Goal: Task Accomplishment & Management: Manage account settings

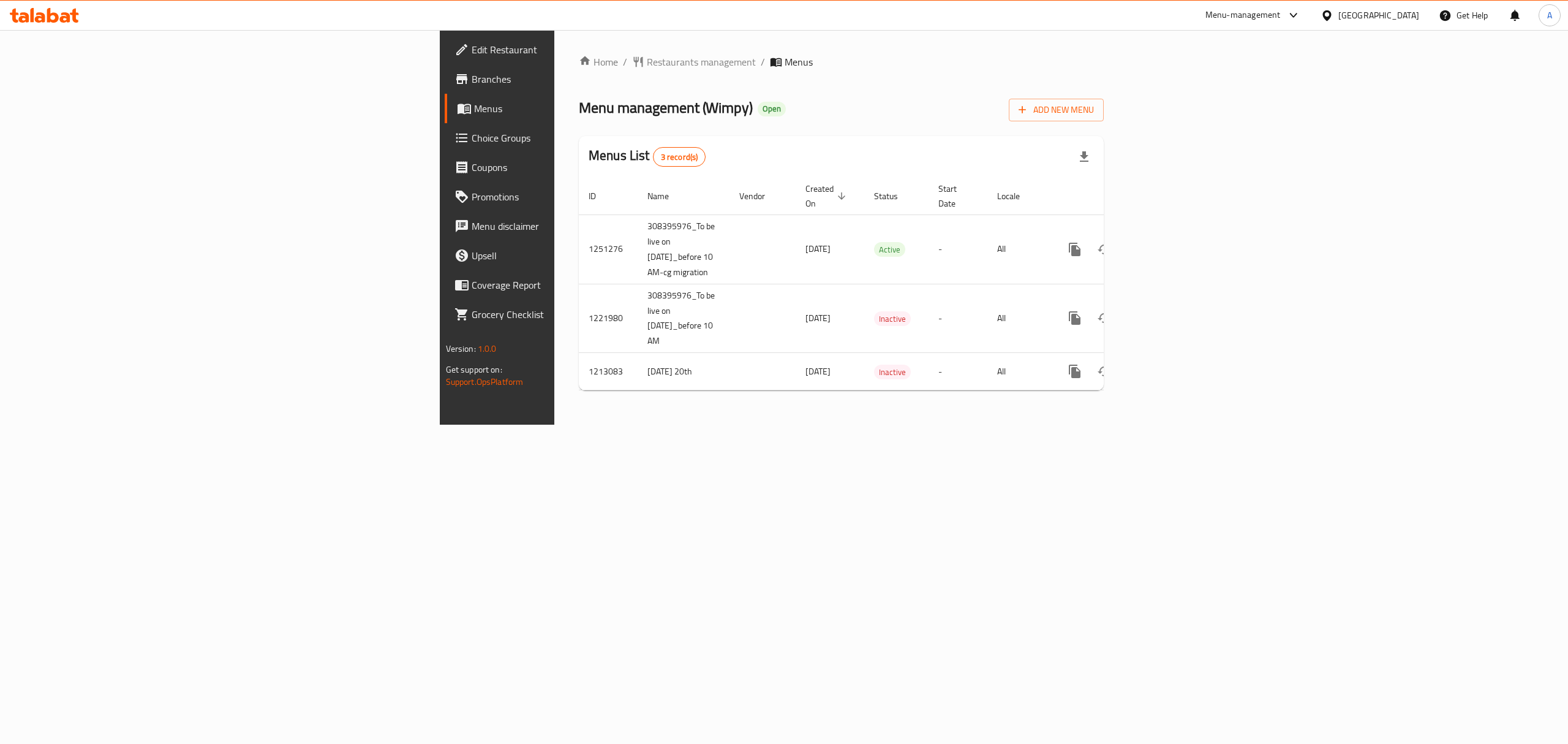
click at [892, 425] on div "Home / Restaurants management / Menus Menu management ( Wimpy ) Open Add New Me…" at bounding box center [841, 227] width 574 height 395
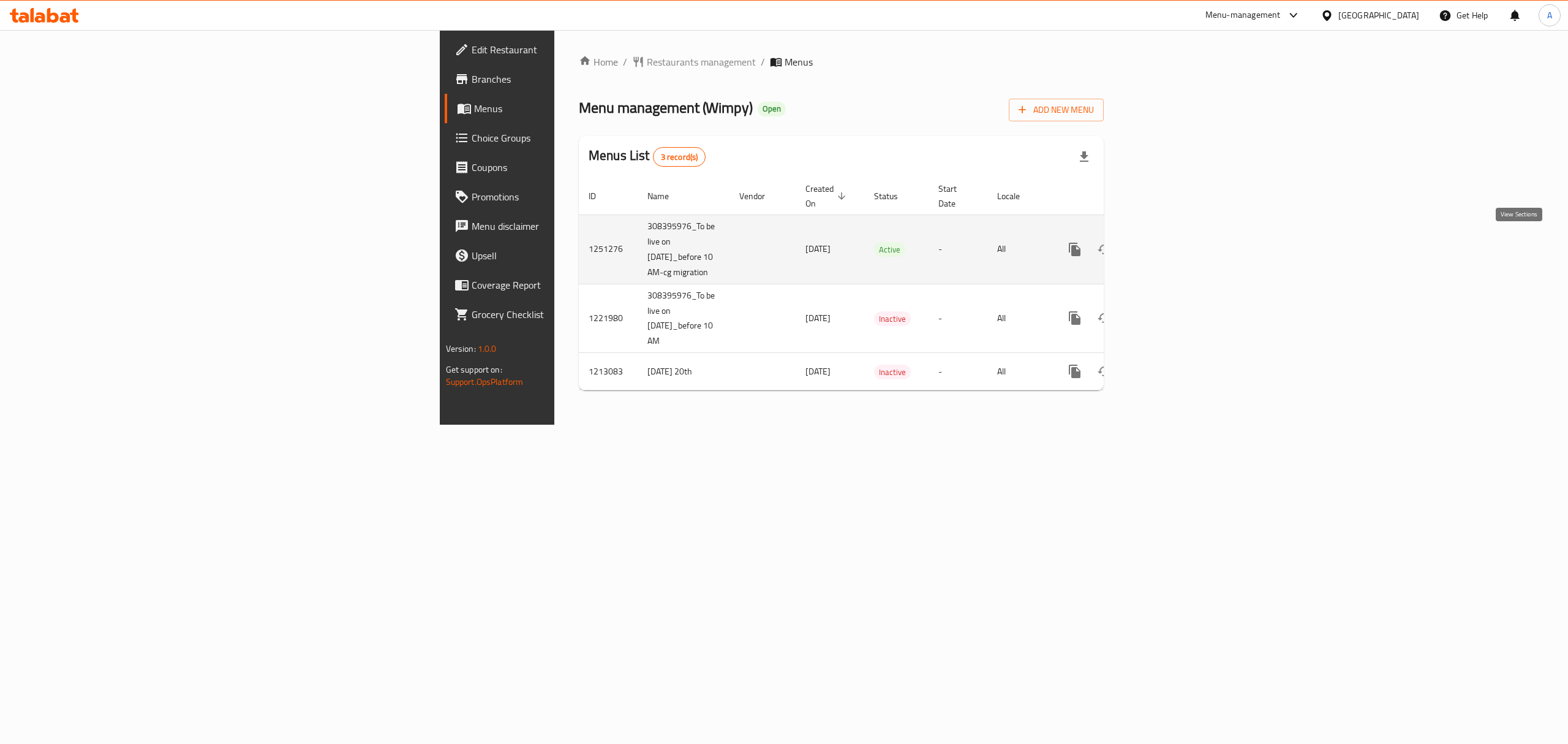
click at [1178, 246] on link "enhanced table" at bounding box center [1163, 249] width 30 height 30
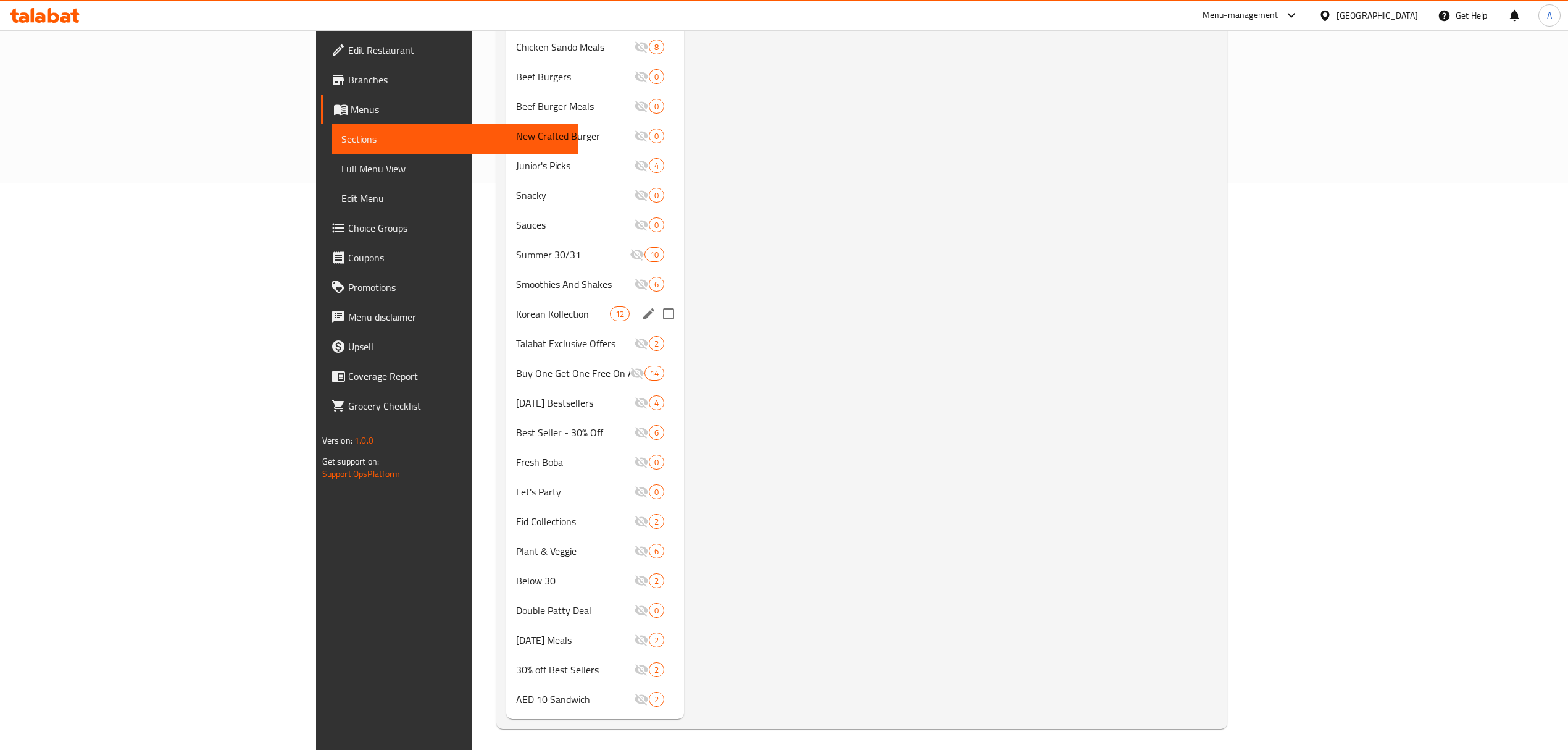
scroll to position [570, 0]
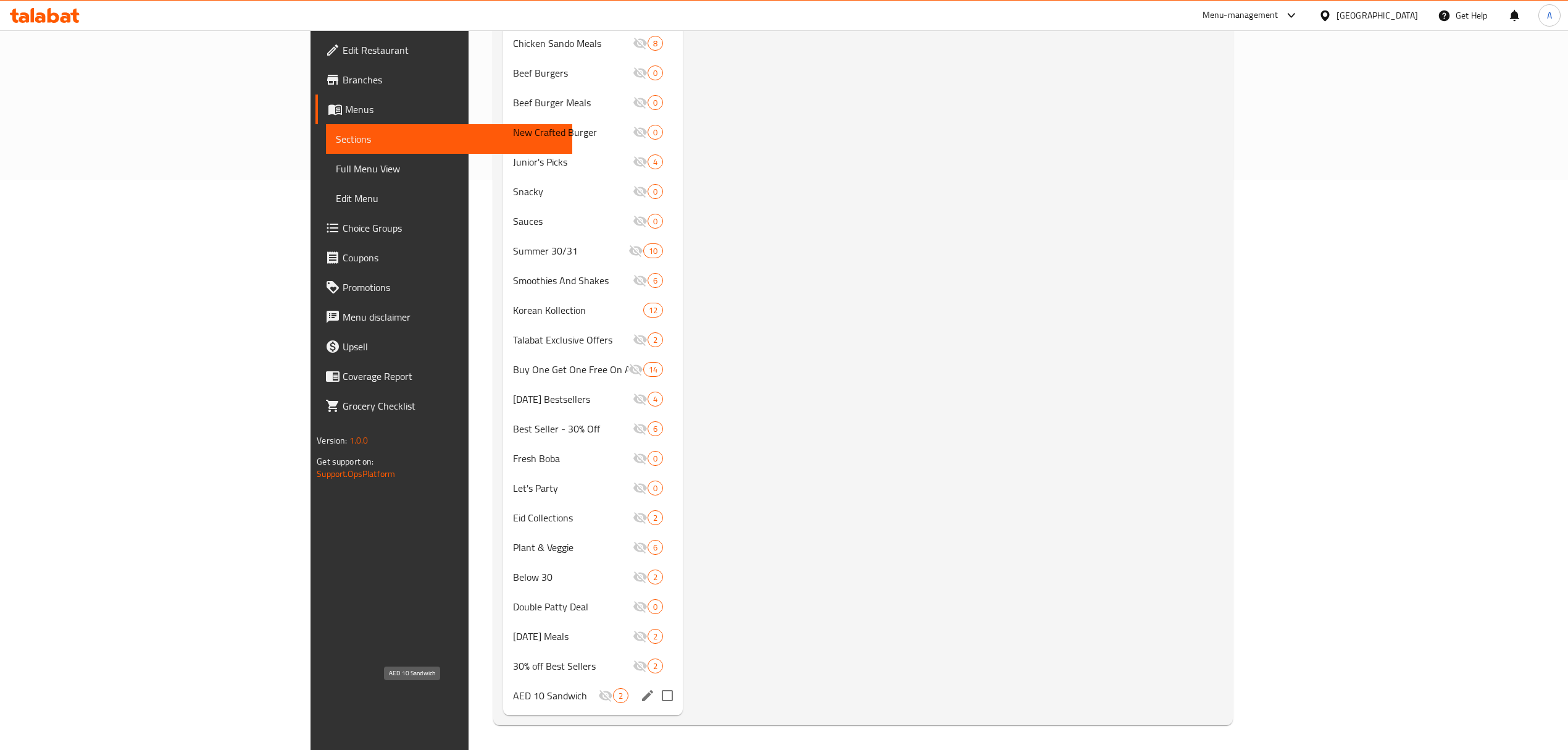
click at [513, 694] on span "AED 10 Sandwich" at bounding box center [555, 695] width 85 height 15
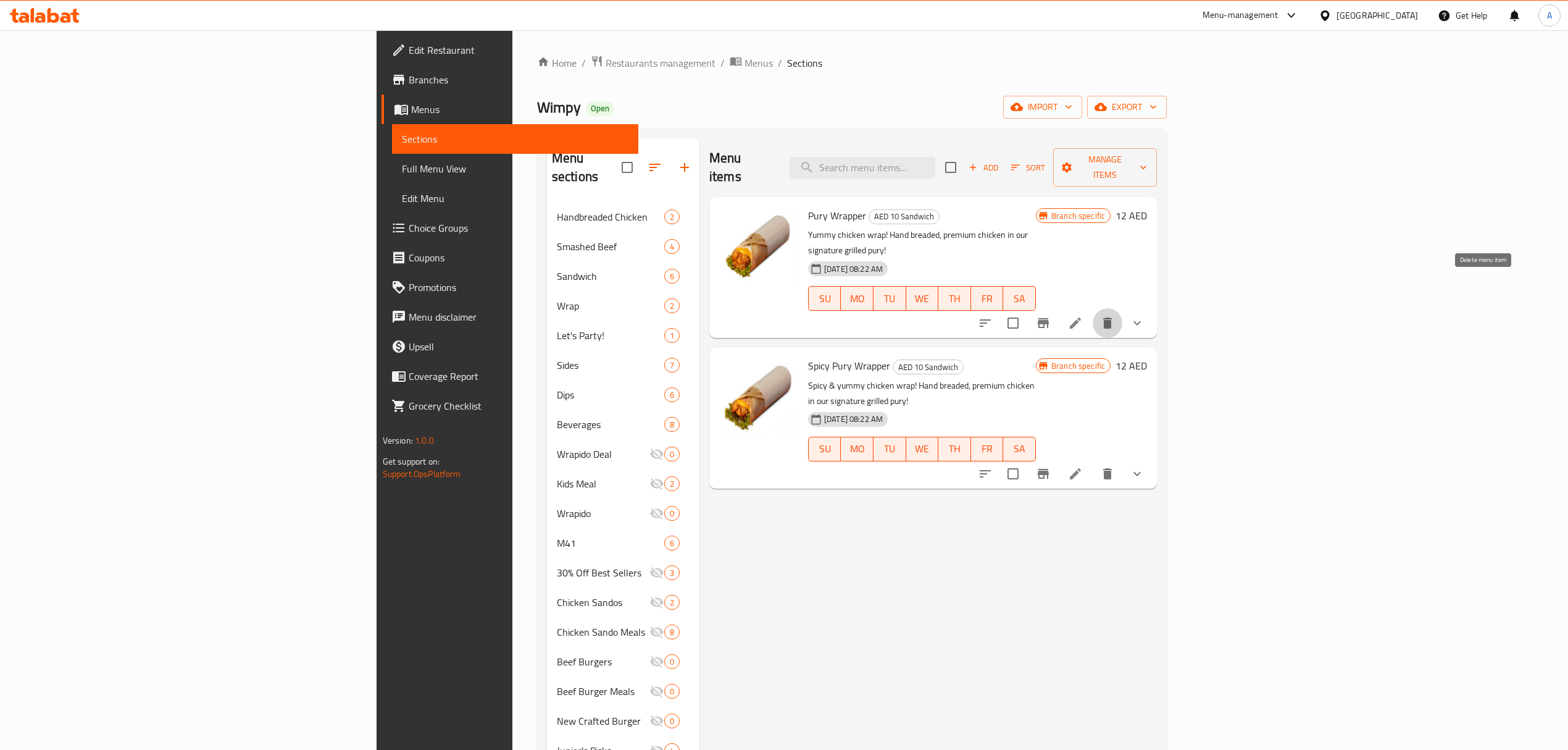
click at [1112, 318] on icon "delete" at bounding box center [1108, 323] width 9 height 11
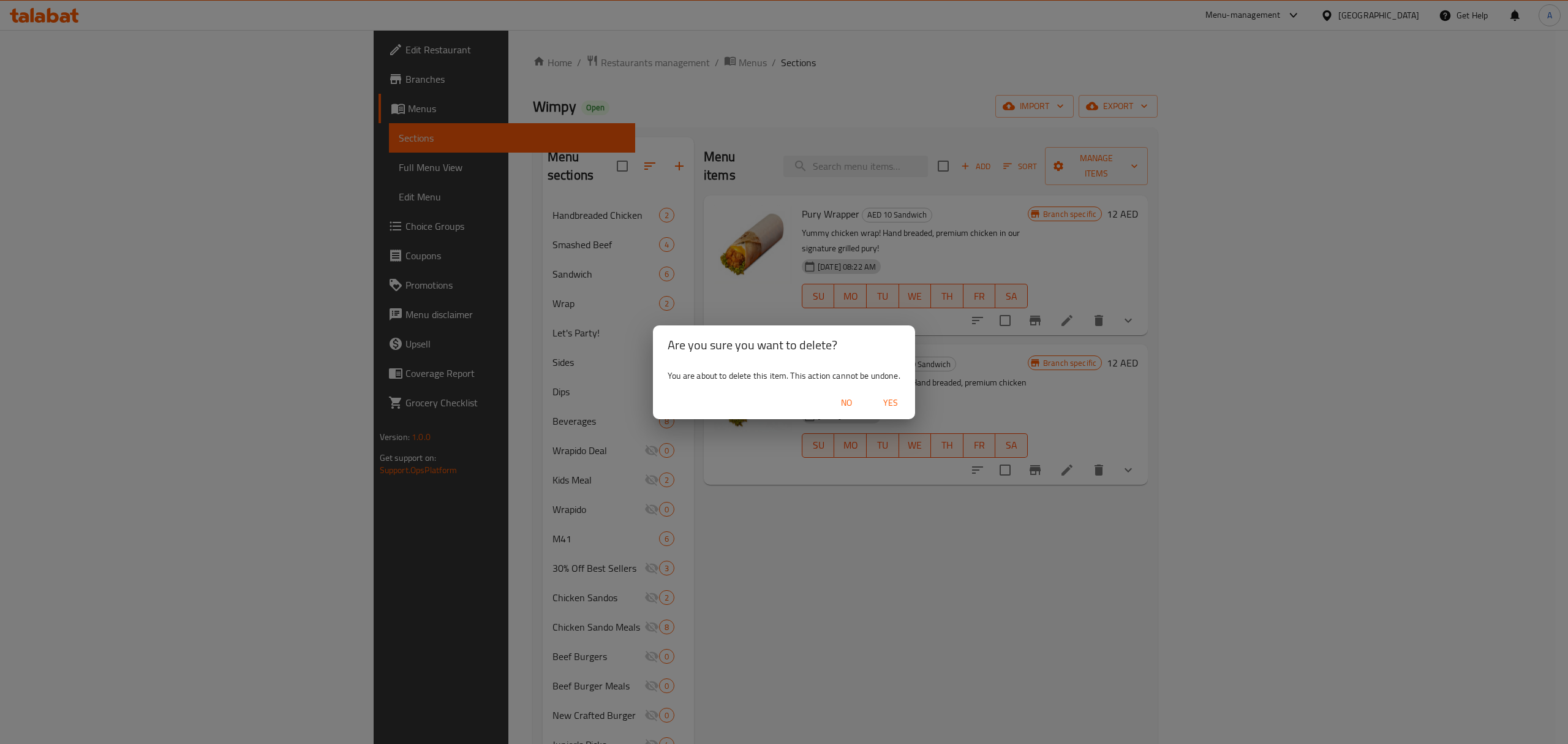
click at [885, 400] on span "Yes" at bounding box center [891, 403] width 30 height 16
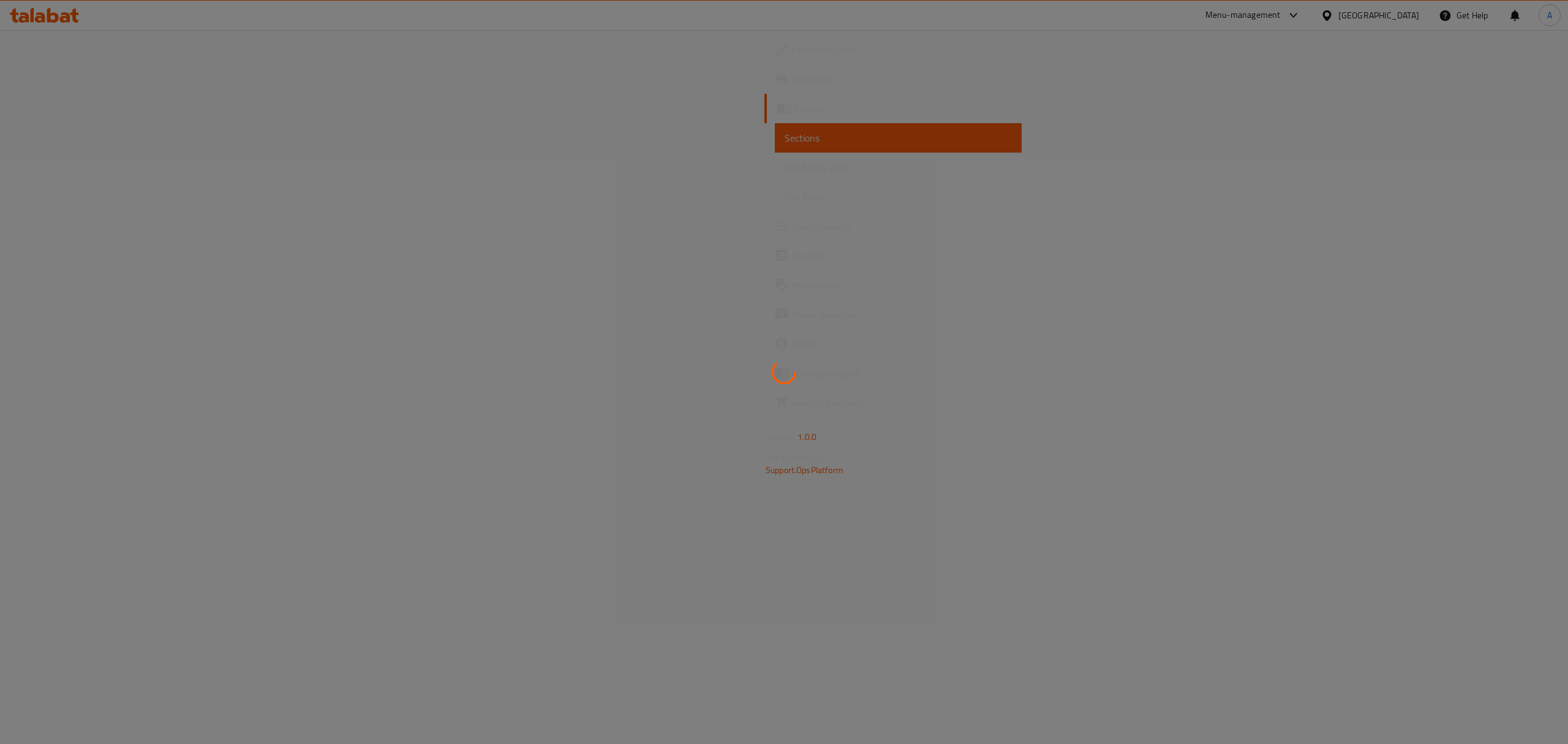
click at [831, 86] on div at bounding box center [784, 372] width 1568 height 744
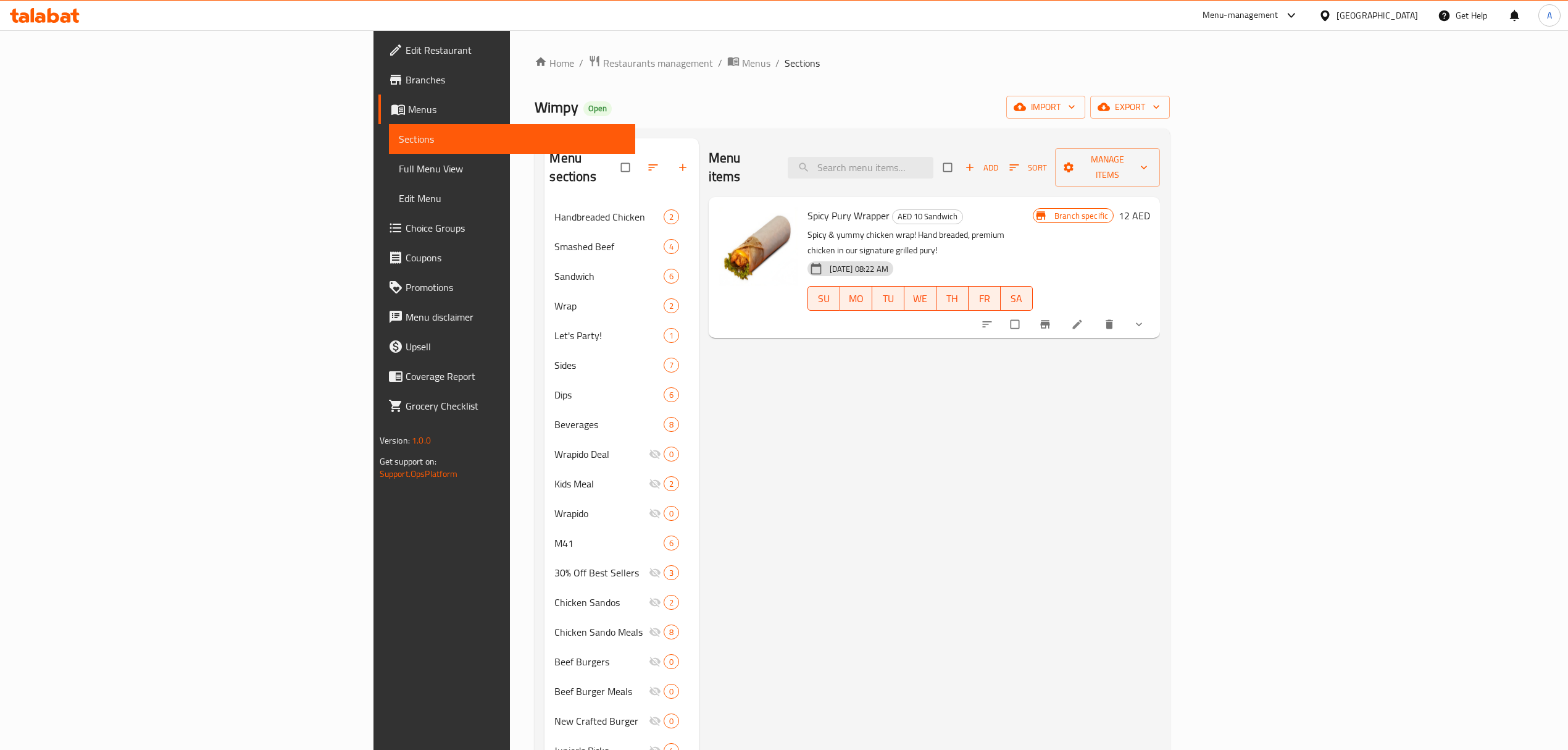
click at [1084, 318] on icon at bounding box center [1078, 324] width 13 height 13
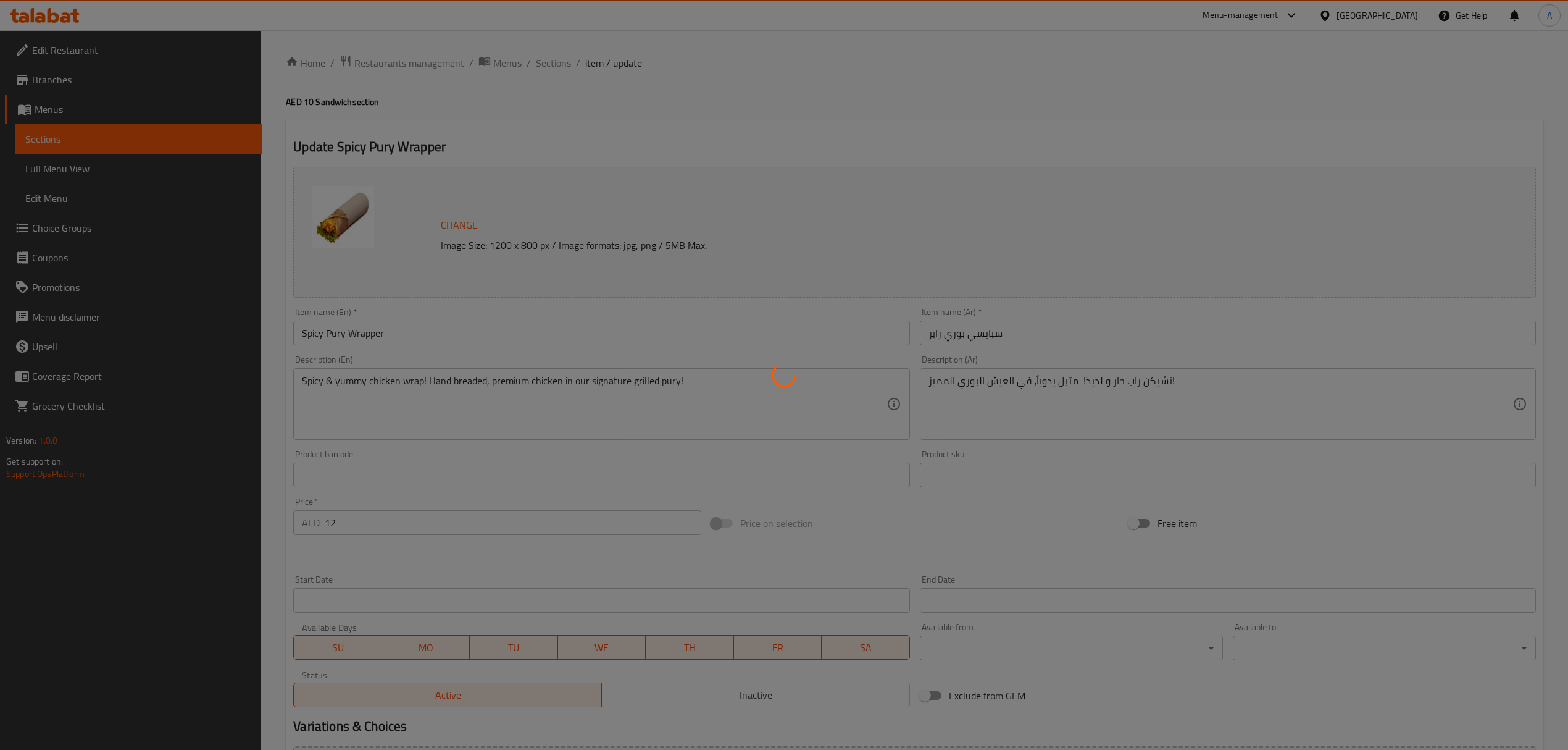
type input "سو إكسترا"
type input "0"
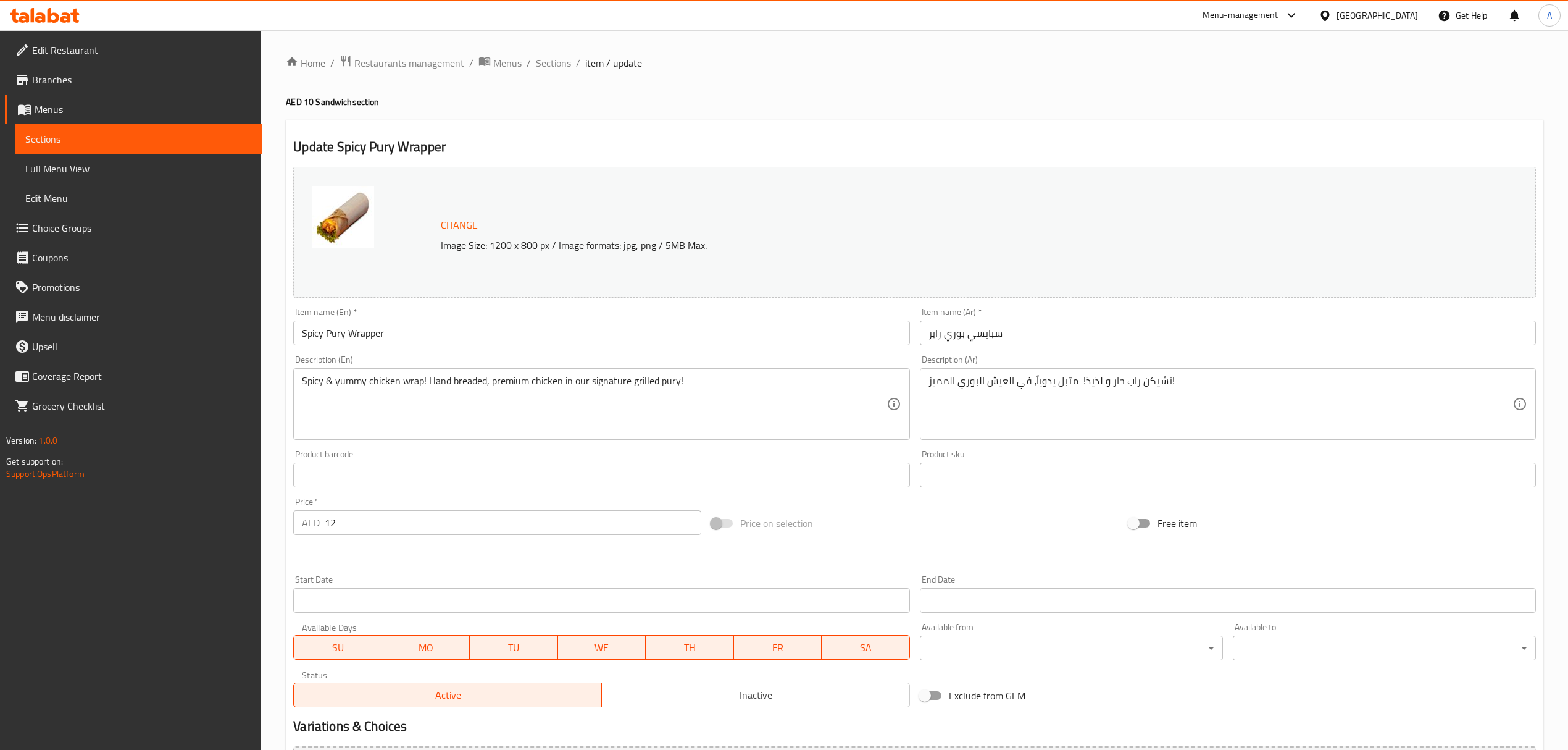
click at [394, 337] on input "Spicy Pury Wrapper" at bounding box center [602, 333] width 617 height 24
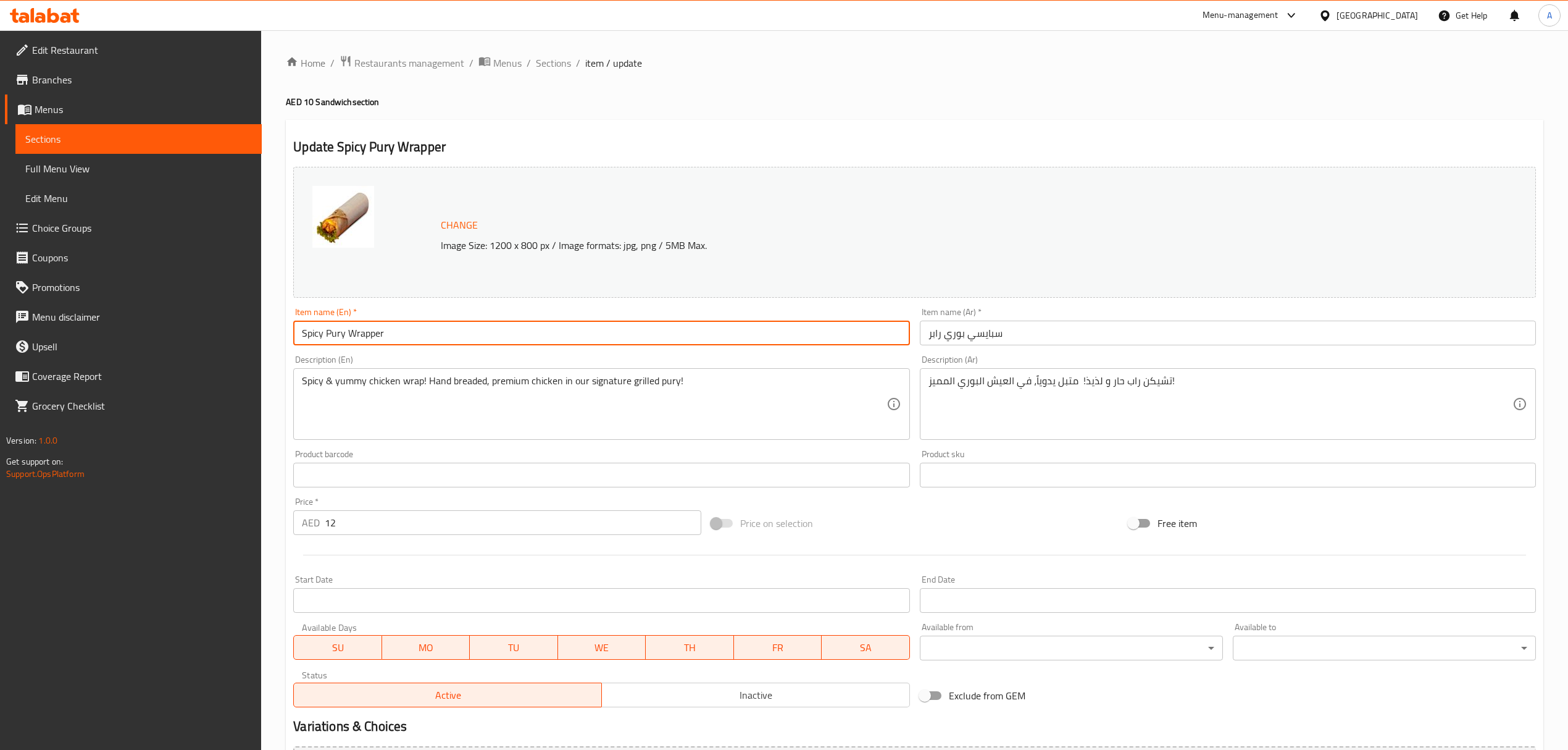
click at [394, 337] on input "Spicy Pury Wrapper" at bounding box center [602, 333] width 617 height 24
click at [394, 337] on input "Spicy Pury Wrapper" at bounding box center [602, 333] width 617 height 24
paste input "Wrapido Deal"
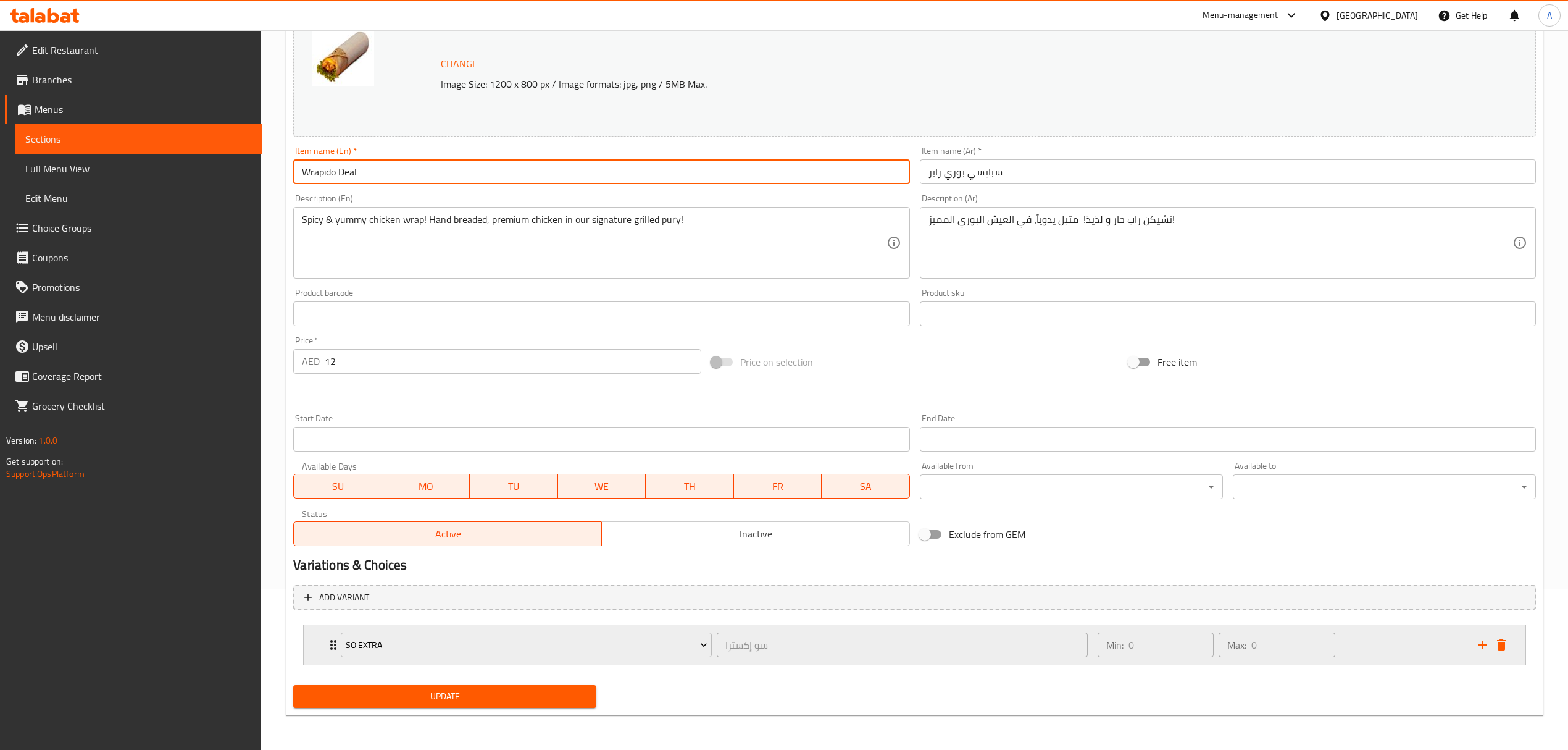
click at [1507, 651] on icon "delete" at bounding box center [1501, 644] width 15 height 15
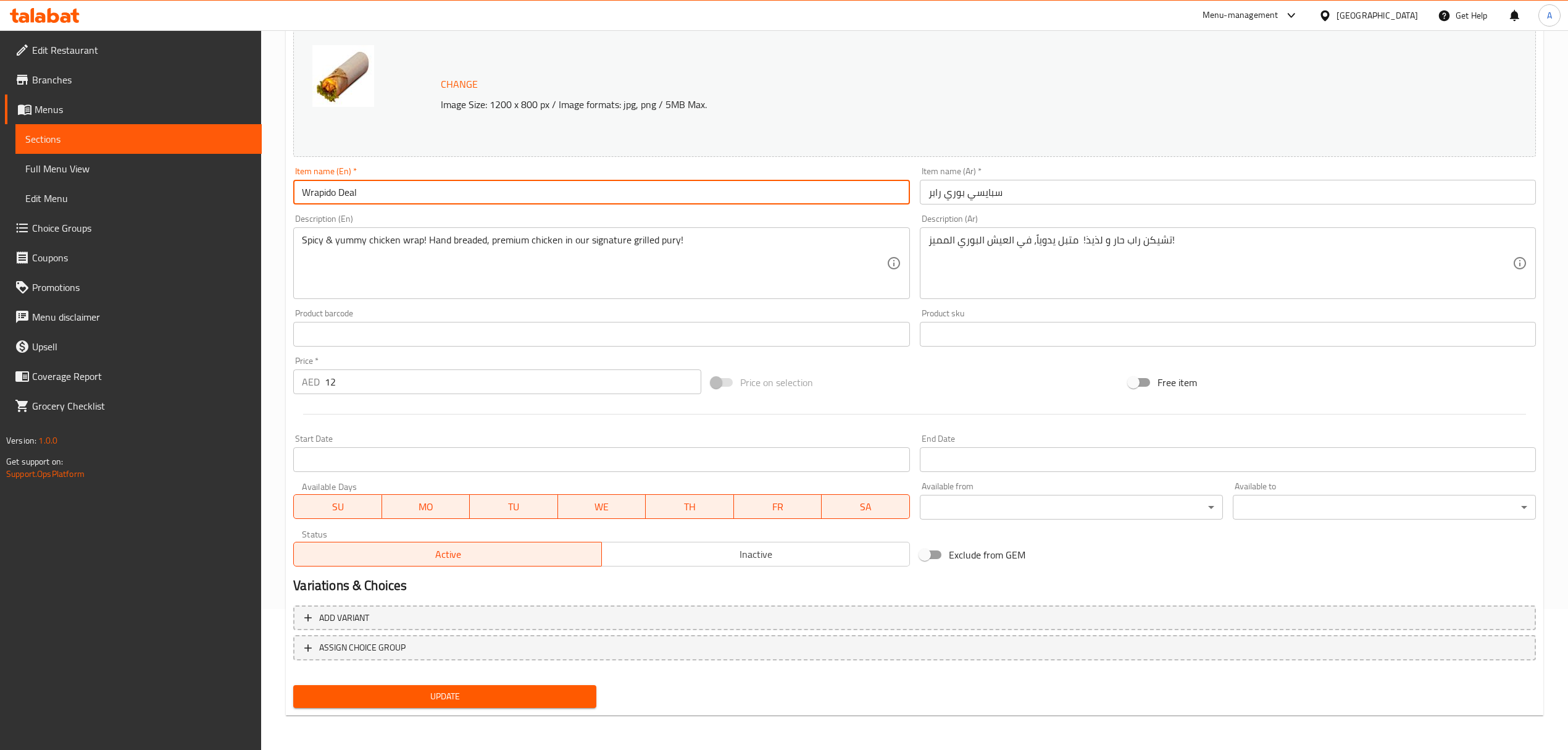
scroll to position [140, 0]
type input "Wrapido Deal"
click at [1086, 193] on input "سبايسي بوري رابر" at bounding box center [1228, 193] width 617 height 24
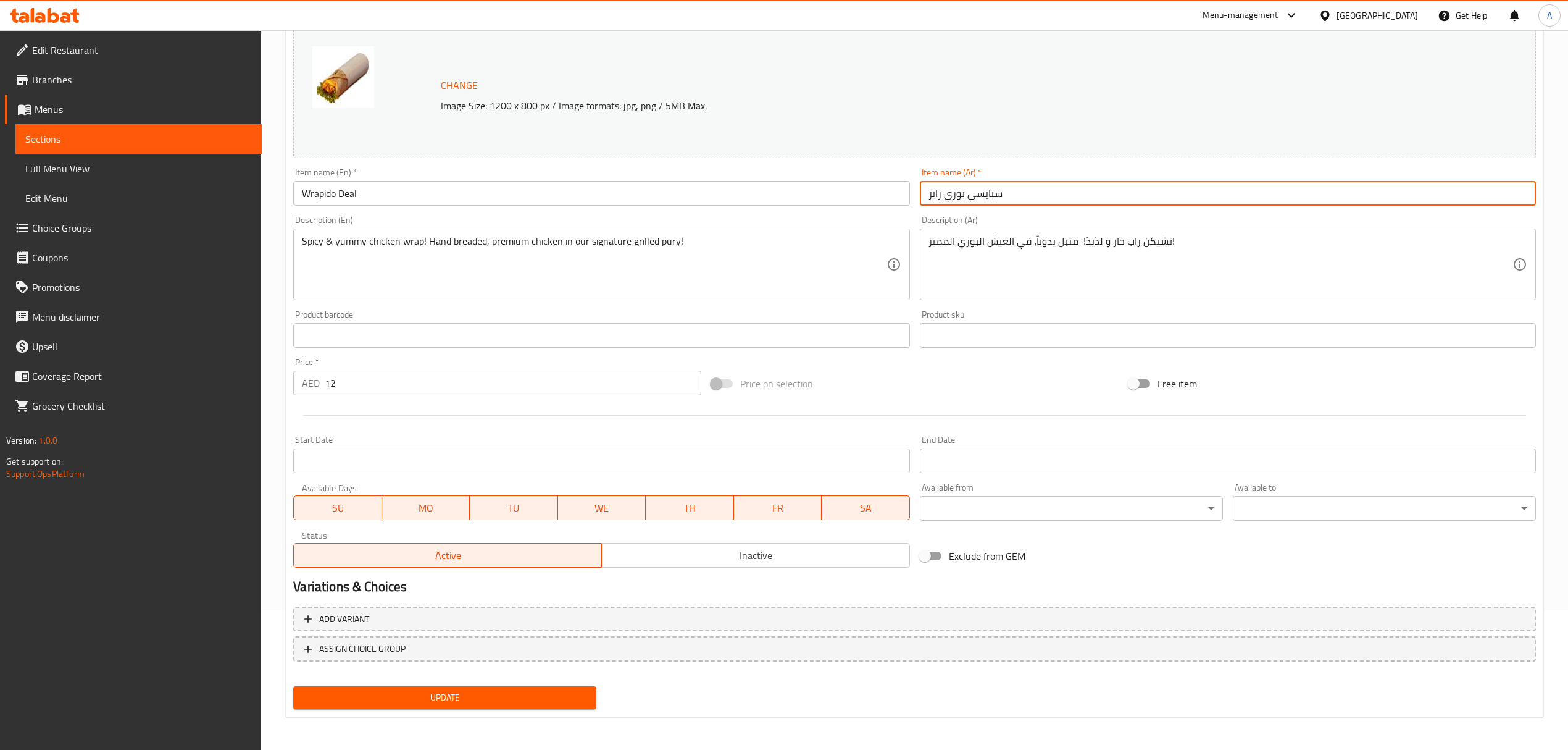
click at [1086, 193] on input "سبايسي بوري رابر" at bounding box center [1228, 193] width 617 height 24
paste input "عرض الرابيدو"
type input "عرض الرابيدو"
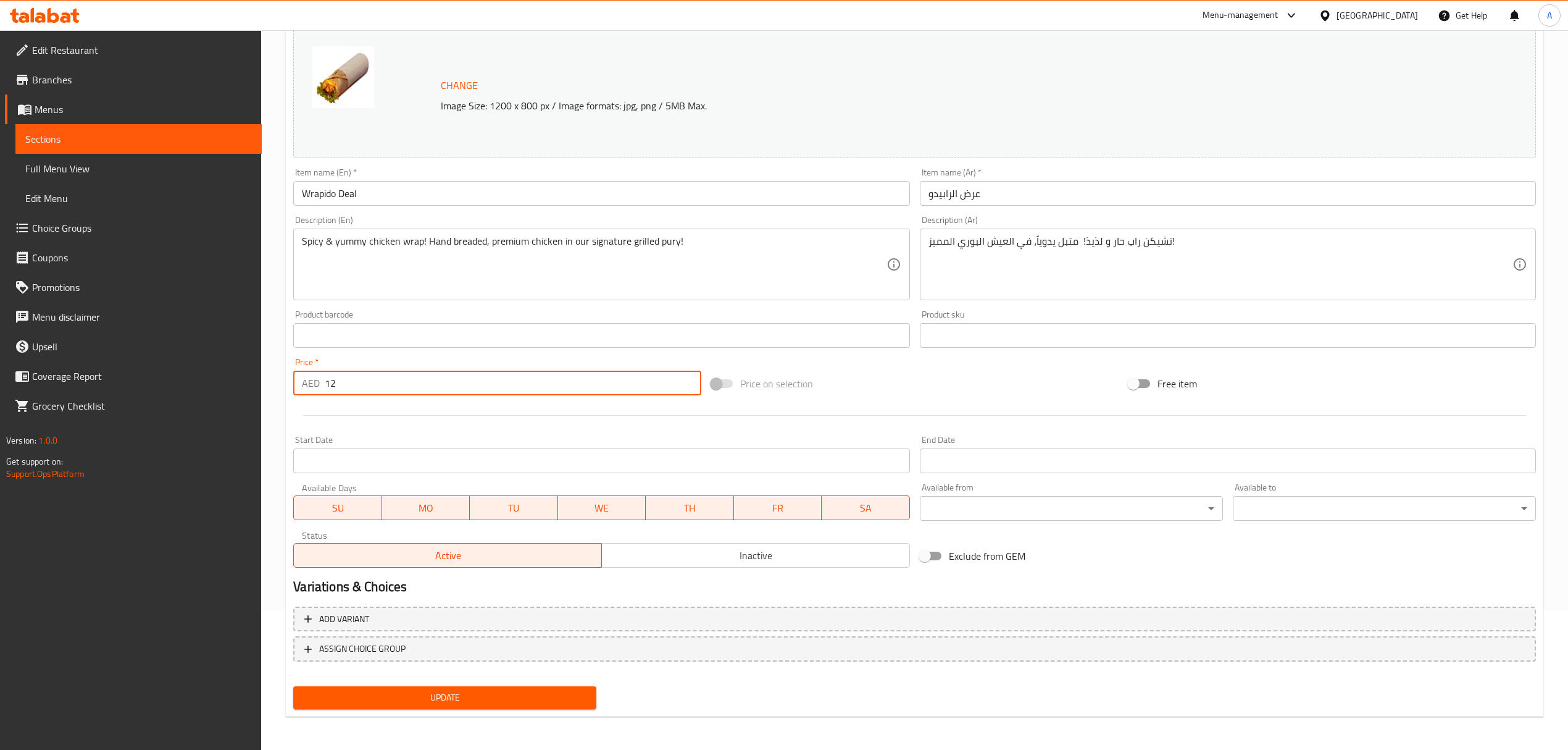
drag, startPoint x: 331, startPoint y: 388, endPoint x: 243, endPoint y: 393, distance: 88.1
click at [243, 393] on div "Edit Restaurant Branches Menus Sections Full Menu View Edit Menu Choice Groups …" at bounding box center [784, 321] width 1568 height 861
paste input "9"
type input "19"
click at [504, 405] on div at bounding box center [915, 415] width 1253 height 31
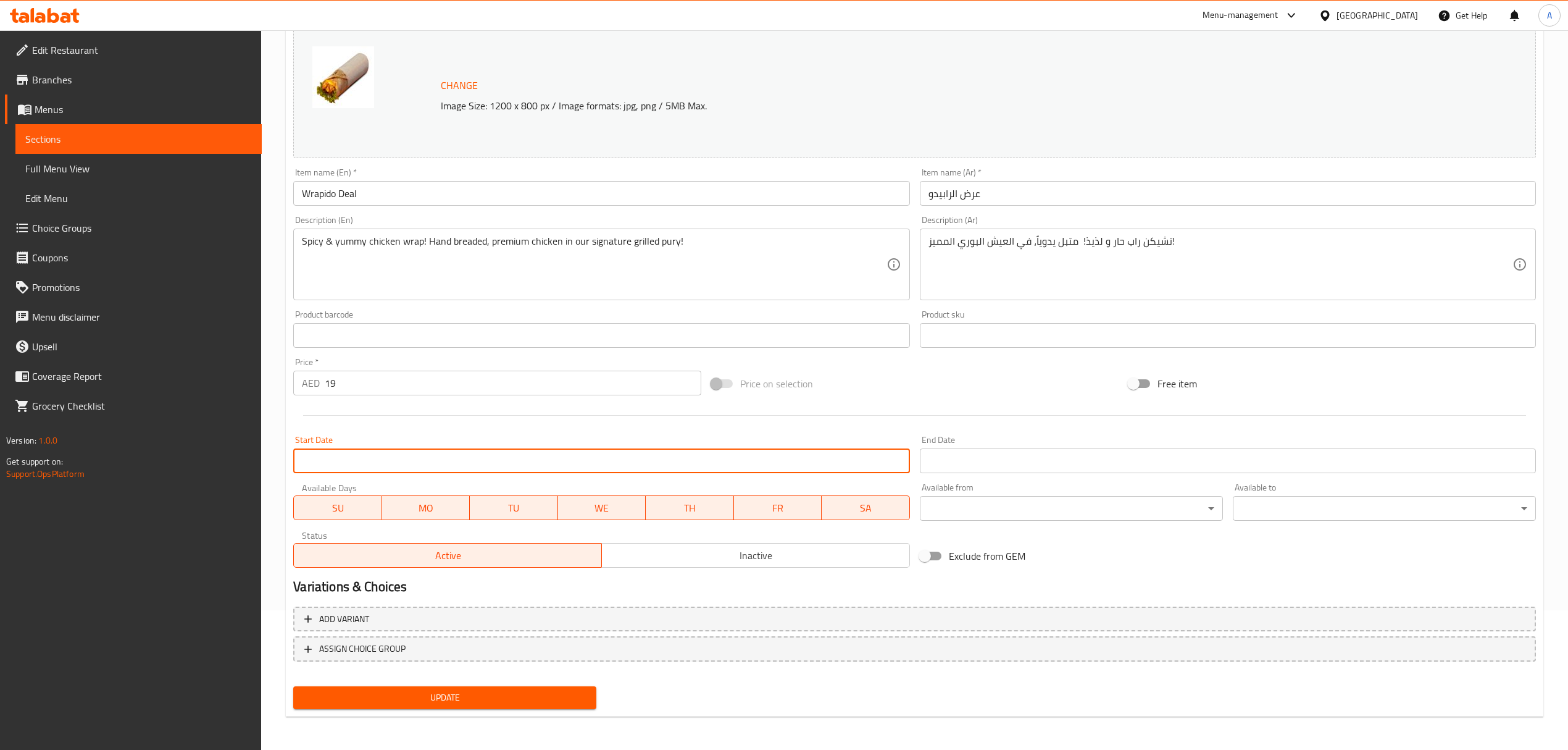
click at [460, 463] on input "Start Date" at bounding box center [602, 460] width 617 height 24
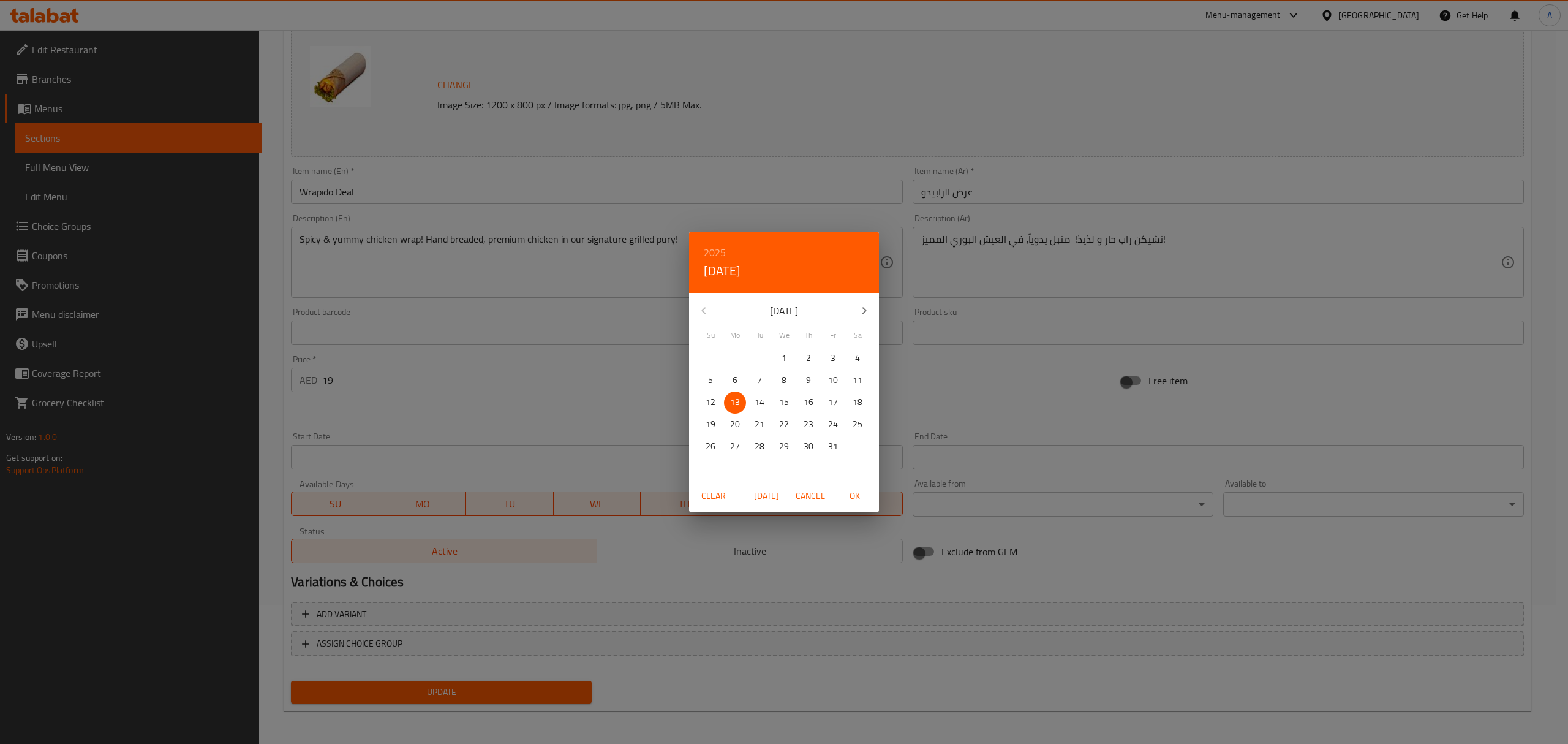
click at [849, 498] on span "OK" at bounding box center [854, 496] width 30 height 16
type input "[DATE]"
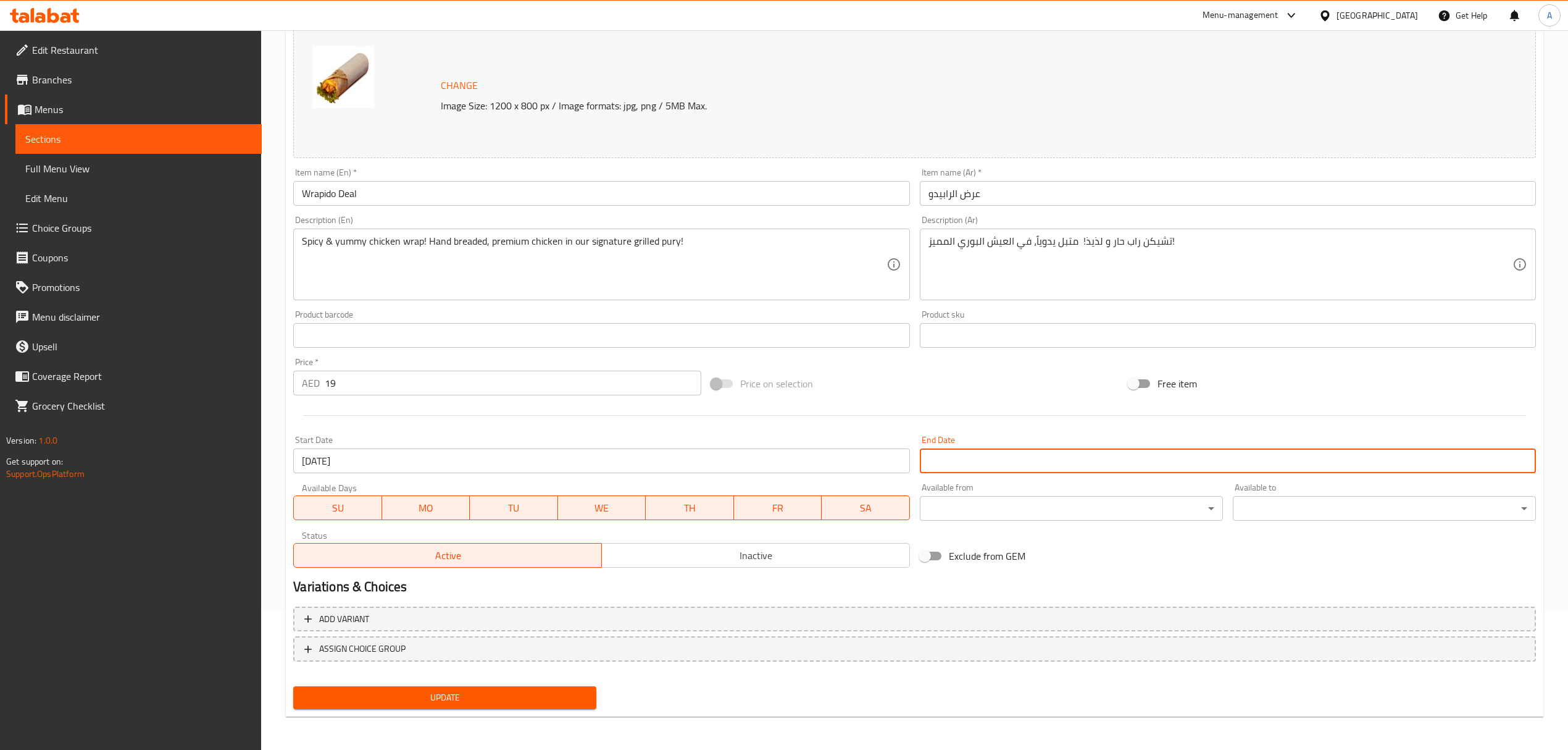
click at [984, 464] on input "Start Date" at bounding box center [1228, 460] width 617 height 24
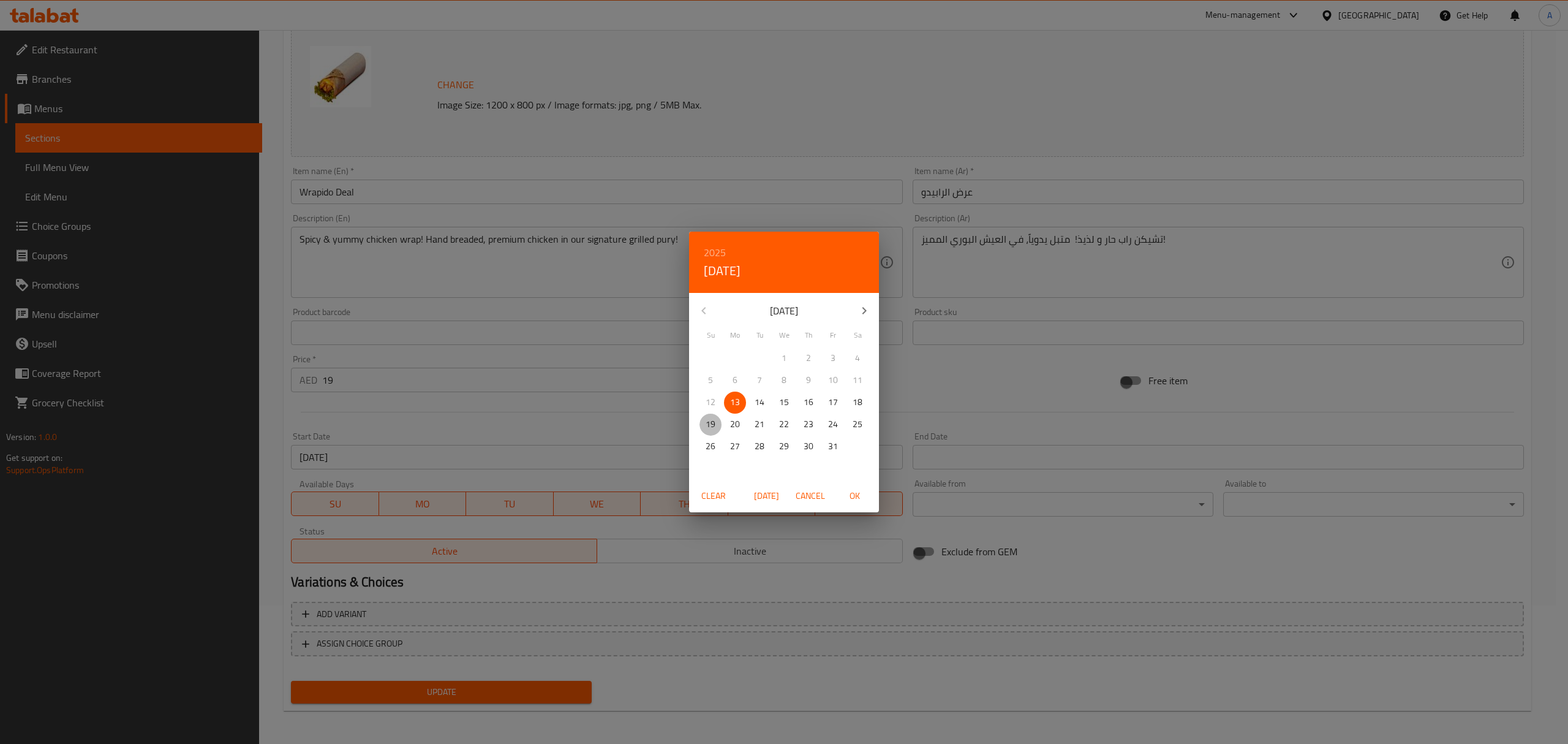
click at [711, 427] on p "19" at bounding box center [710, 424] width 10 height 16
click at [863, 498] on span "OK" at bounding box center [854, 496] width 30 height 16
type input "[DATE]"
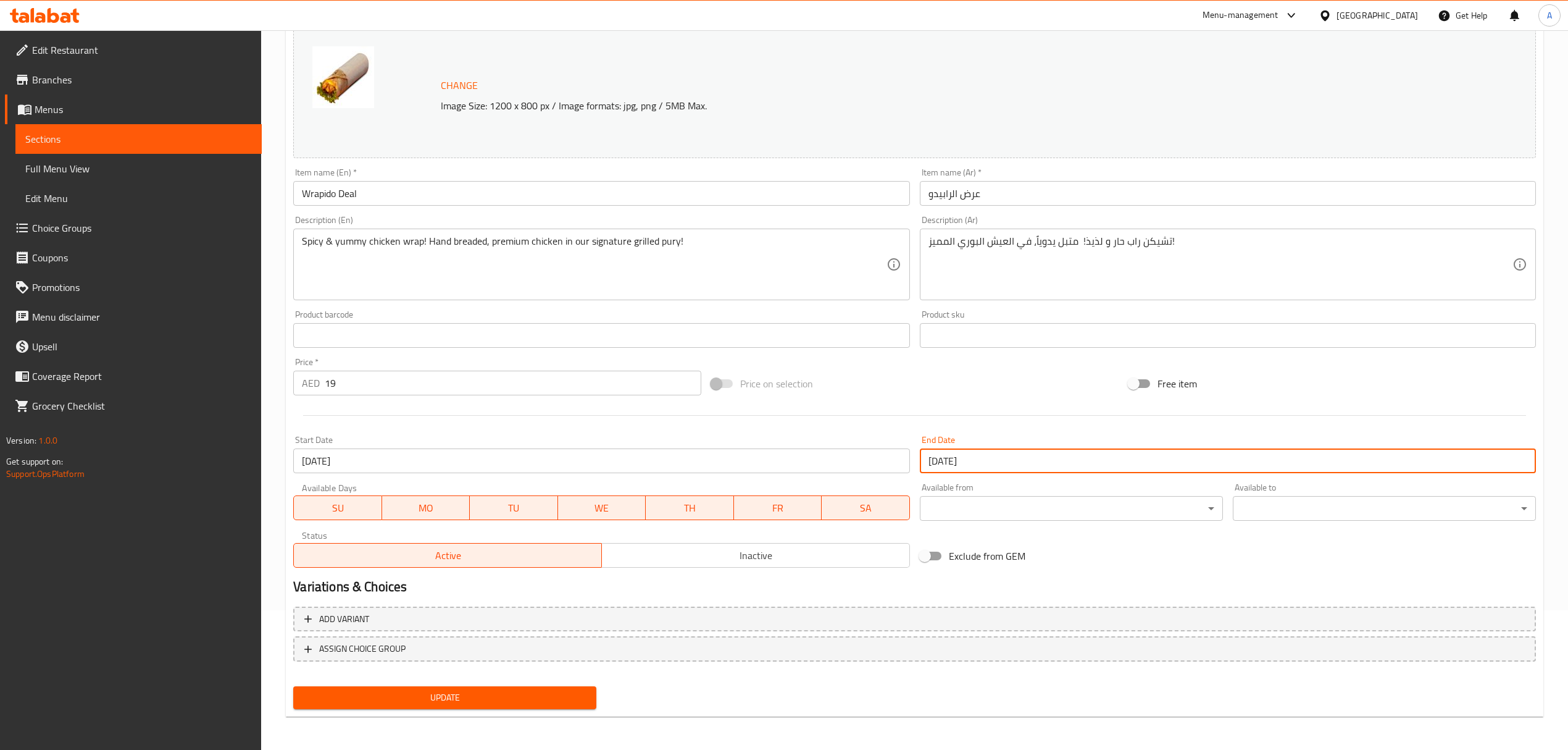
click at [379, 191] on input "Wrapido Deal" at bounding box center [602, 193] width 617 height 24
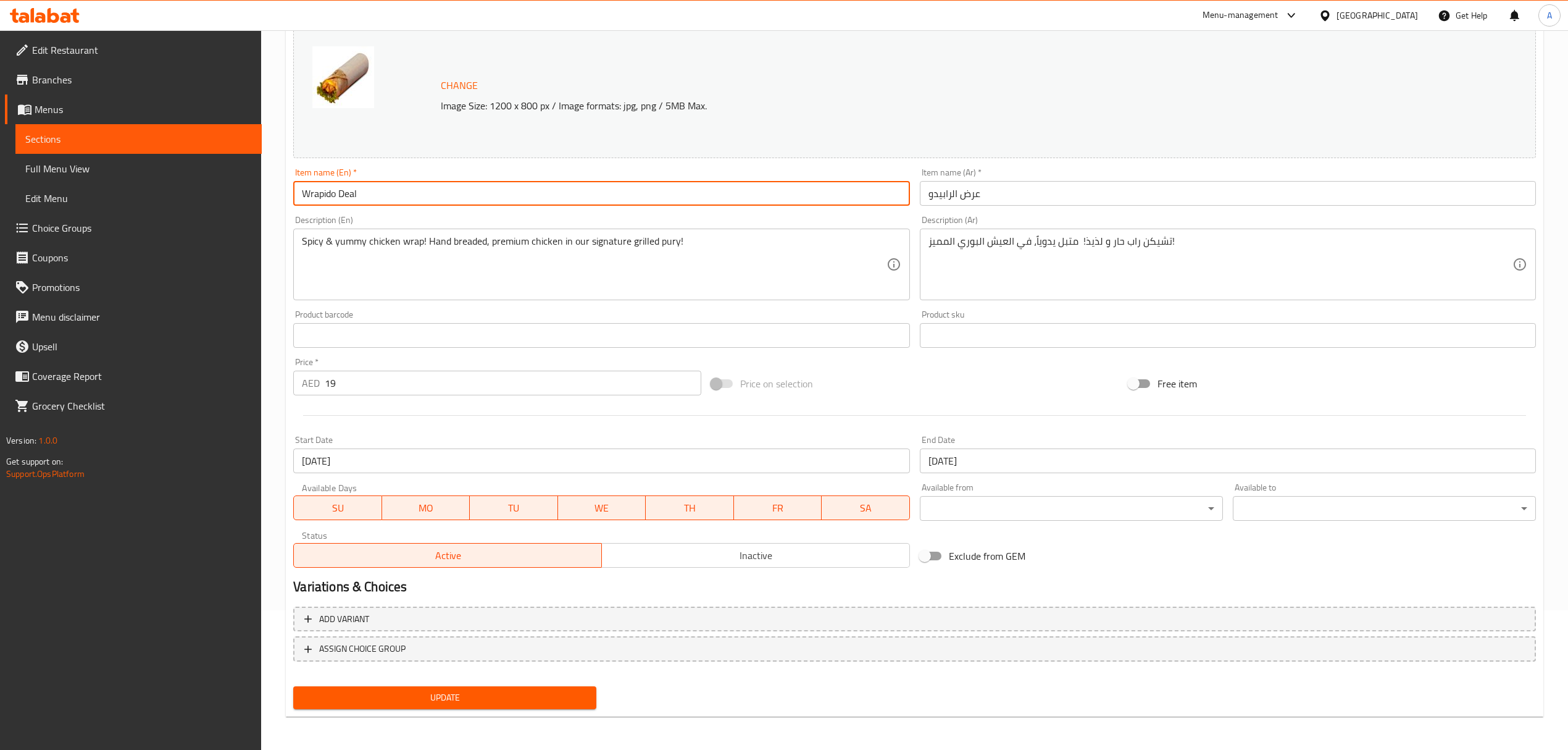
click at [379, 191] on input "Wrapido Deal" at bounding box center [602, 193] width 617 height 24
click at [415, 174] on div "Item name (En)   * Wrapido Deal Item name (En) *" at bounding box center [602, 187] width 617 height 38
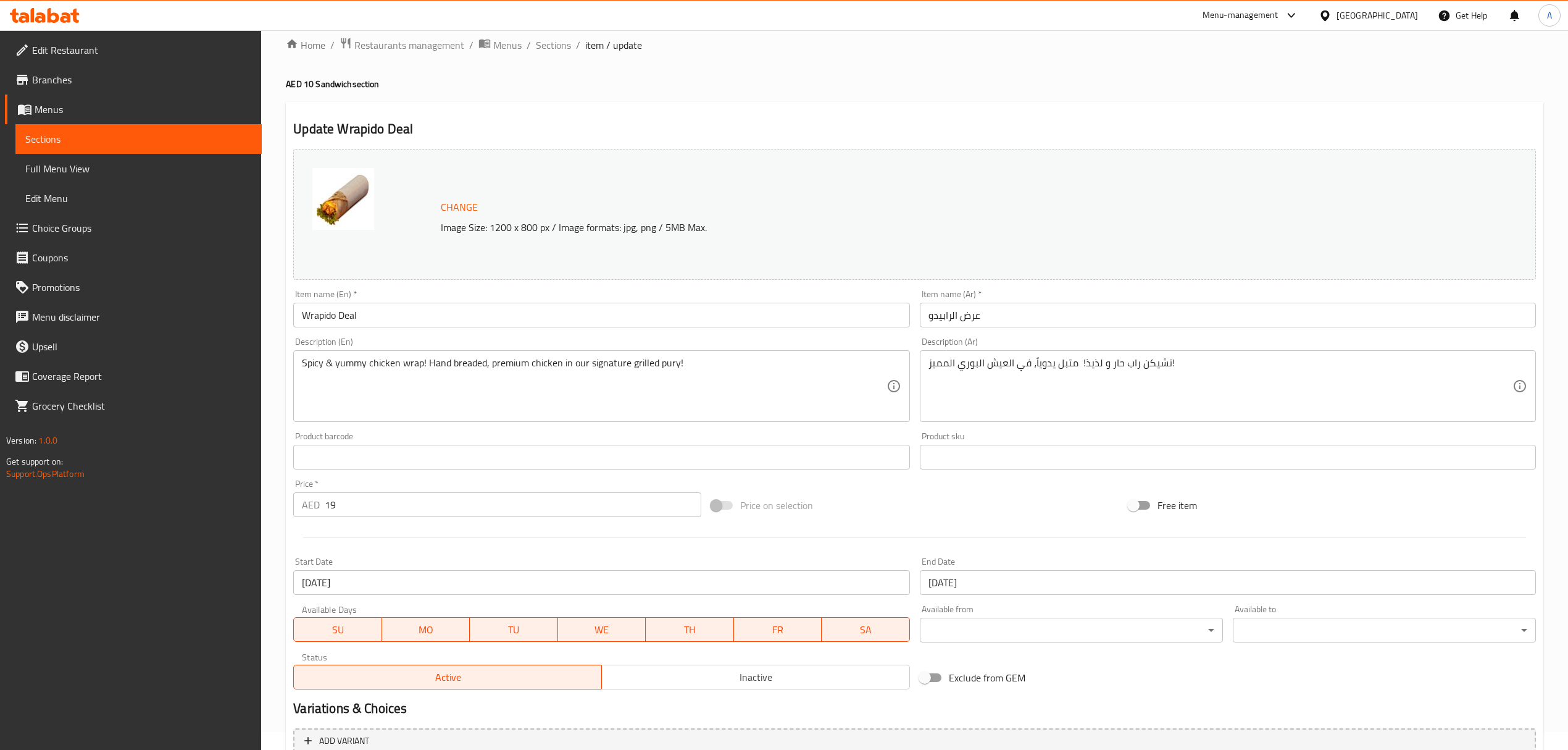
scroll to position [0, 0]
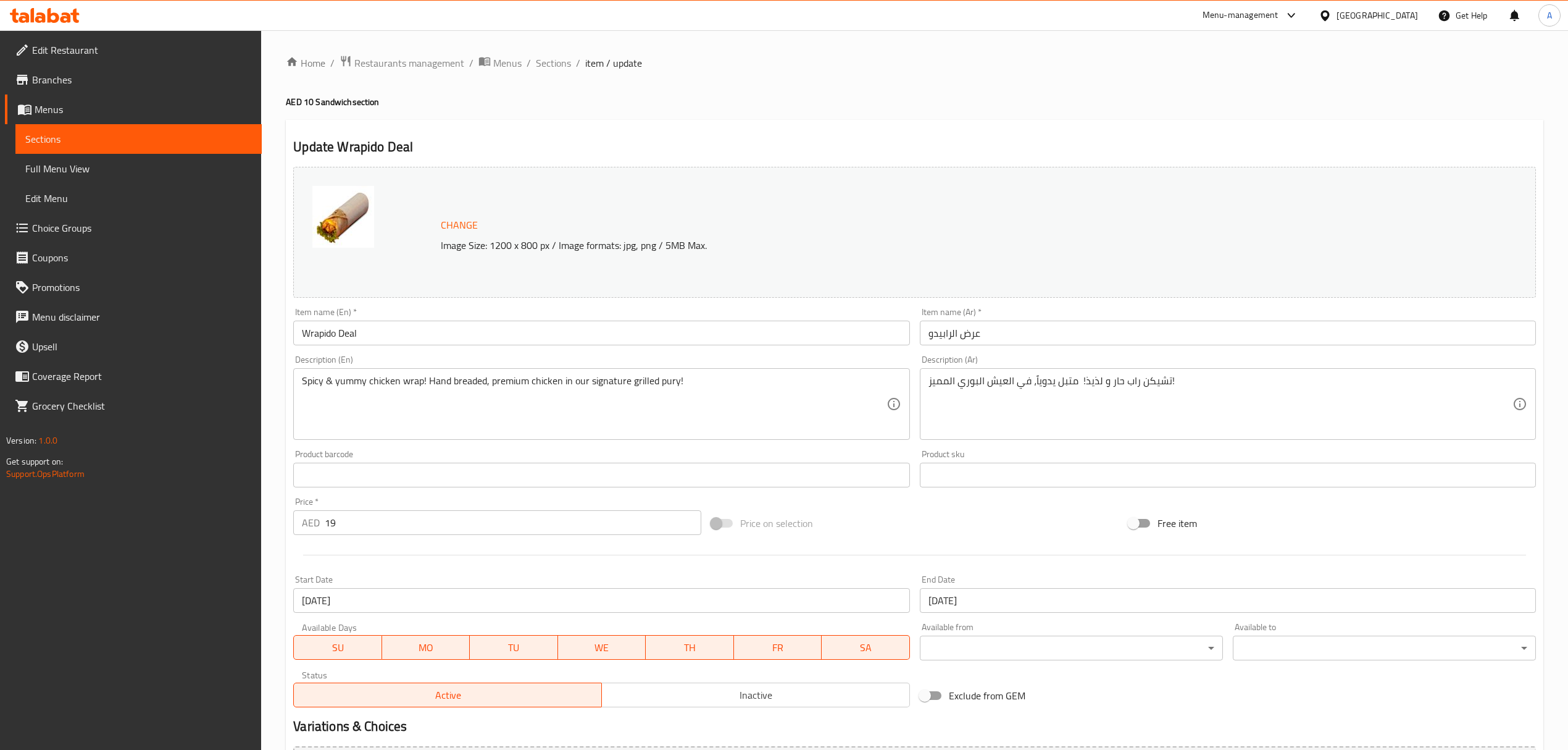
click at [453, 225] on span "Change" at bounding box center [459, 225] width 37 height 18
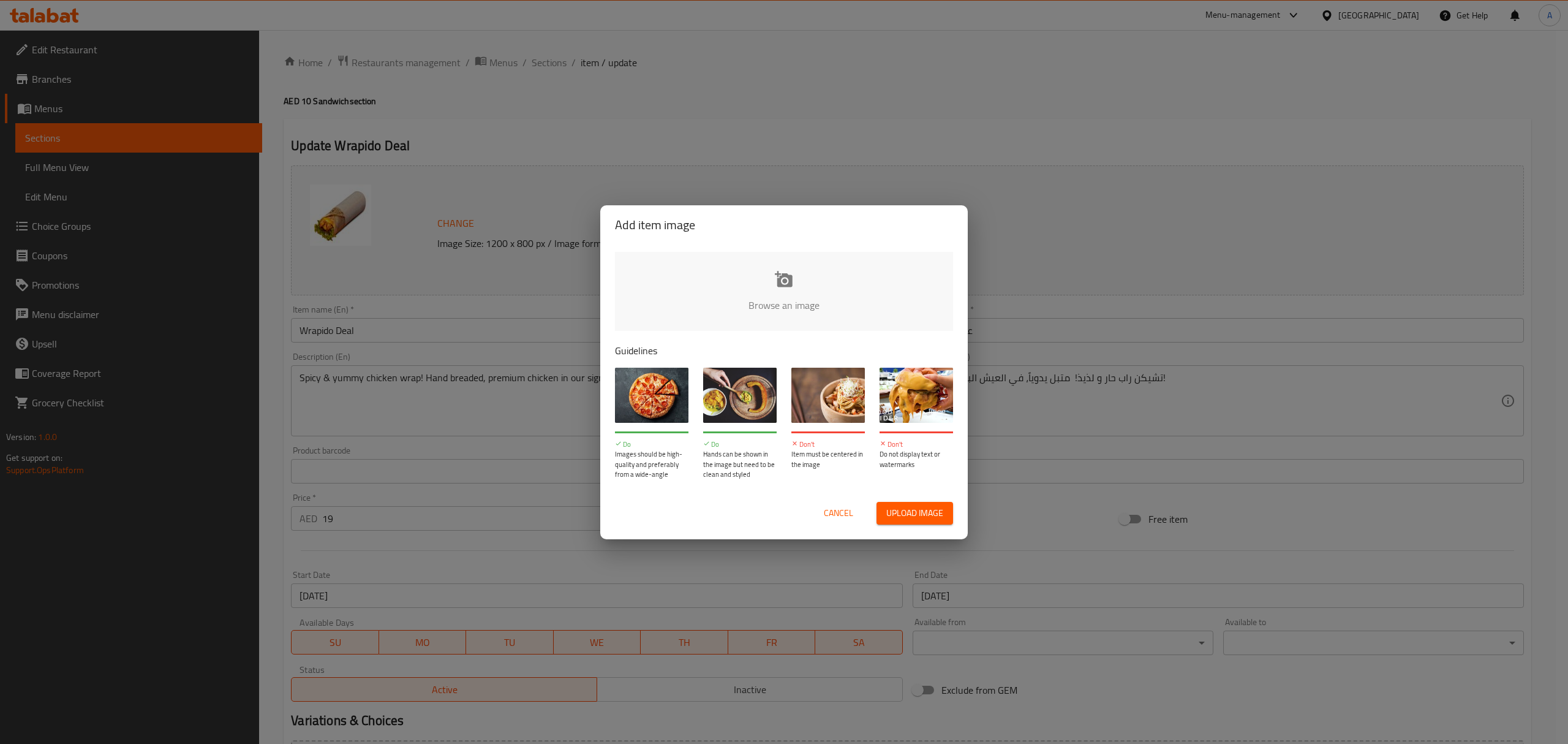
click at [766, 272] on input "file" at bounding box center [1198, 309] width 1166 height 114
type input "C:\fakepath\Wrapido Deal.jpg"
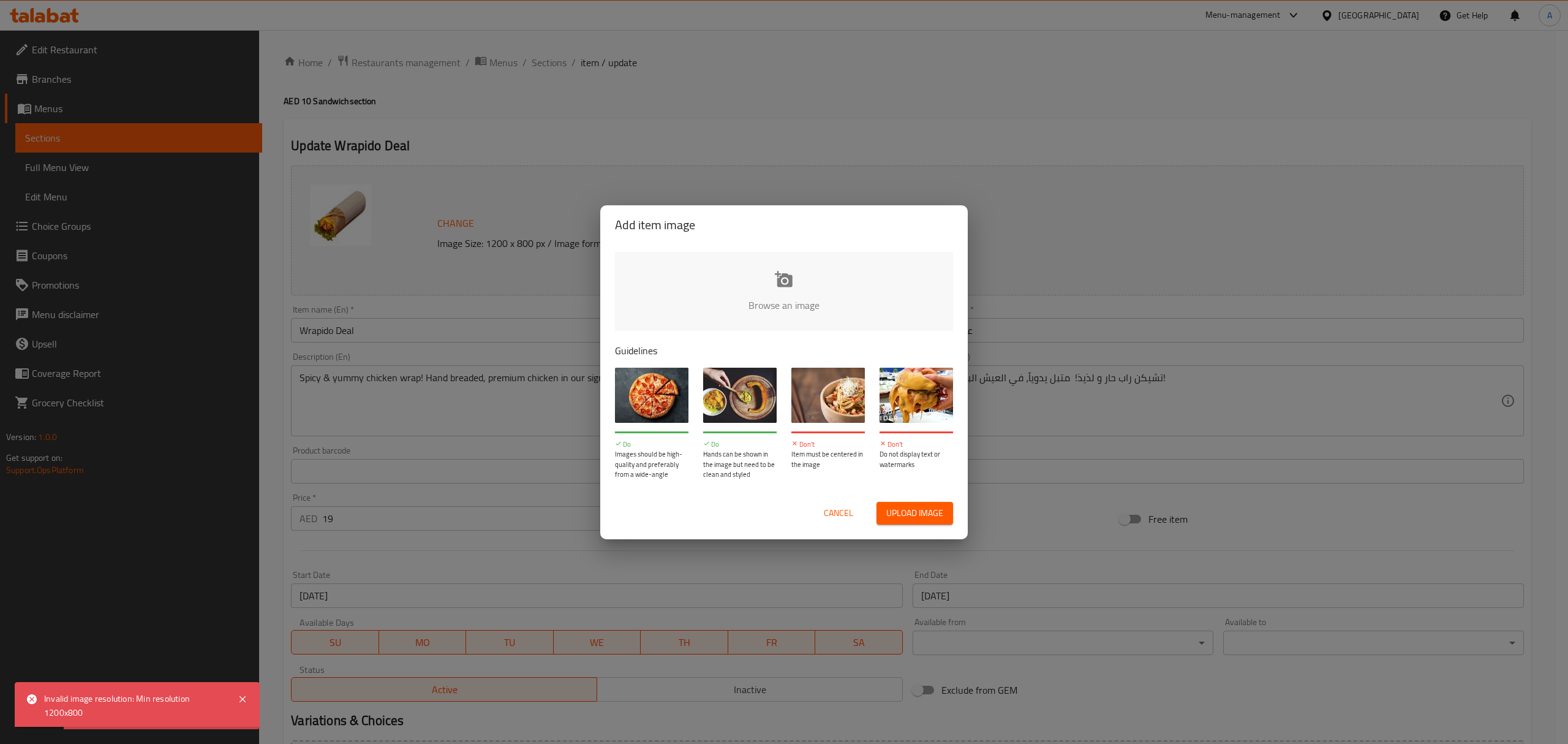
click at [838, 514] on span "Cancel" at bounding box center [839, 513] width 30 height 16
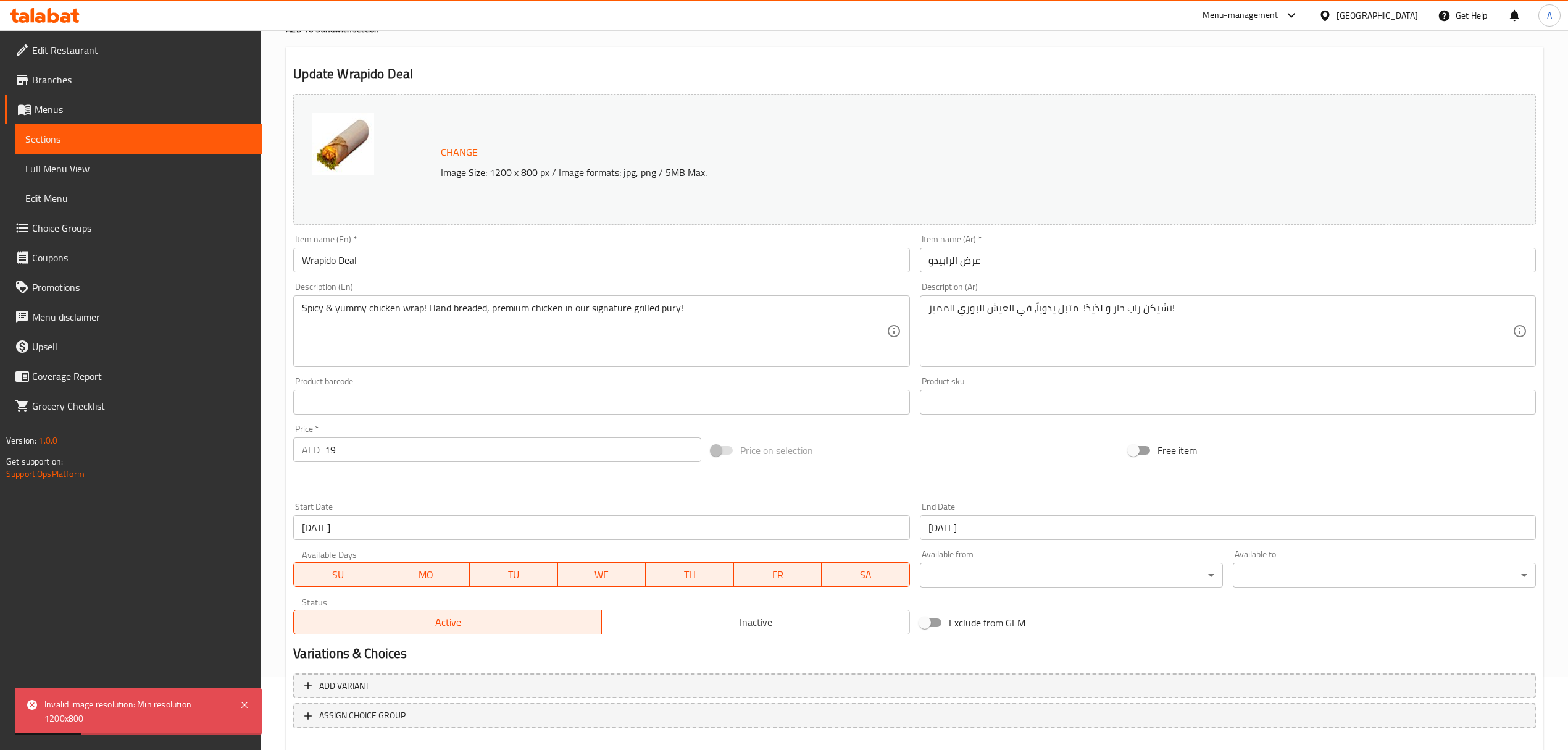
scroll to position [140, 0]
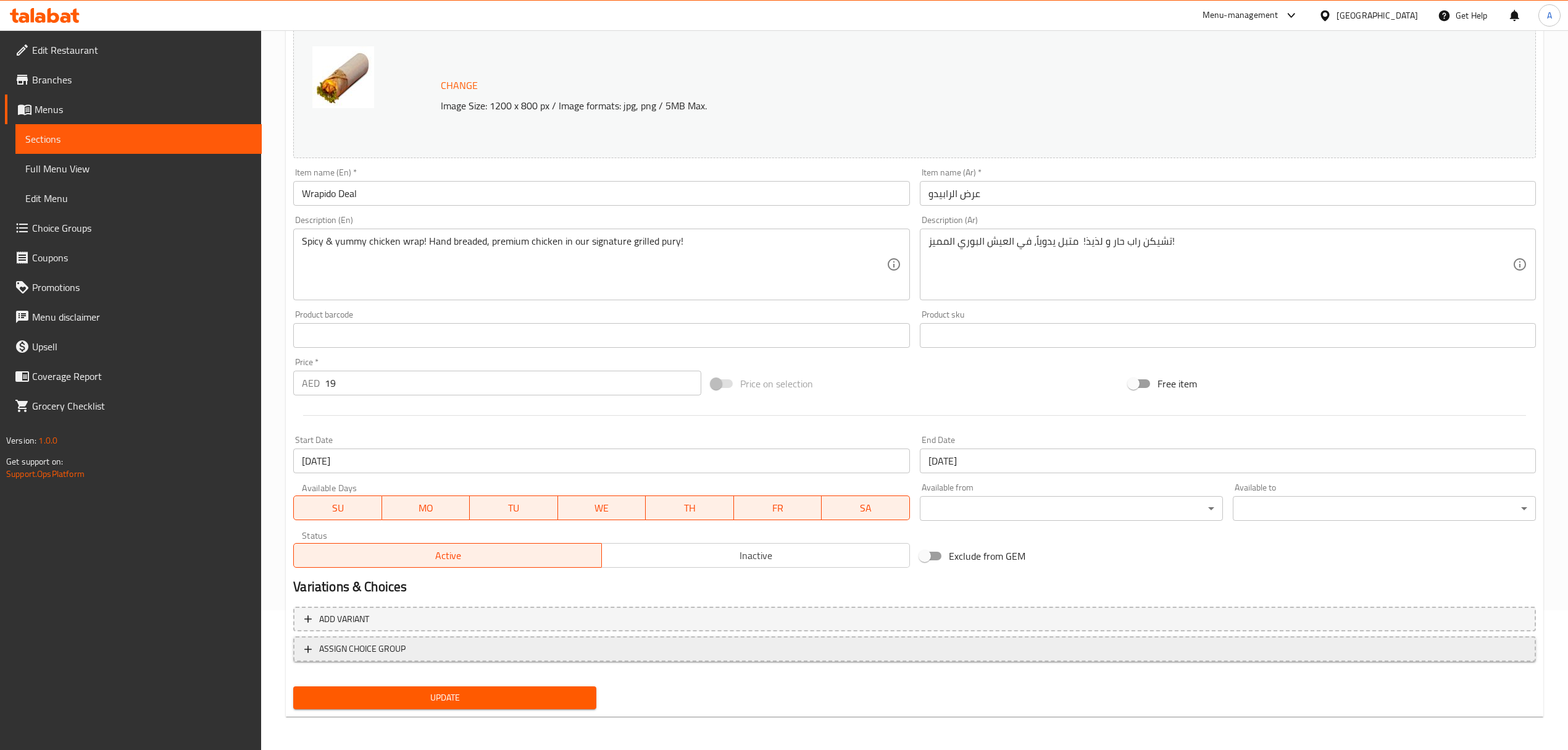
click at [304, 649] on icon "button" at bounding box center [308, 649] width 13 height 13
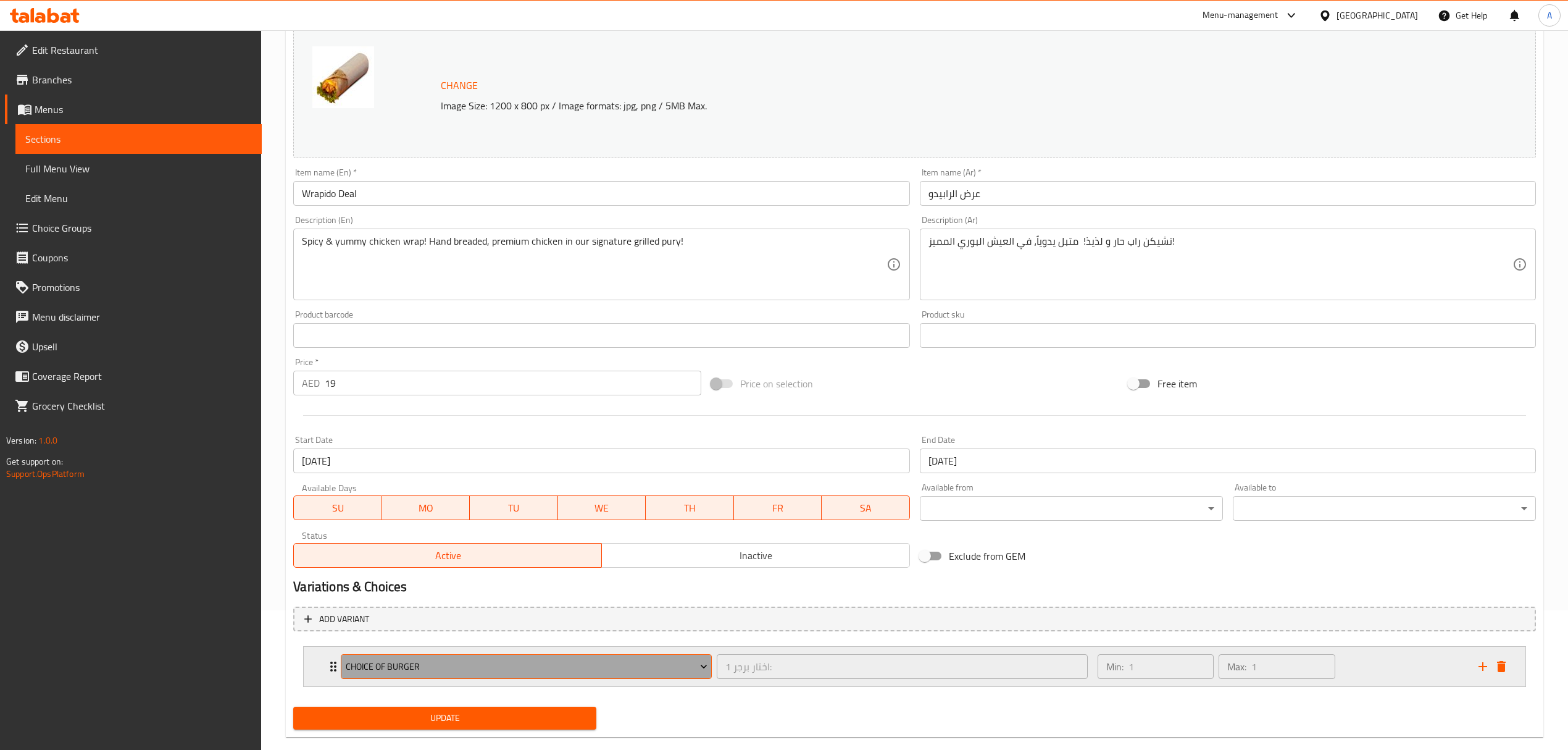
click at [384, 661] on span "Choice of Burger" at bounding box center [526, 667] width 362 height 16
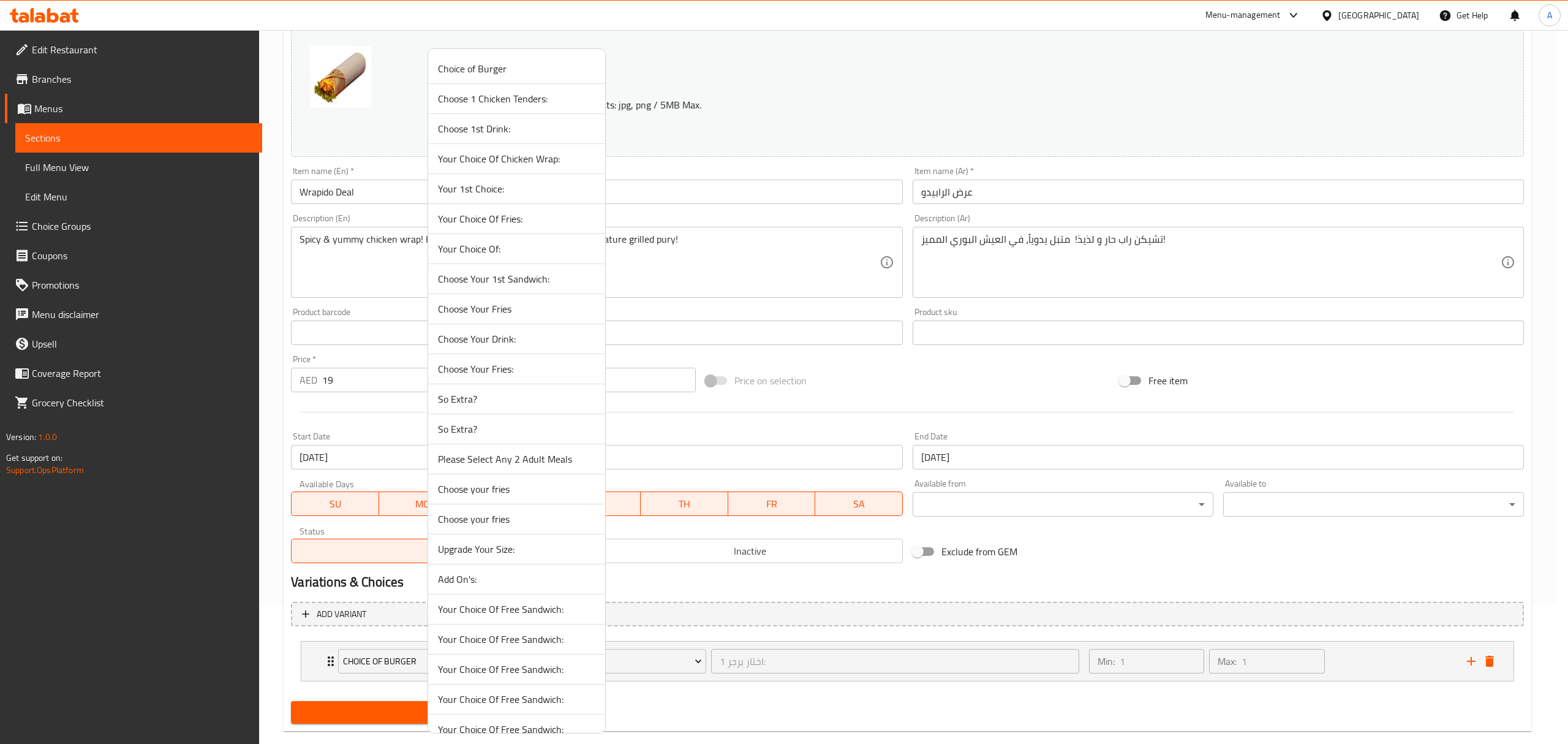
click at [468, 365] on span "Choose Your Fries:" at bounding box center [517, 368] width 157 height 15
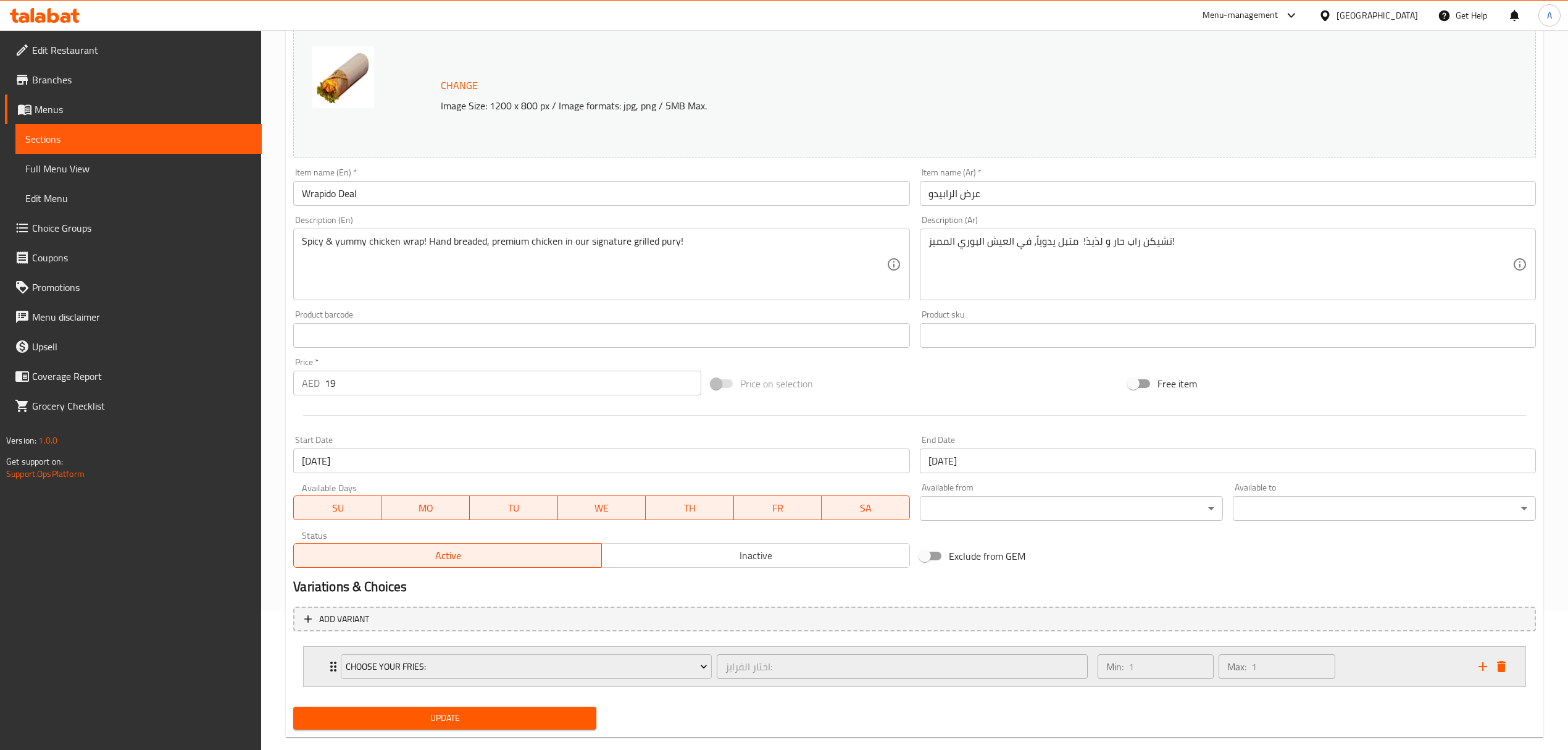
click at [326, 668] on div "Choose Your Fries: اختار الفرايز: ​ Min: 1 ​ Max: 1 ​" at bounding box center [915, 666] width 1222 height 39
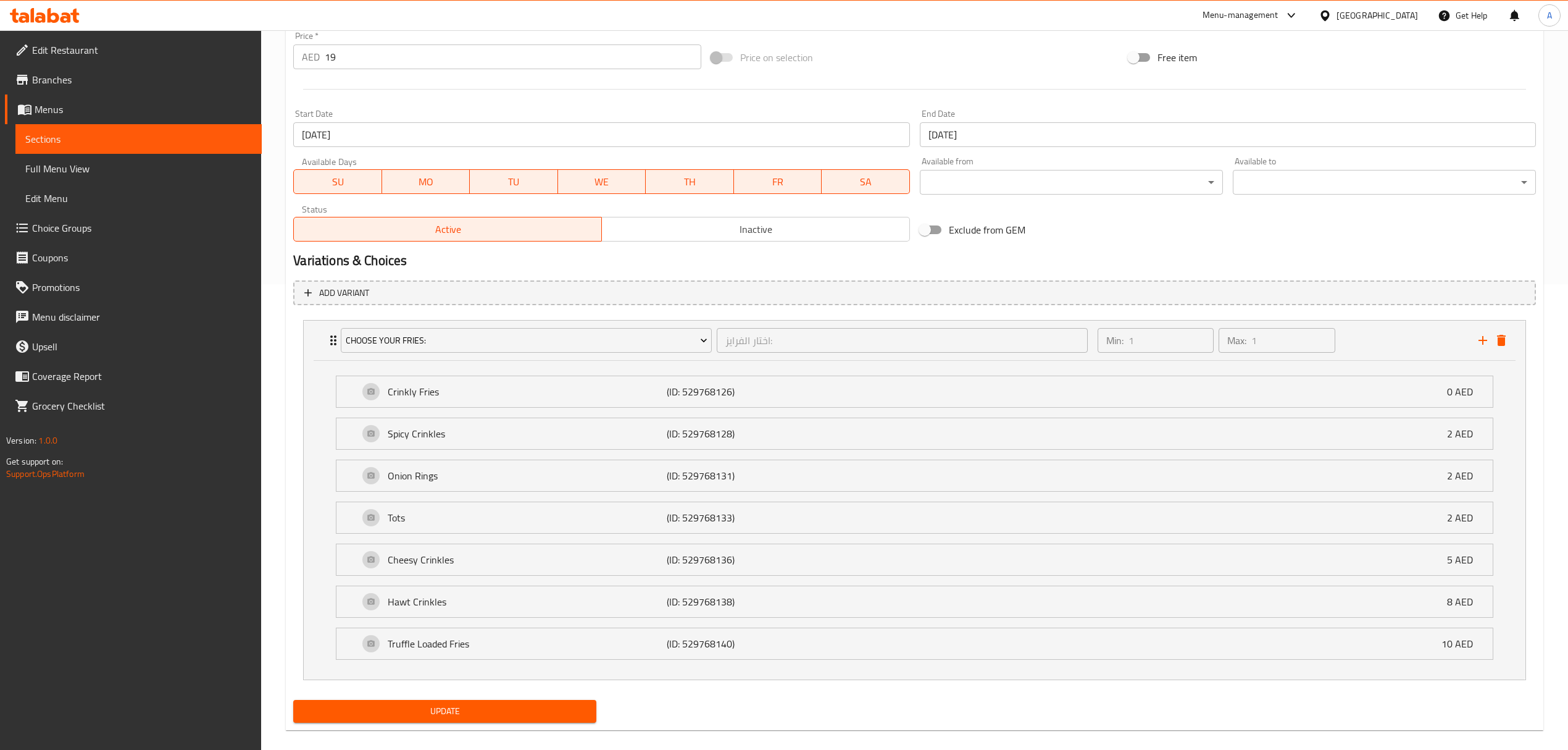
scroll to position [469, 0]
click at [331, 338] on icon "Expand" at bounding box center [333, 337] width 15 height 15
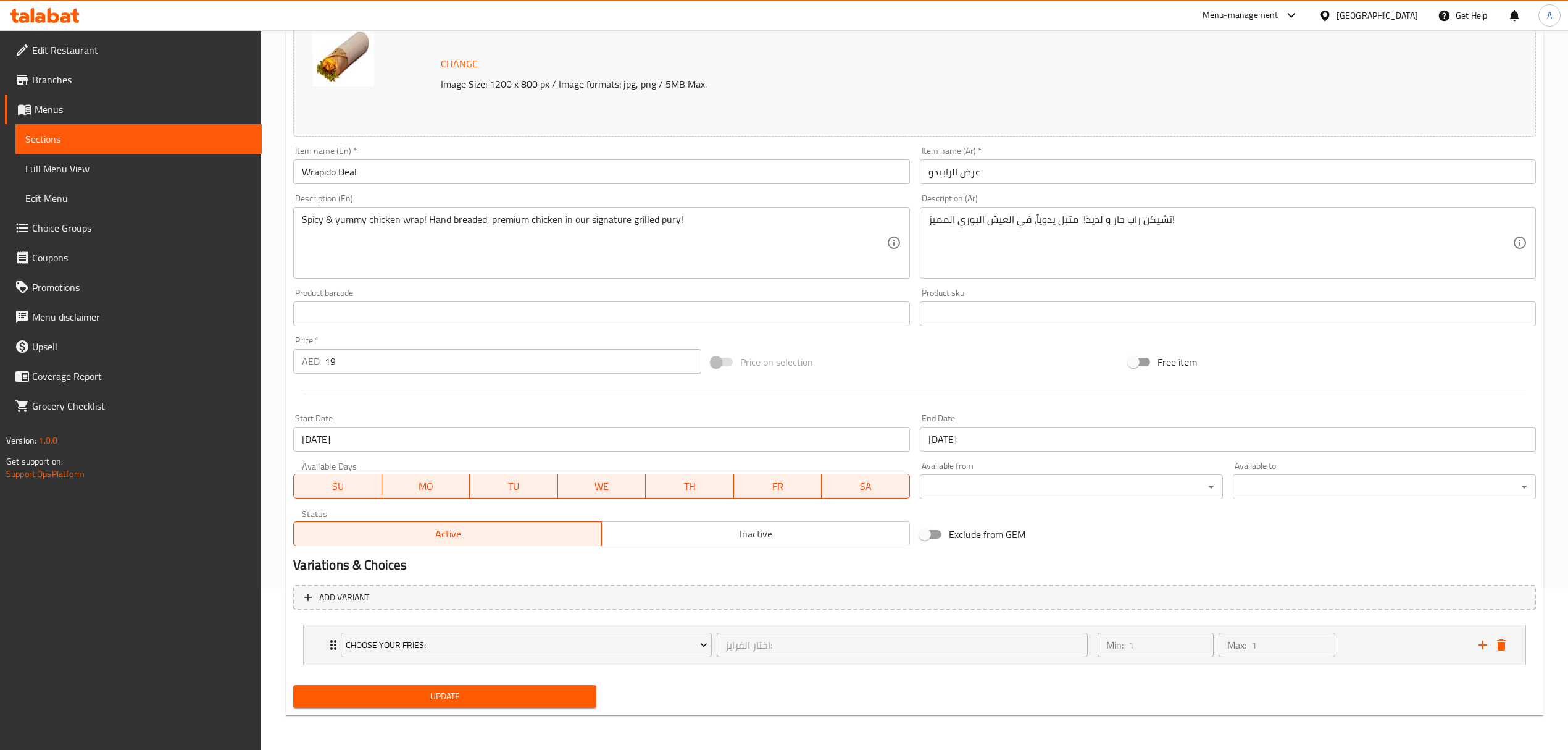
scroll to position [161, 0]
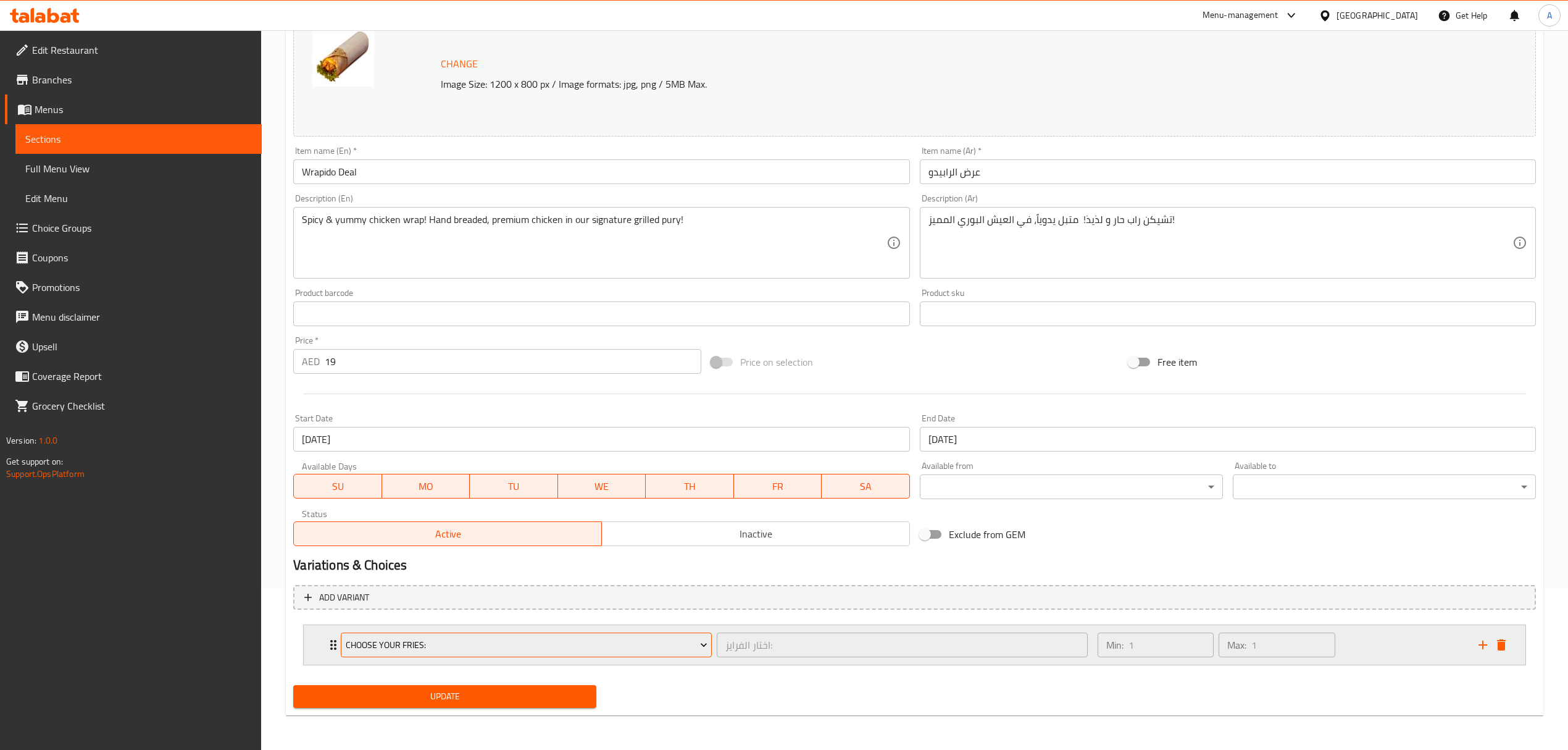
click at [370, 639] on span "Choose Your Fries:" at bounding box center [526, 645] width 362 height 16
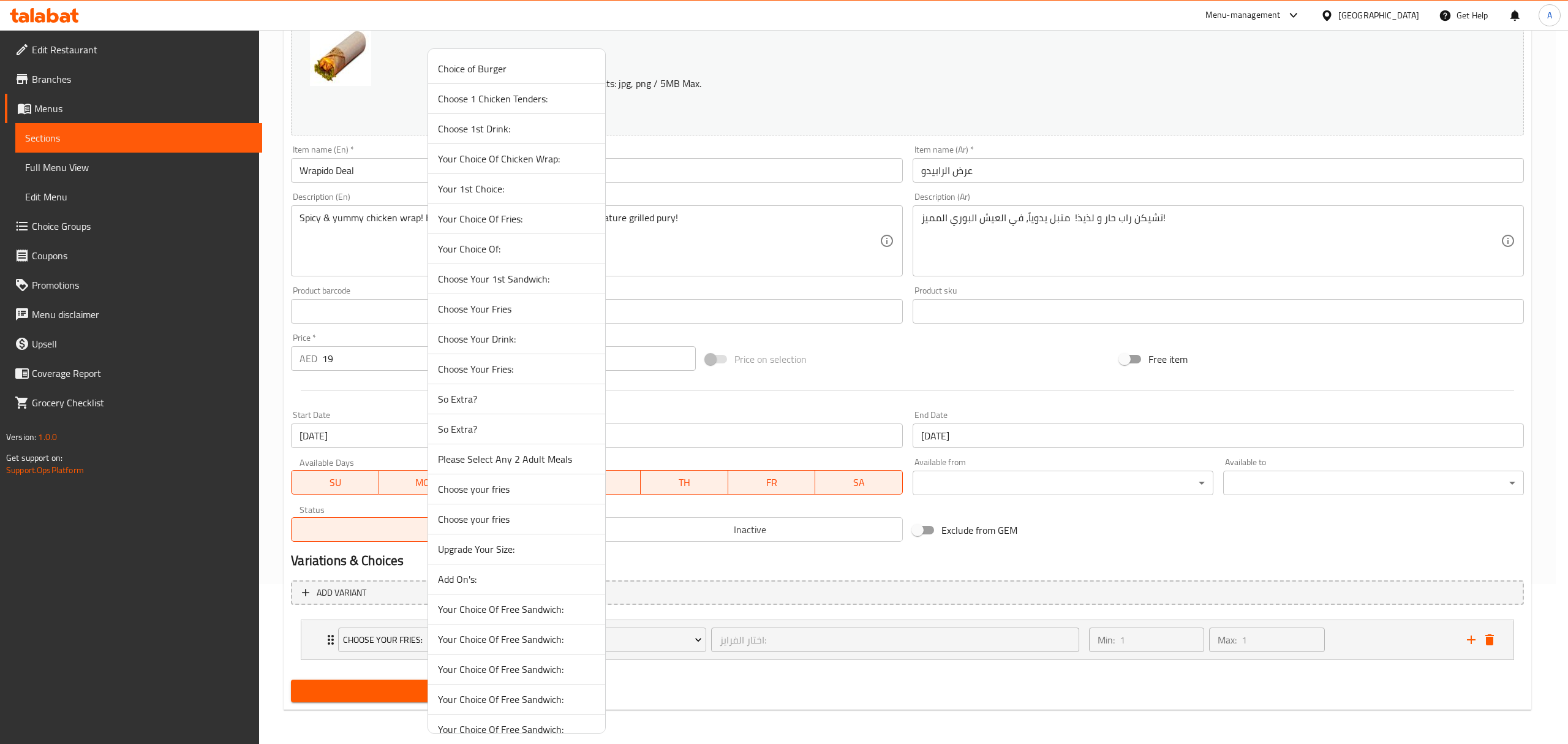
click at [471, 309] on span "Choose Your Fries" at bounding box center [517, 308] width 157 height 15
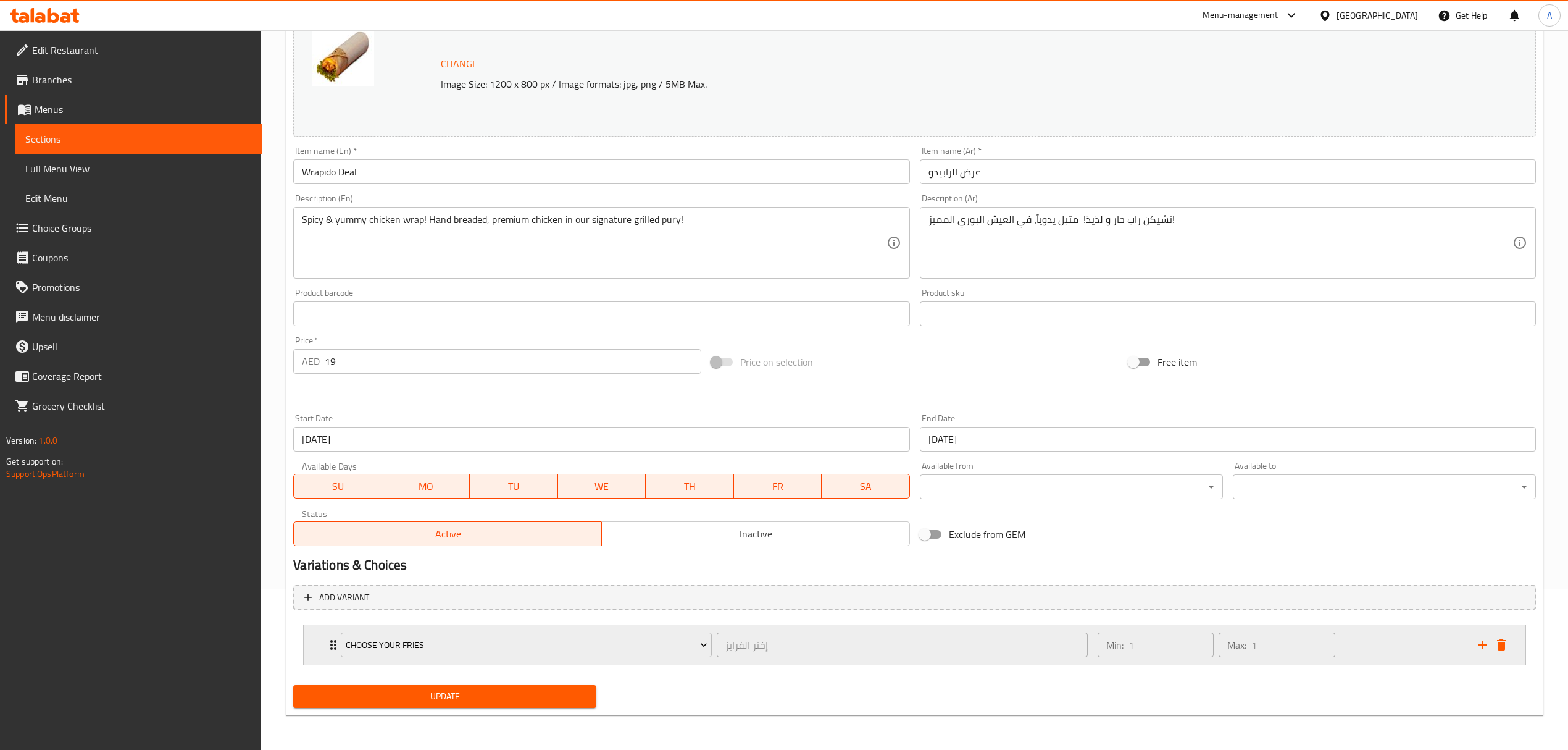
click at [323, 646] on div "Choose Your Fries إختر الفرايز ​ Min: 1 ​ Max: 1 ​" at bounding box center [915, 645] width 1222 height 39
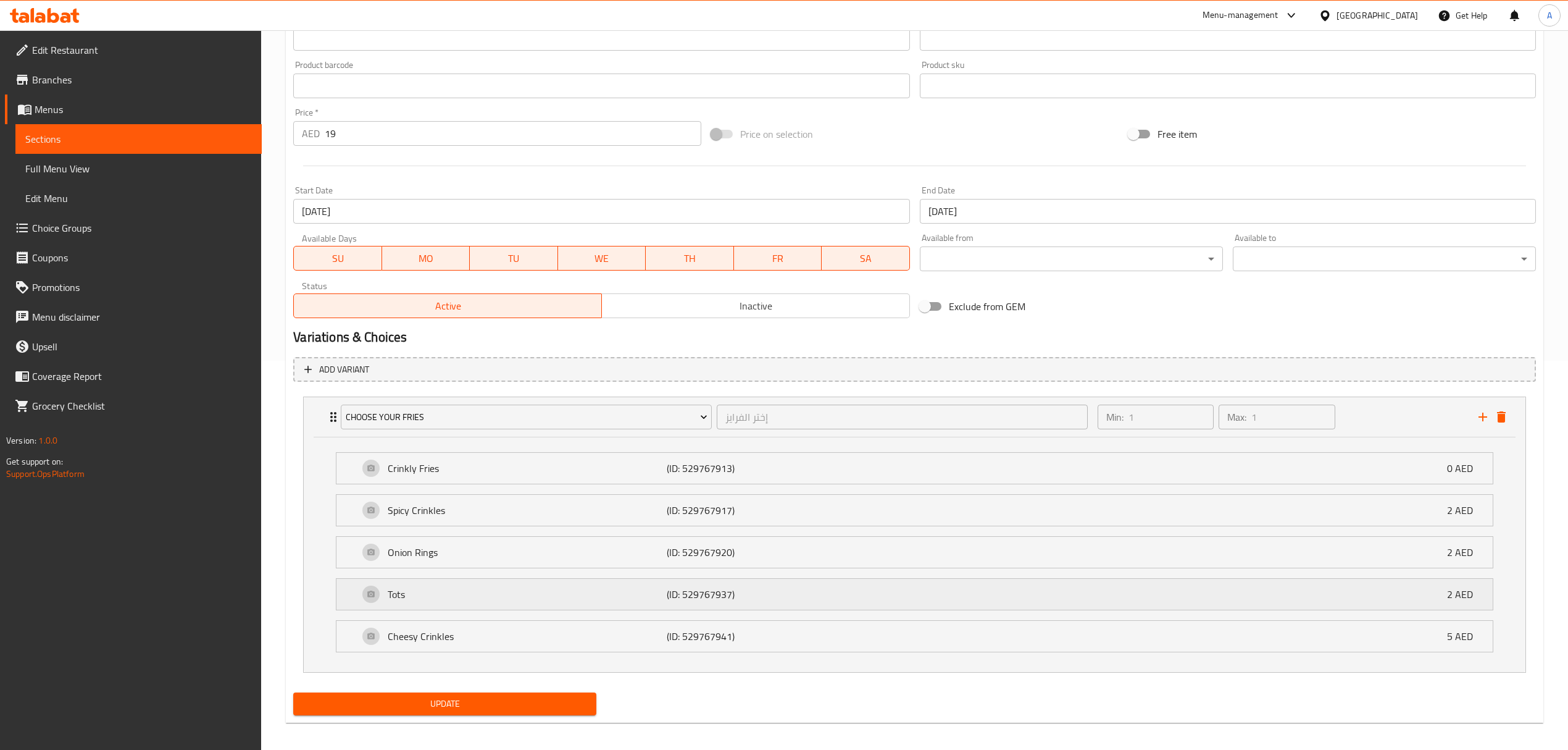
scroll to position [399, 0]
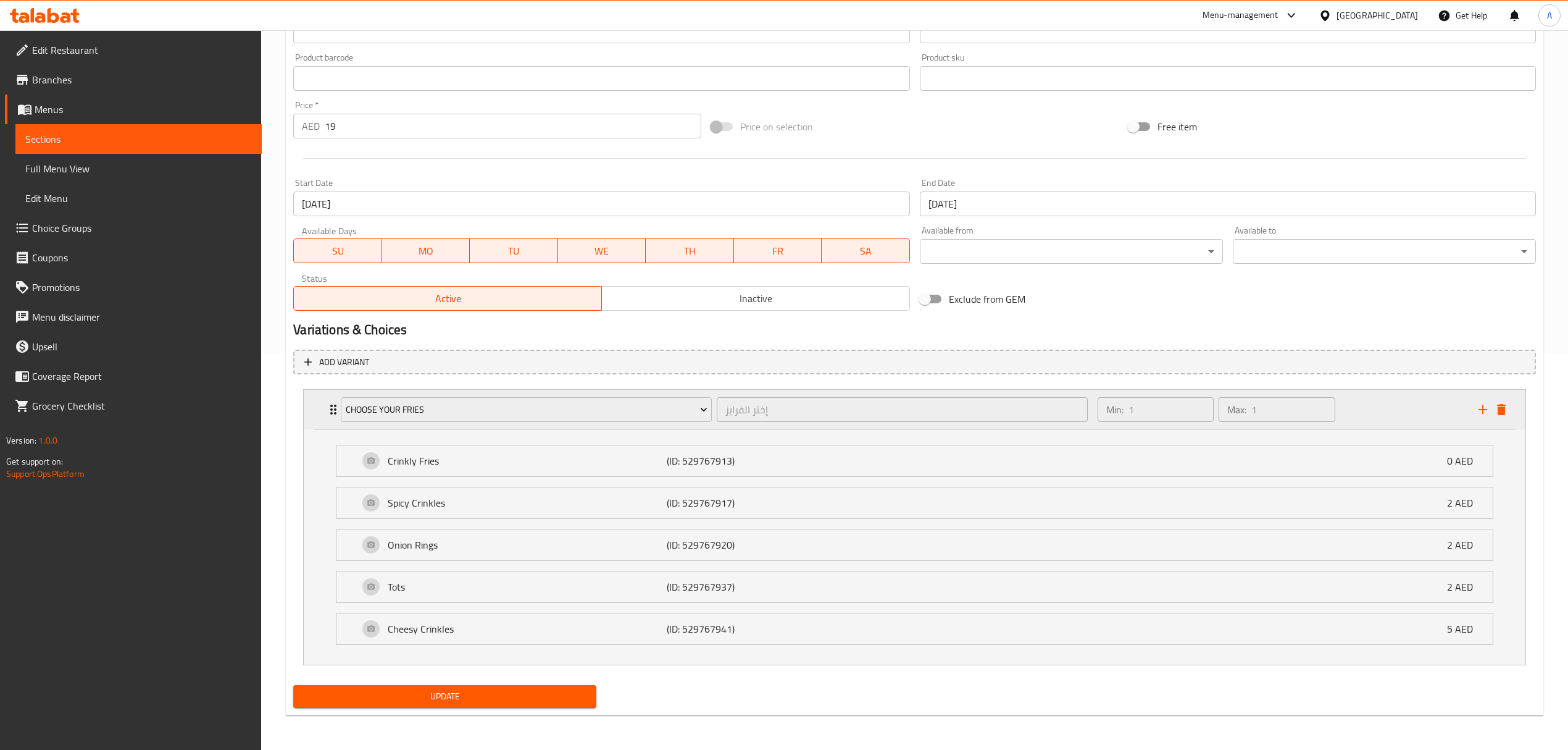
click at [324, 402] on div "Choose Your Fries إختر الفرايز ​ Min: 1 ​ Max: 1 ​" at bounding box center [915, 410] width 1222 height 39
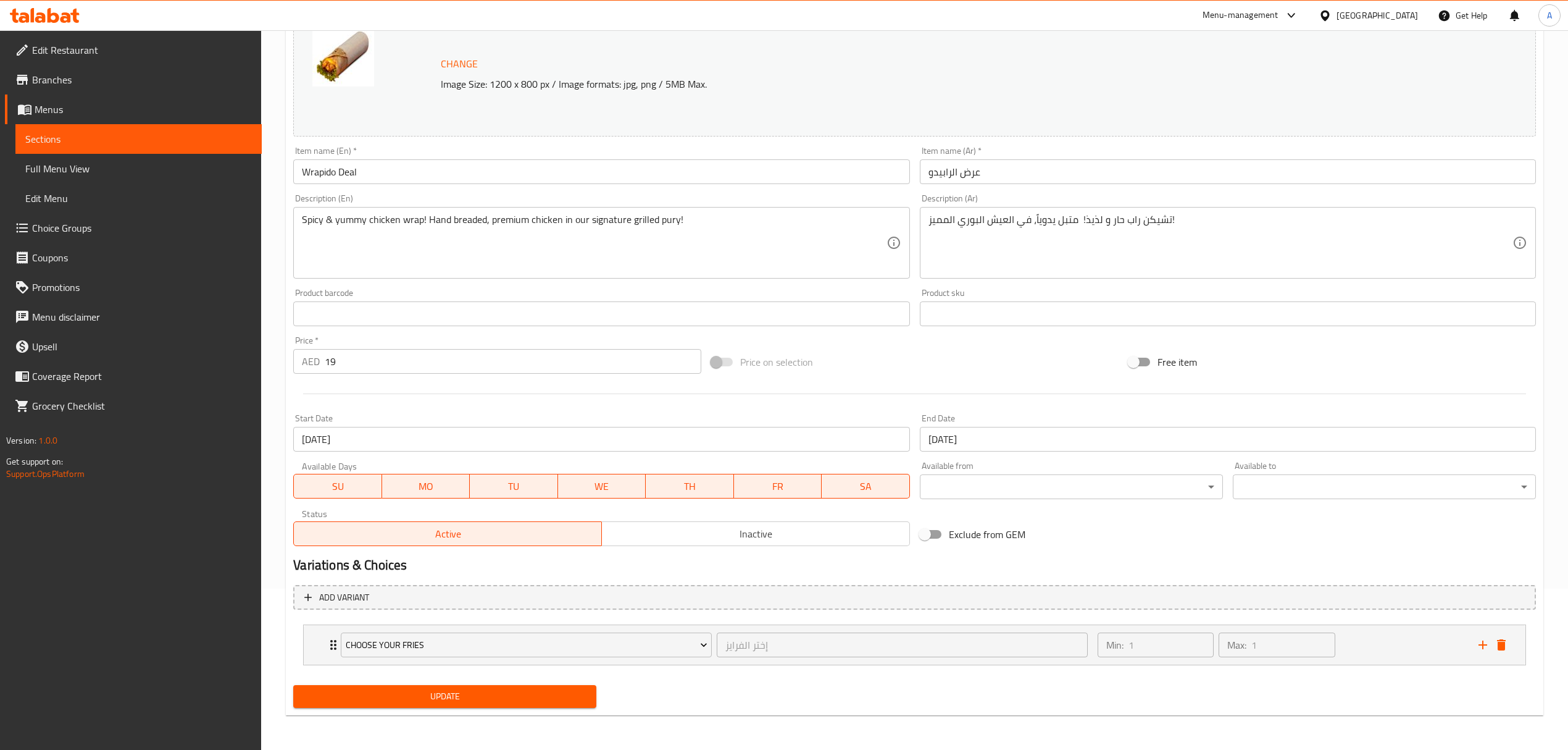
scroll to position [161, 0]
click at [325, 632] on div "Choose Your Fries إختر الفرايز ​ Min: 1 ​ Max: 1 ​" at bounding box center [915, 645] width 1222 height 39
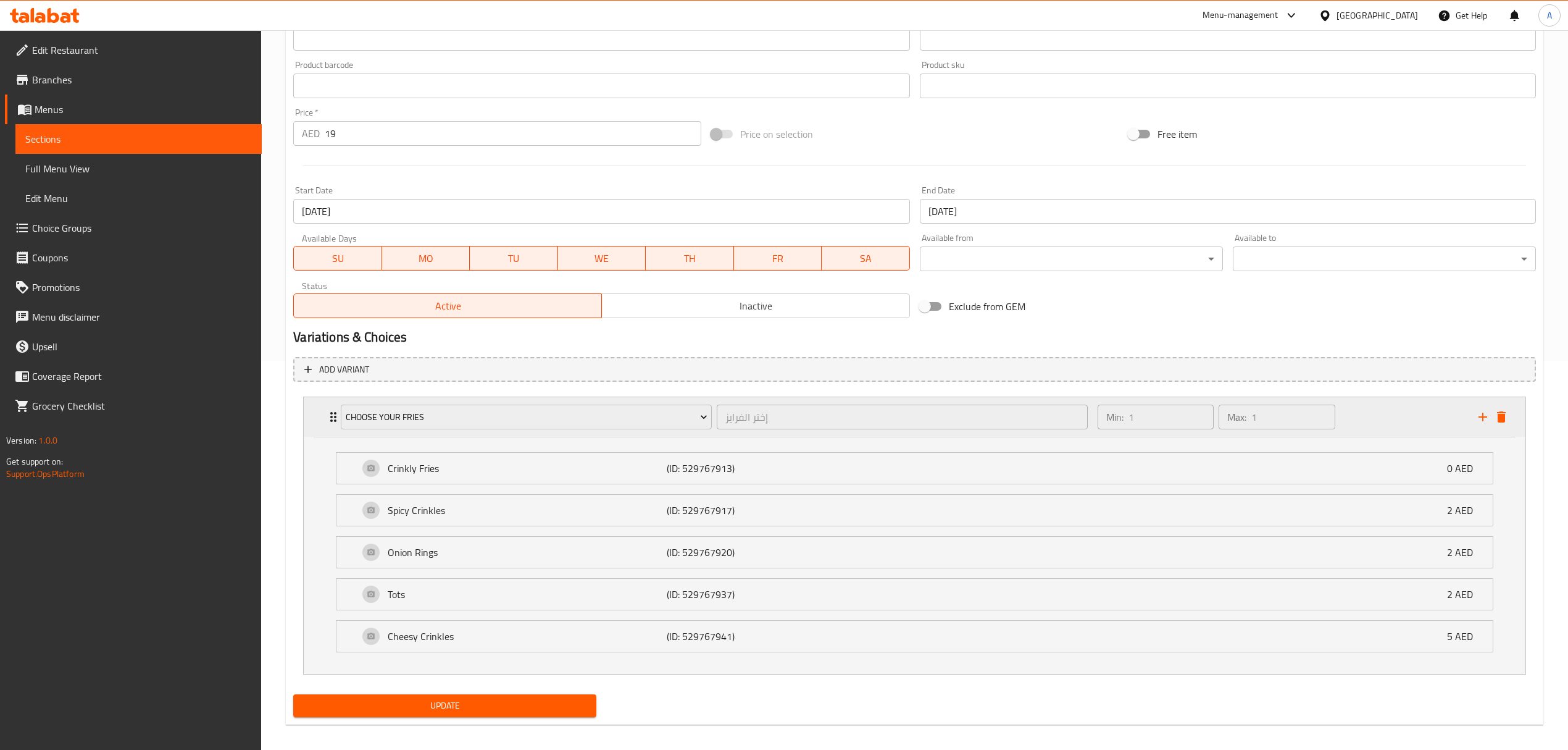
scroll to position [399, 0]
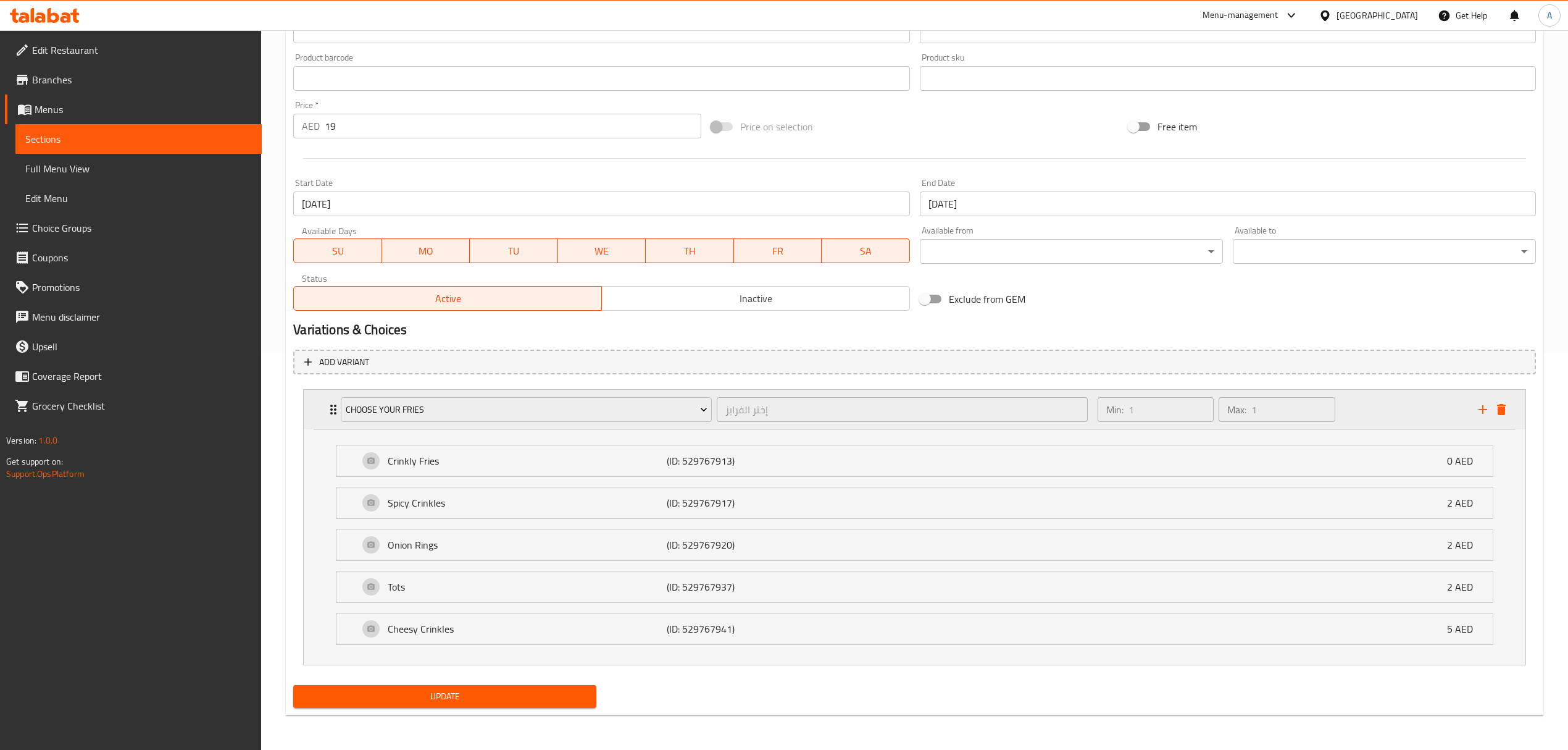
click at [329, 408] on icon "Expand" at bounding box center [333, 409] width 15 height 15
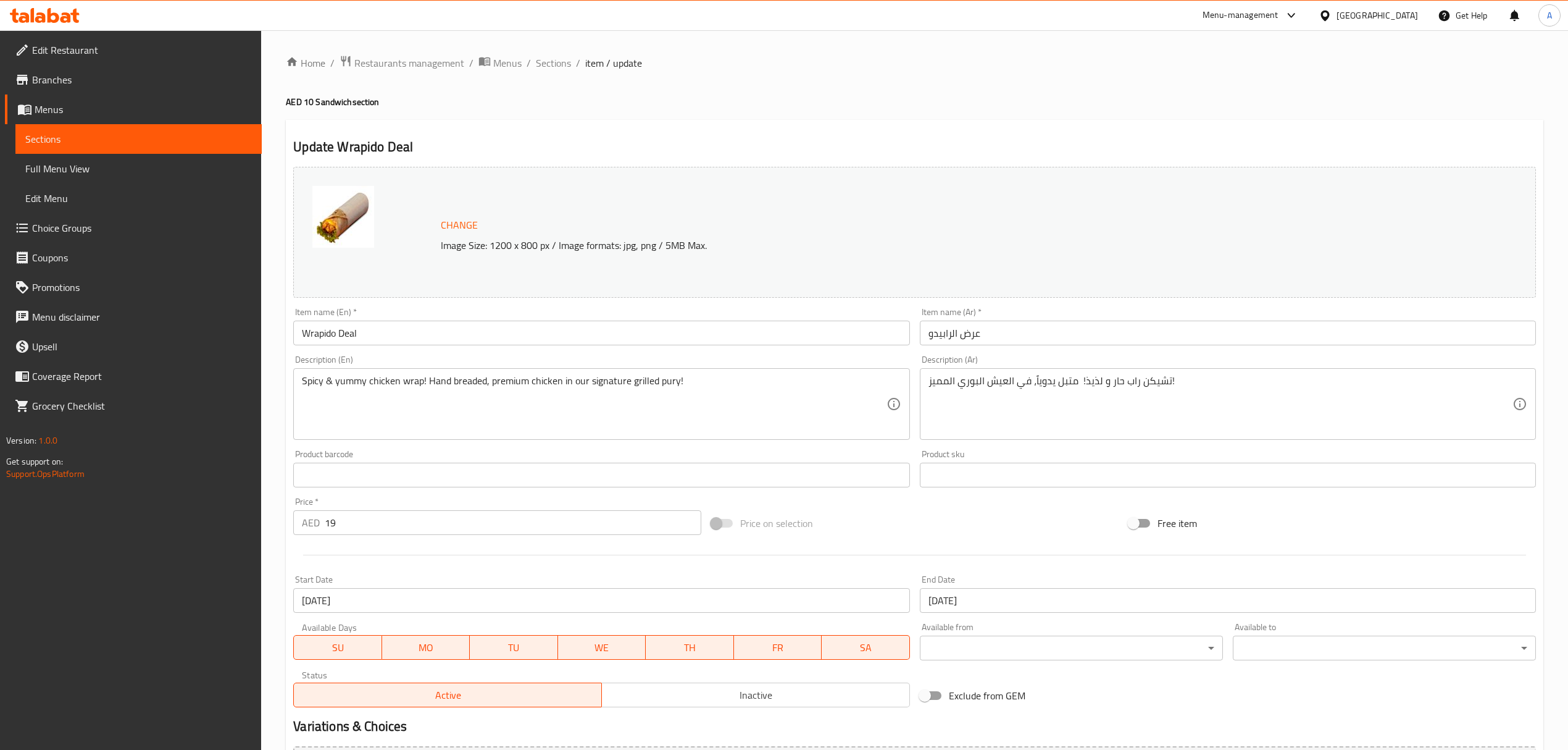
scroll to position [161, 0]
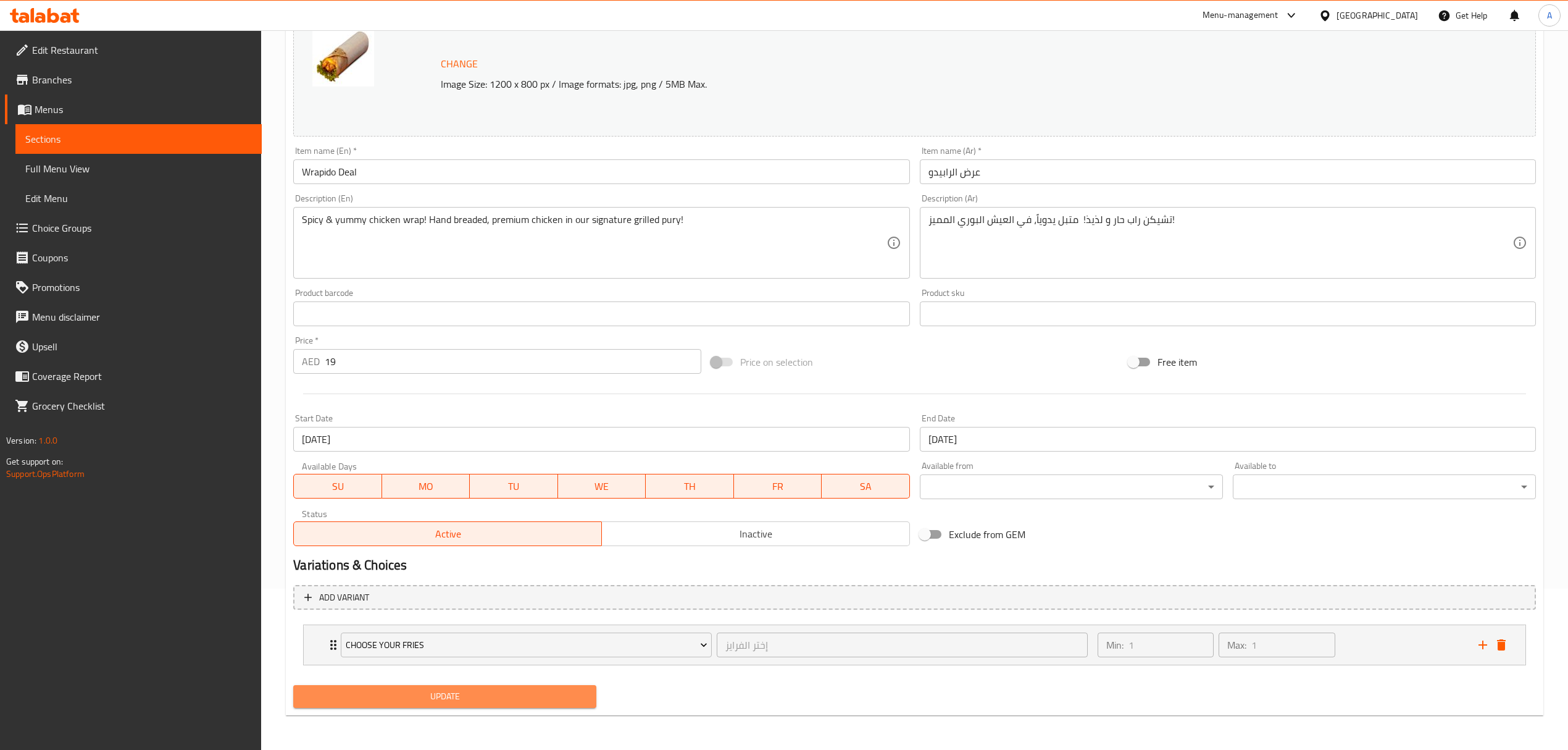
click at [403, 699] on span "Update" at bounding box center [445, 697] width 283 height 16
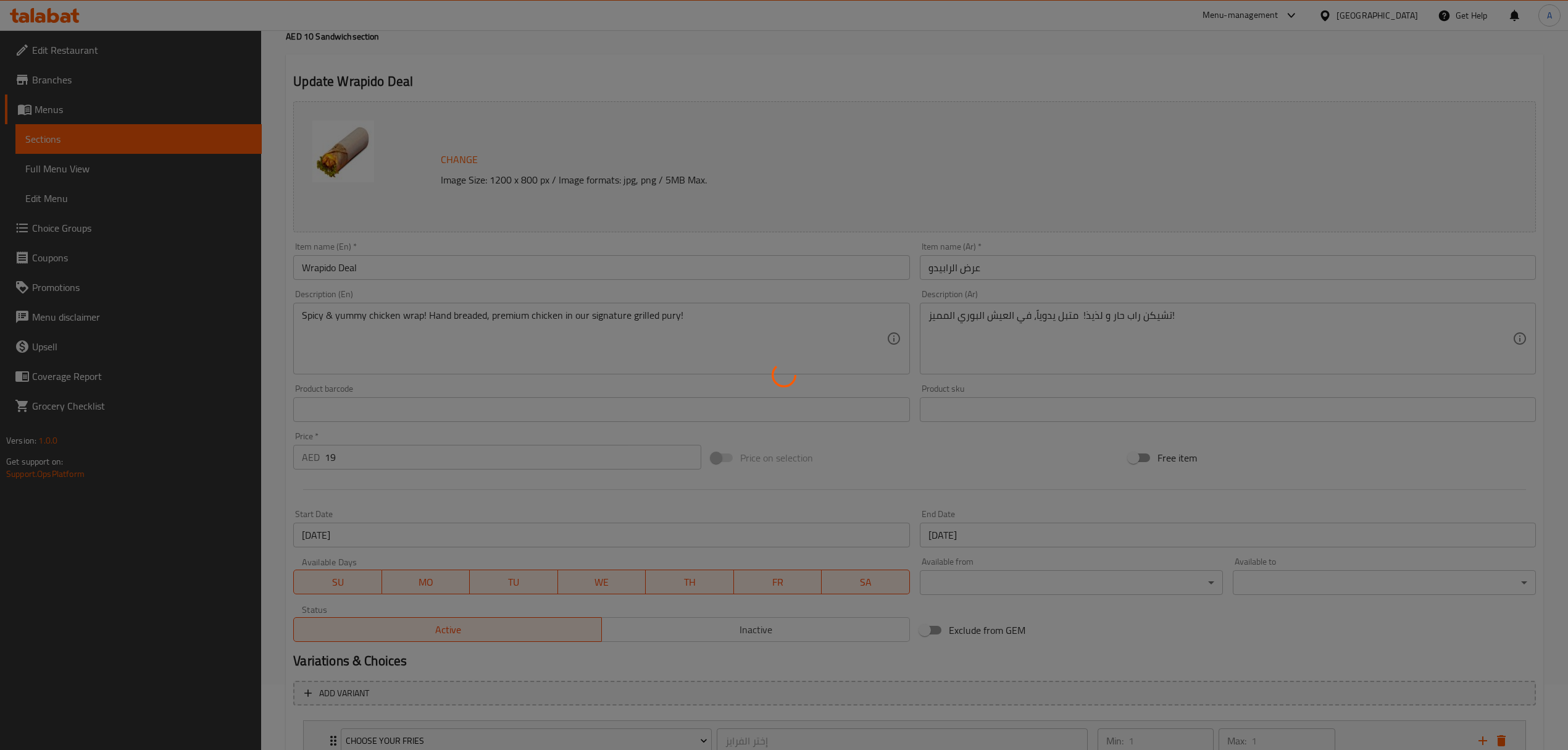
scroll to position [0, 0]
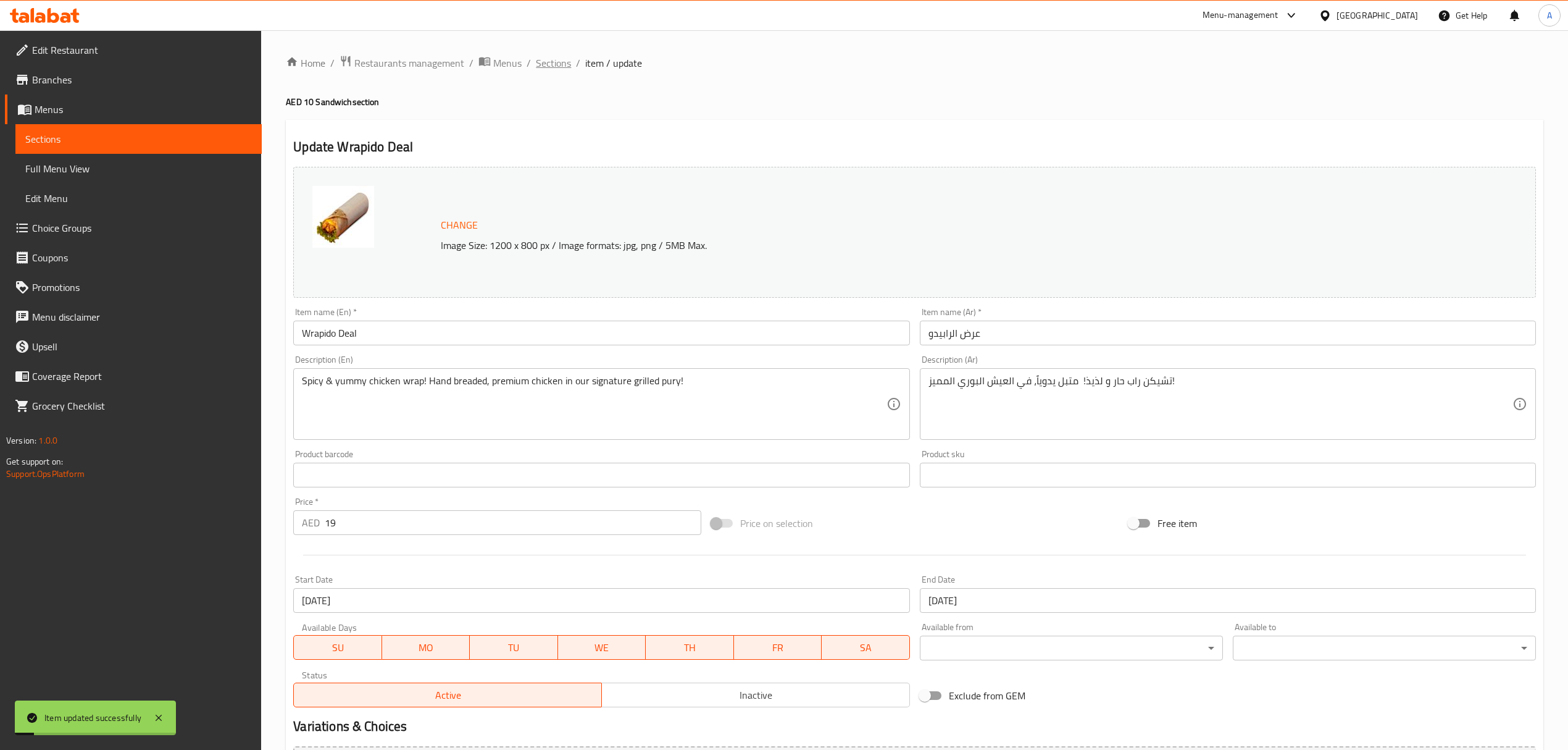
click at [555, 64] on span "Sections" at bounding box center [553, 63] width 35 height 15
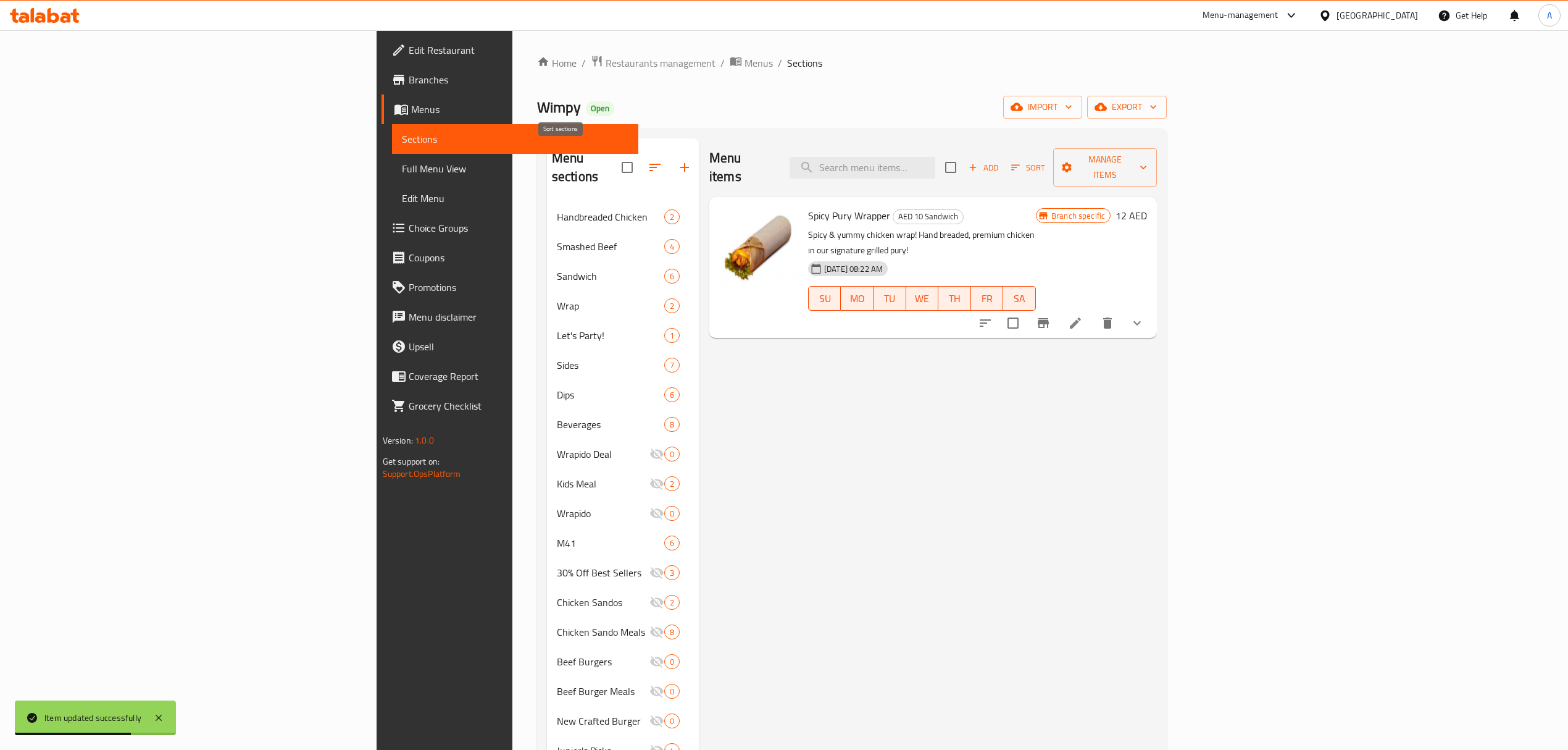
click at [648, 160] on icon "button" at bounding box center [655, 167] width 15 height 15
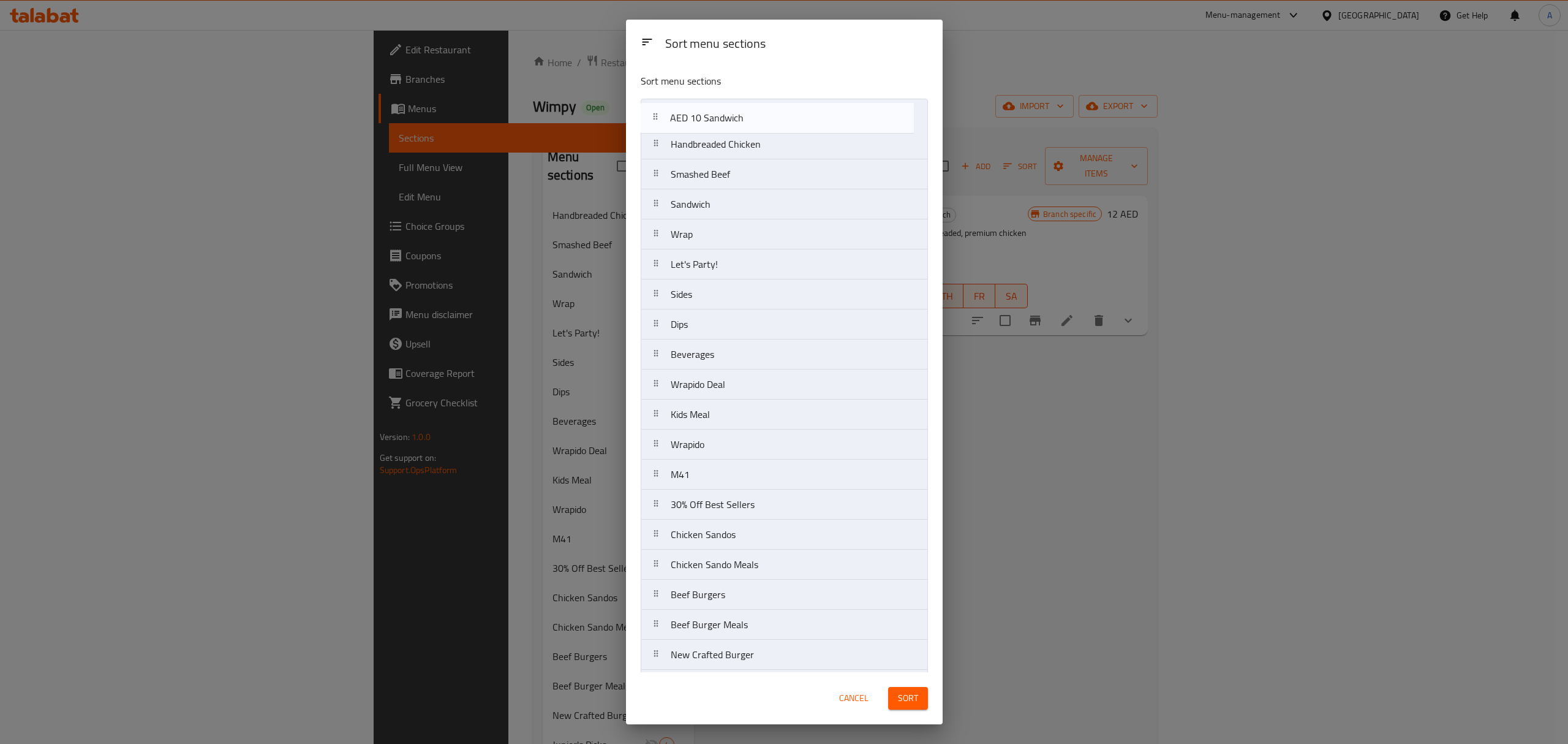
drag, startPoint x: 701, startPoint y: 605, endPoint x: 699, endPoint y: 115, distance: 490.0
click at [699, 115] on nav "Handbreaded Chicken Smashed Beef Sandwich Wrap Let's Party! Sides Dips Beverage…" at bounding box center [784, 655] width 287 height 1112
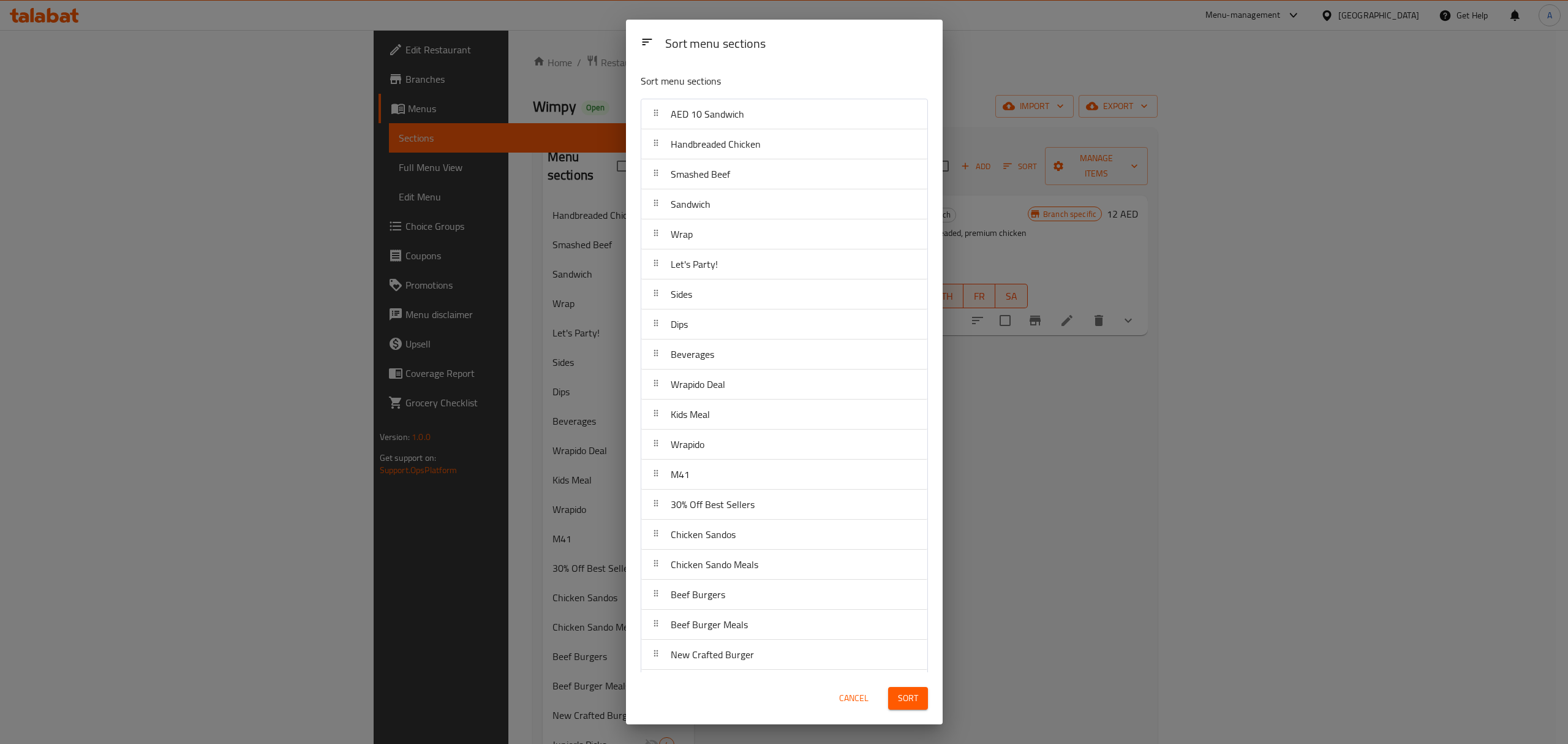
click at [909, 697] on span "Sort" at bounding box center [908, 698] width 20 height 16
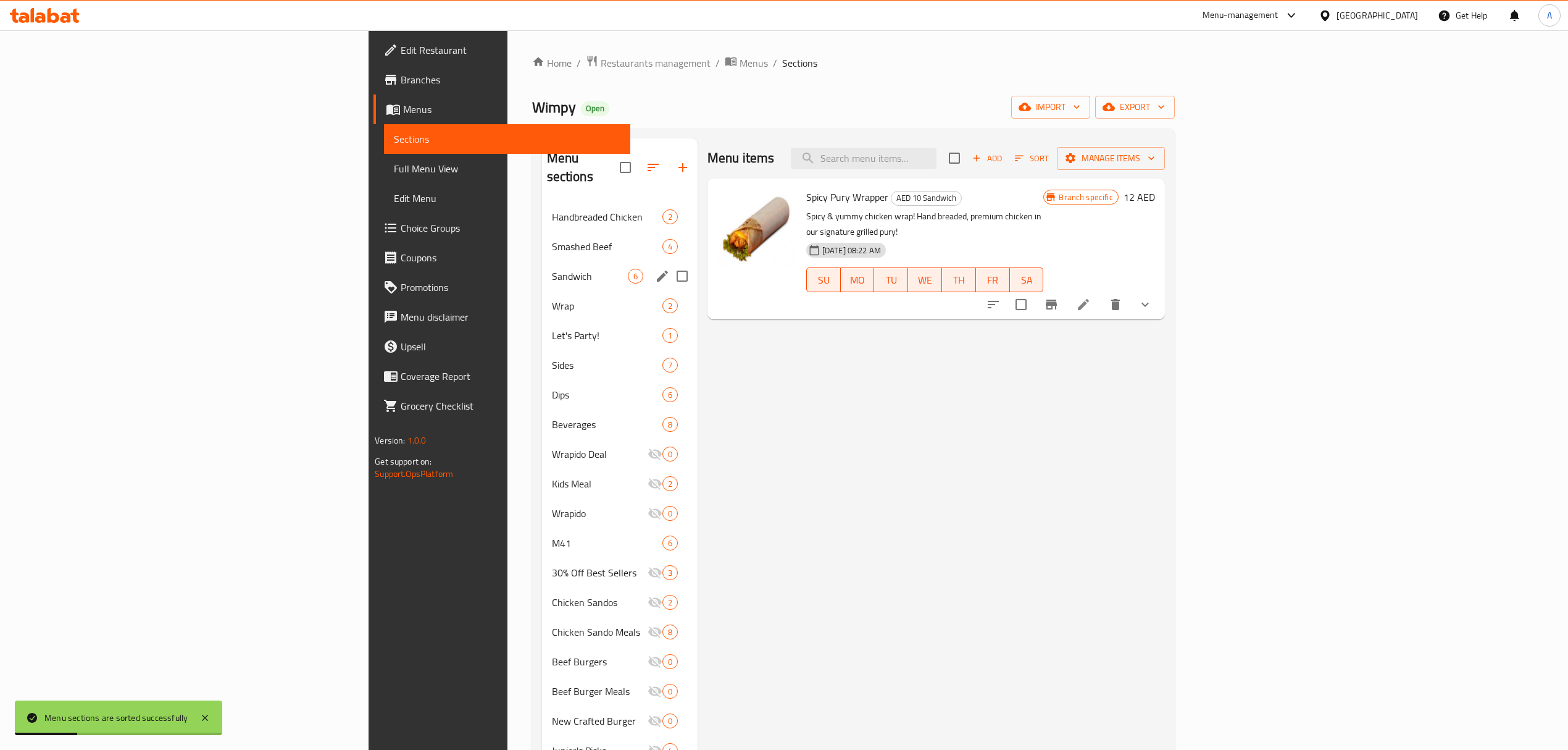
click at [542, 261] on div "Sandwich 6" at bounding box center [620, 276] width 155 height 30
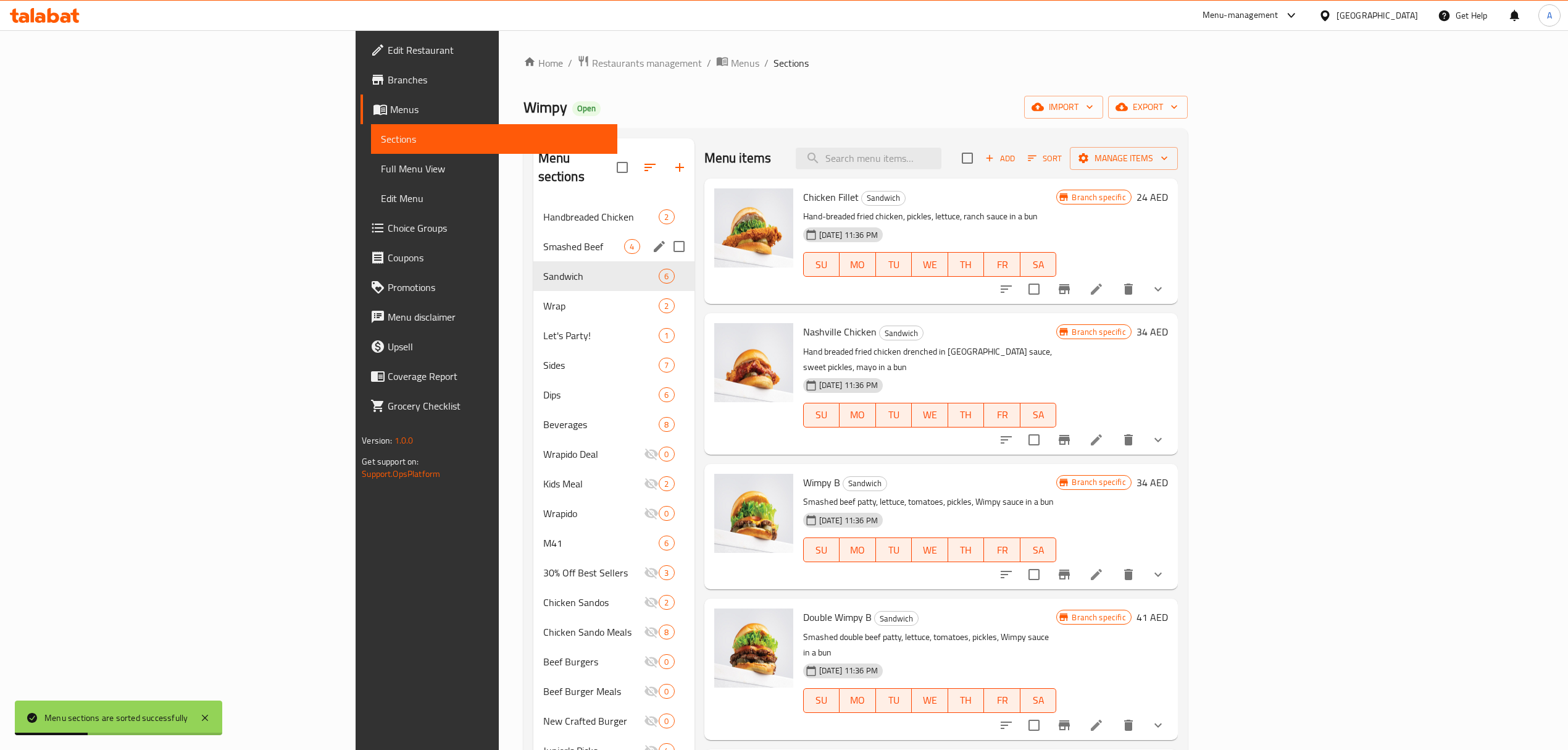
click at [544, 239] on span "Smashed Beef" at bounding box center [584, 246] width 82 height 15
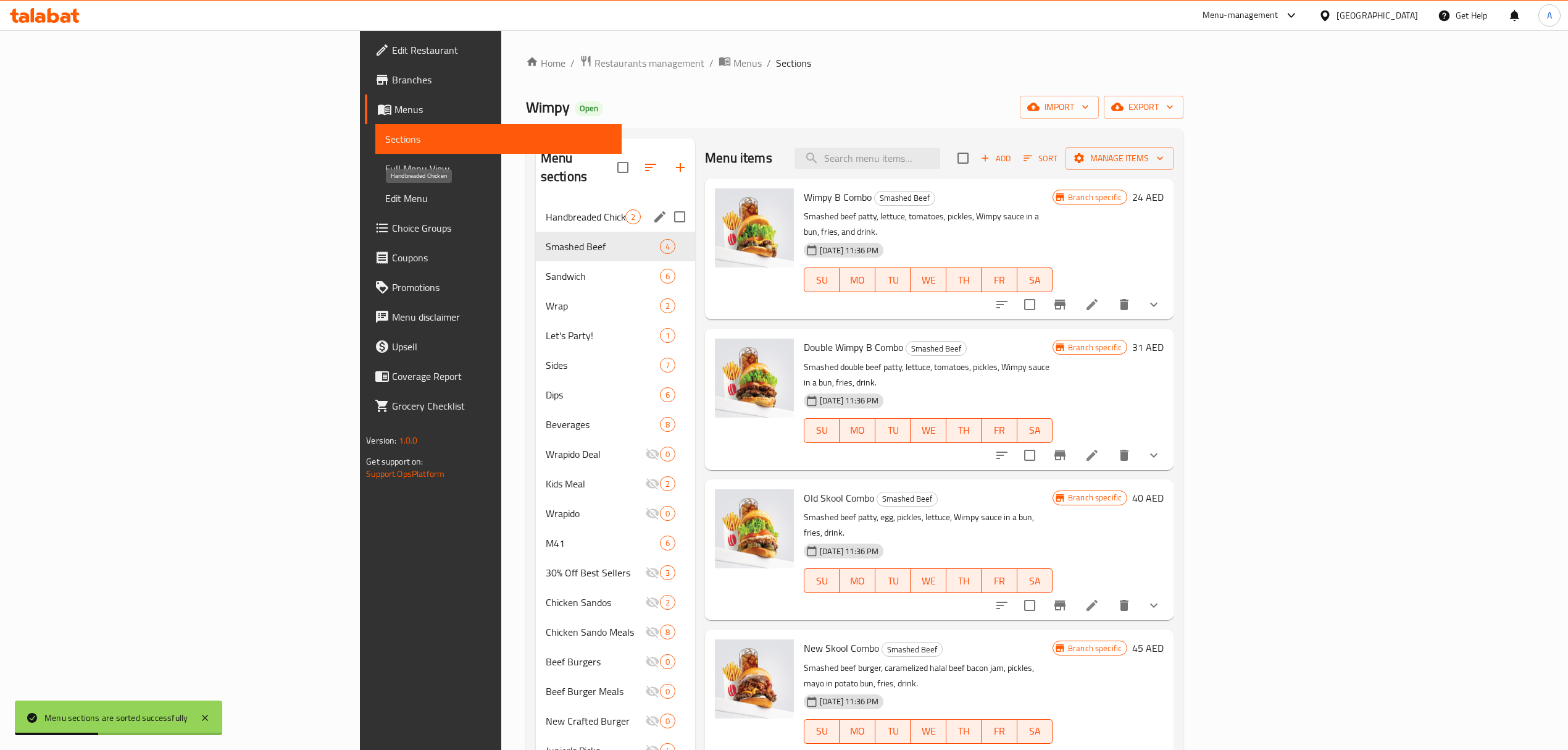
click at [546, 209] on span "Handbreaded Chicken" at bounding box center [586, 217] width 80 height 15
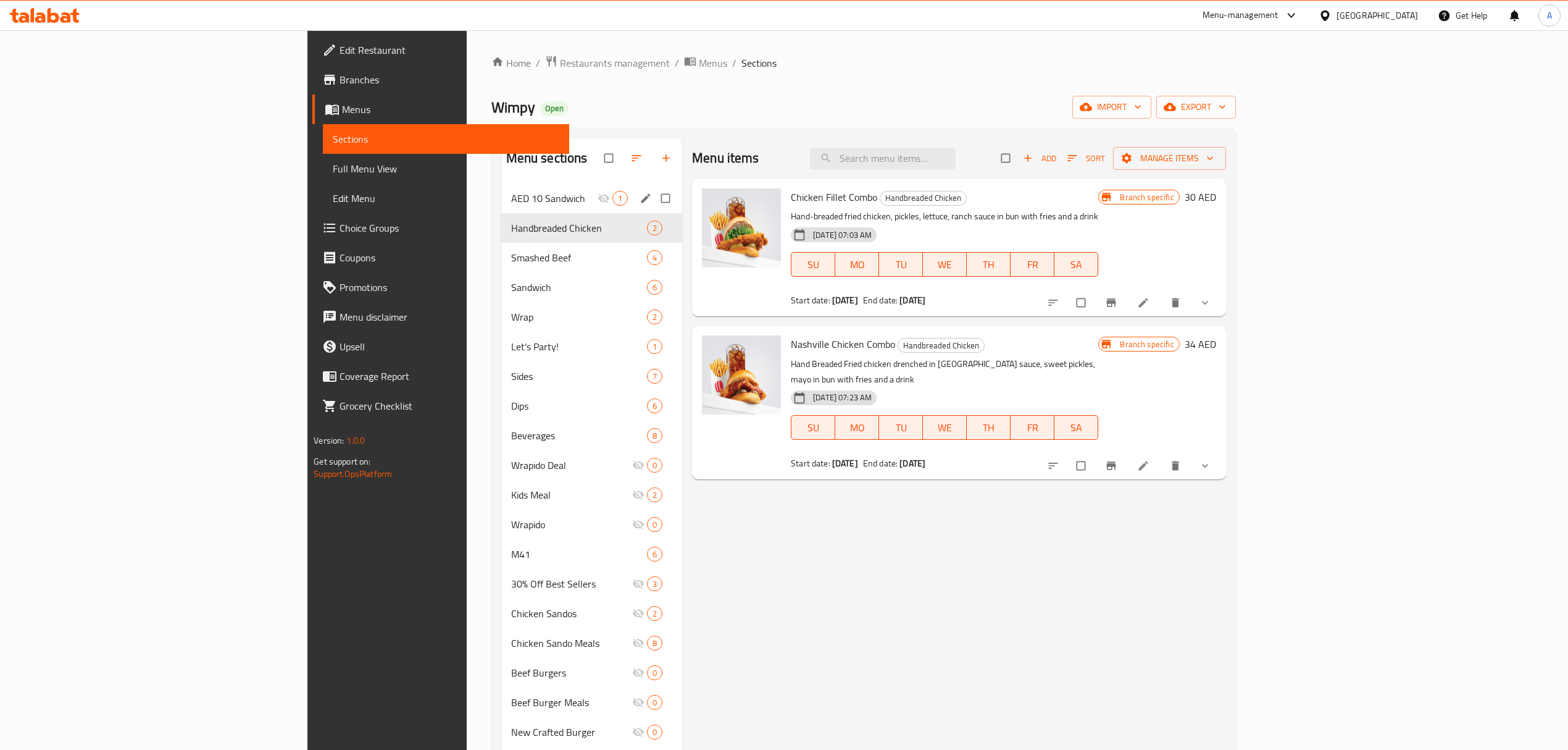
click at [511, 200] on span "AED 10 Sandwich" at bounding box center [555, 198] width 86 height 15
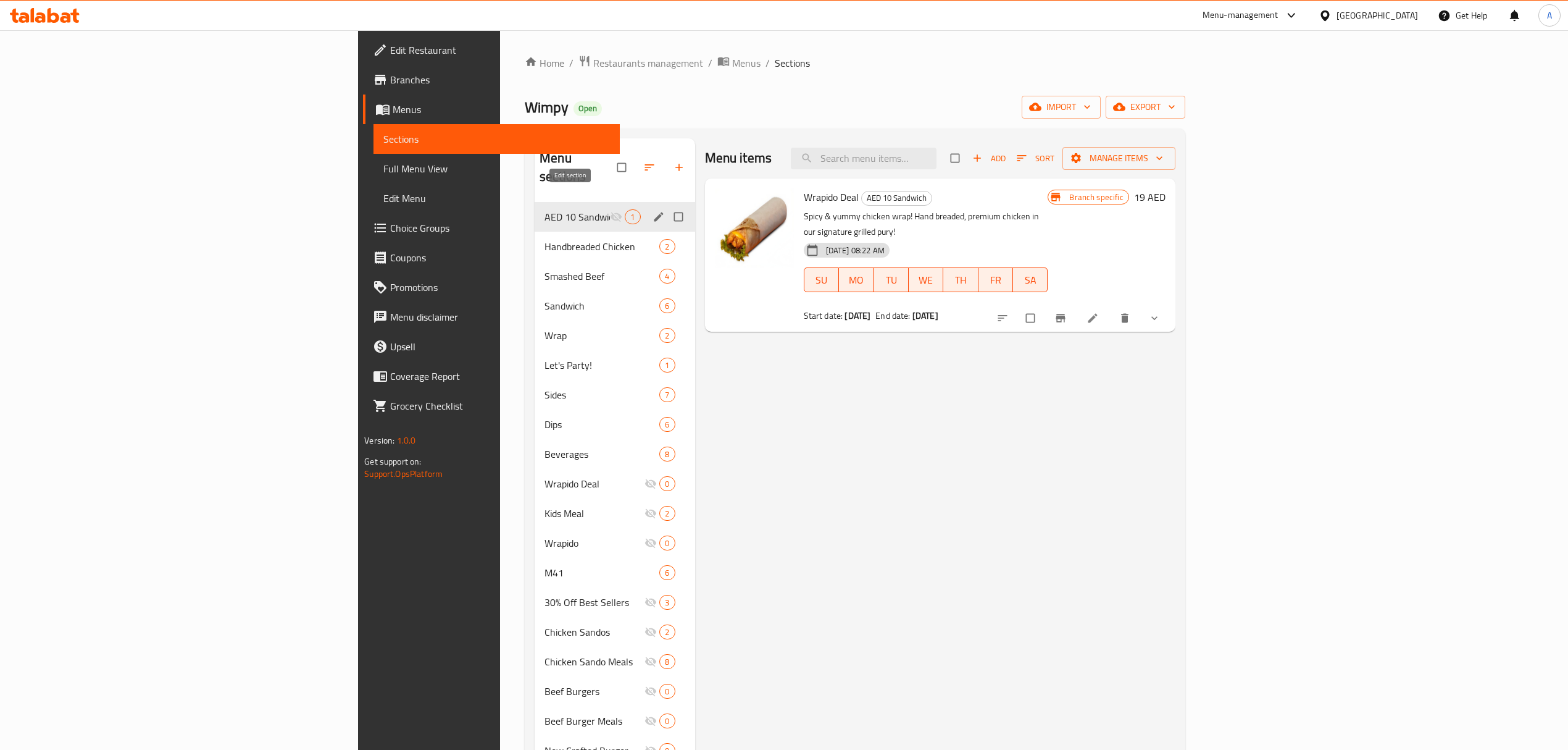
click at [654, 212] on icon "edit" at bounding box center [659, 217] width 9 height 9
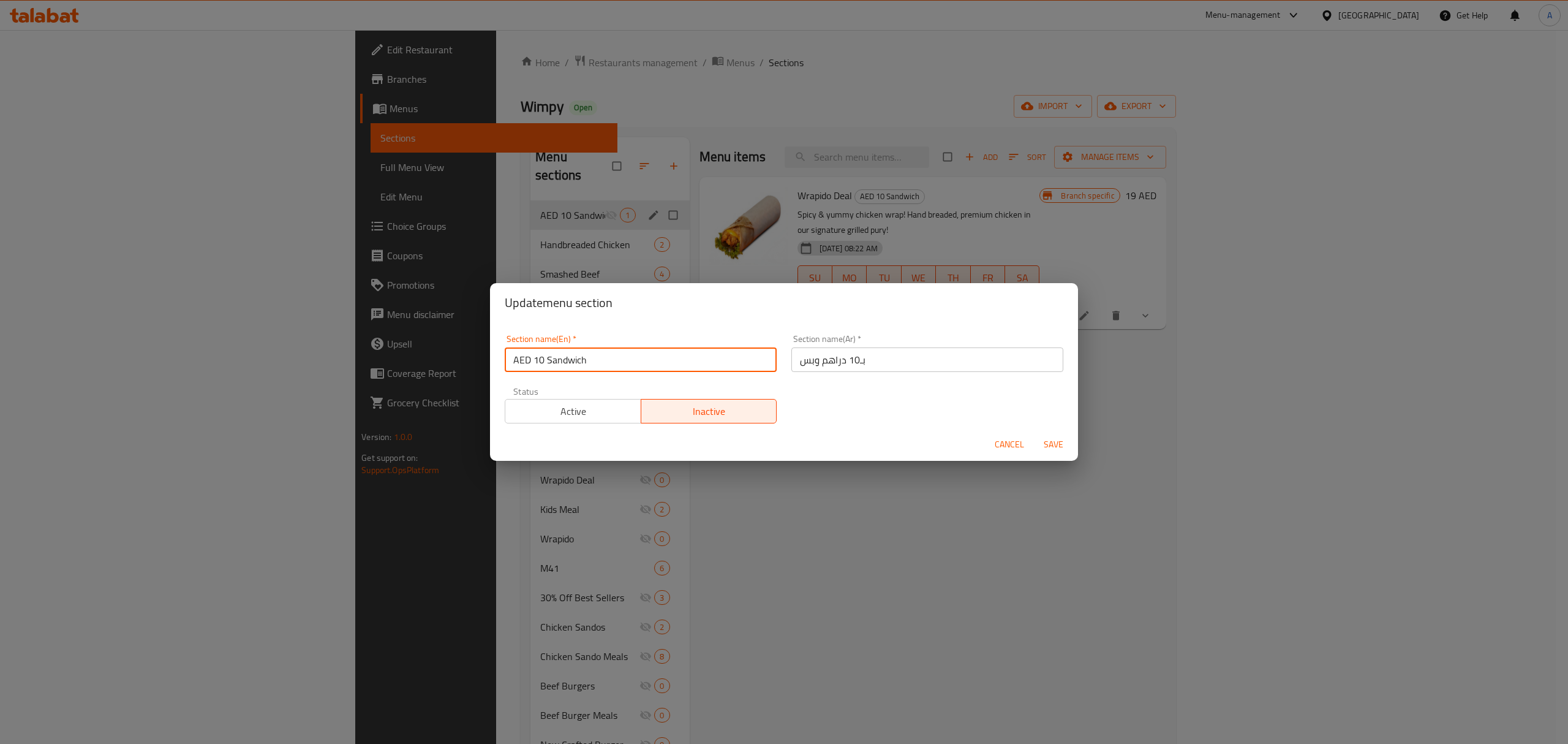
drag, startPoint x: 623, startPoint y: 359, endPoint x: 468, endPoint y: 360, distance: 155.0
click at [468, 360] on div "Update menu section Section name(En)   * AED 10 Sandwich Section name(En) * Sec…" at bounding box center [784, 372] width 1568 height 744
paste input "Wrapido Deal"
type input "Wrapido Deal"
click at [845, 358] on input "بـ10 دراهم وبس" at bounding box center [928, 359] width 272 height 24
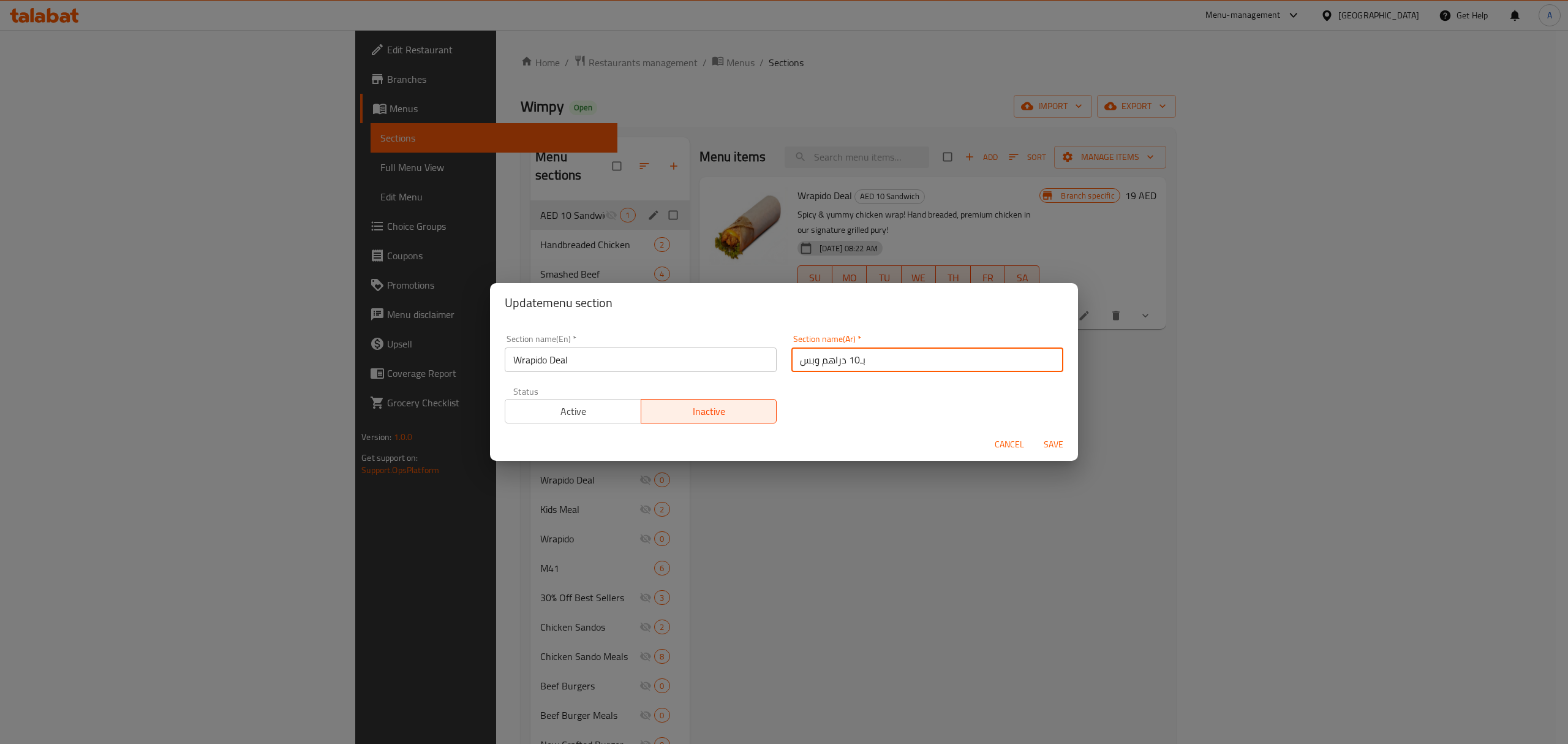
click at [845, 358] on input "بـ10 دراهم وبس" at bounding box center [928, 359] width 272 height 24
paste input "Wrapido Deal"
type input "Wrapido Deal"
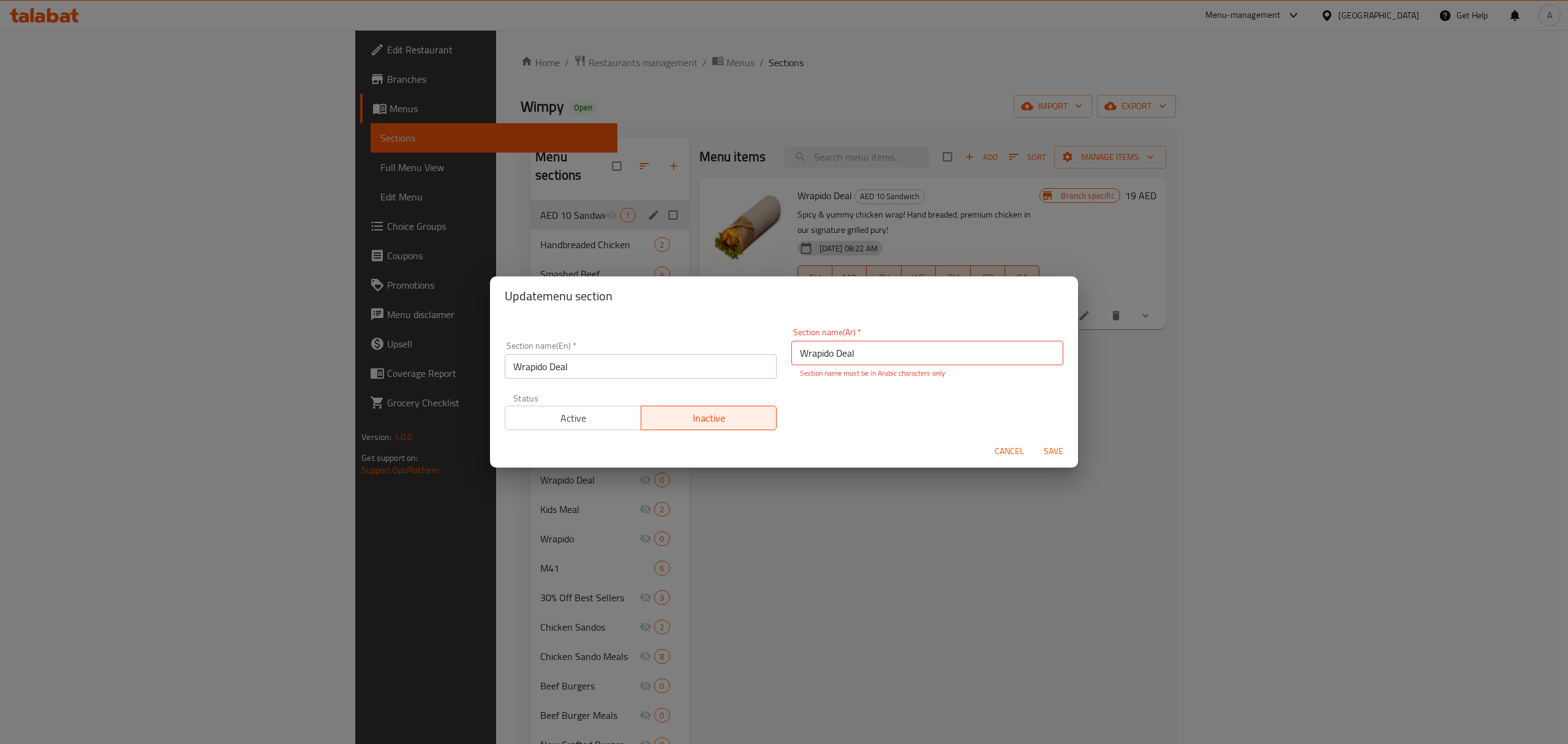
click at [872, 402] on div "Section name(En)   * Wrapido Deal Section name(En) * Section name(Ar)   * Wrapi…" at bounding box center [784, 379] width 574 height 117
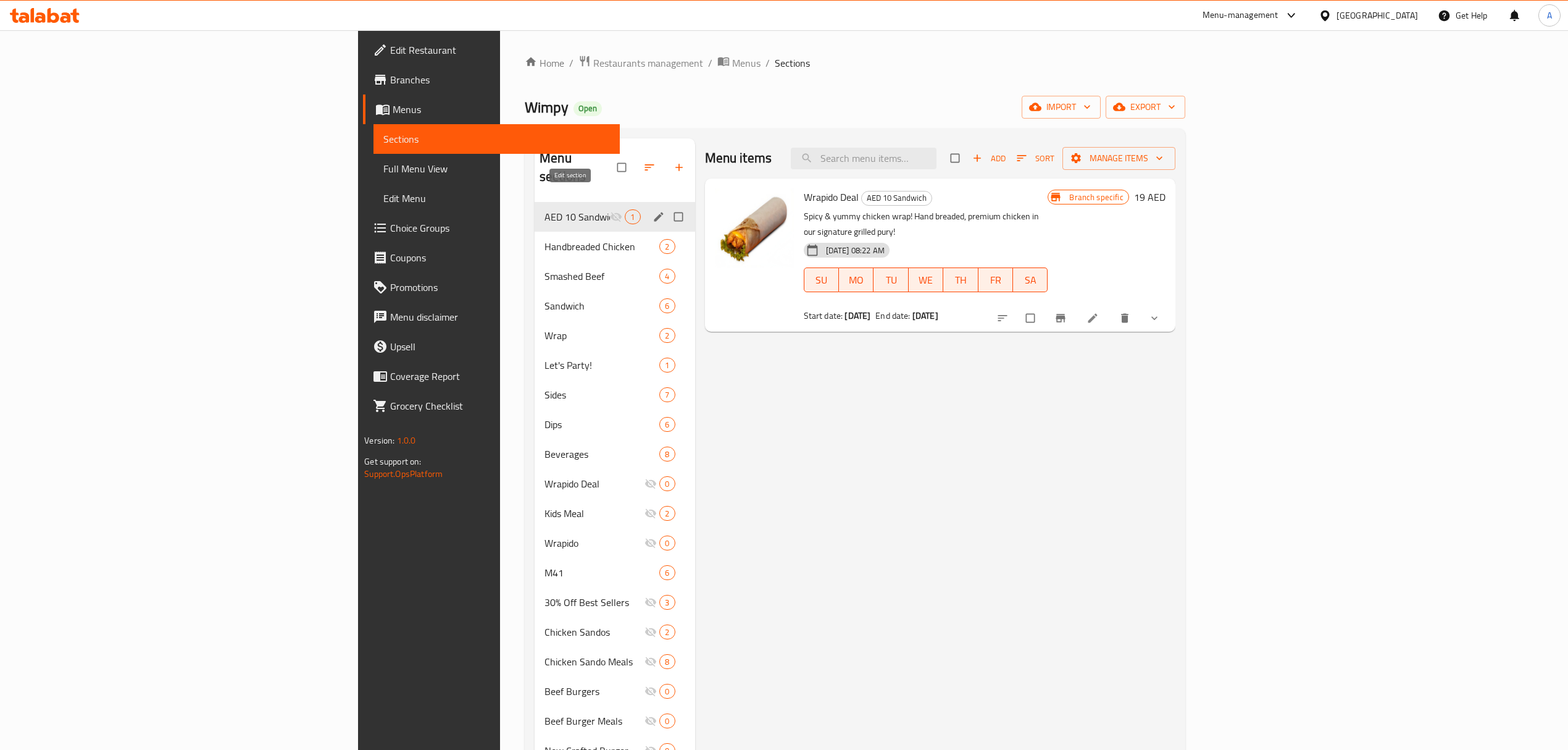
click at [653, 210] on icon "edit" at bounding box center [659, 217] width 13 height 13
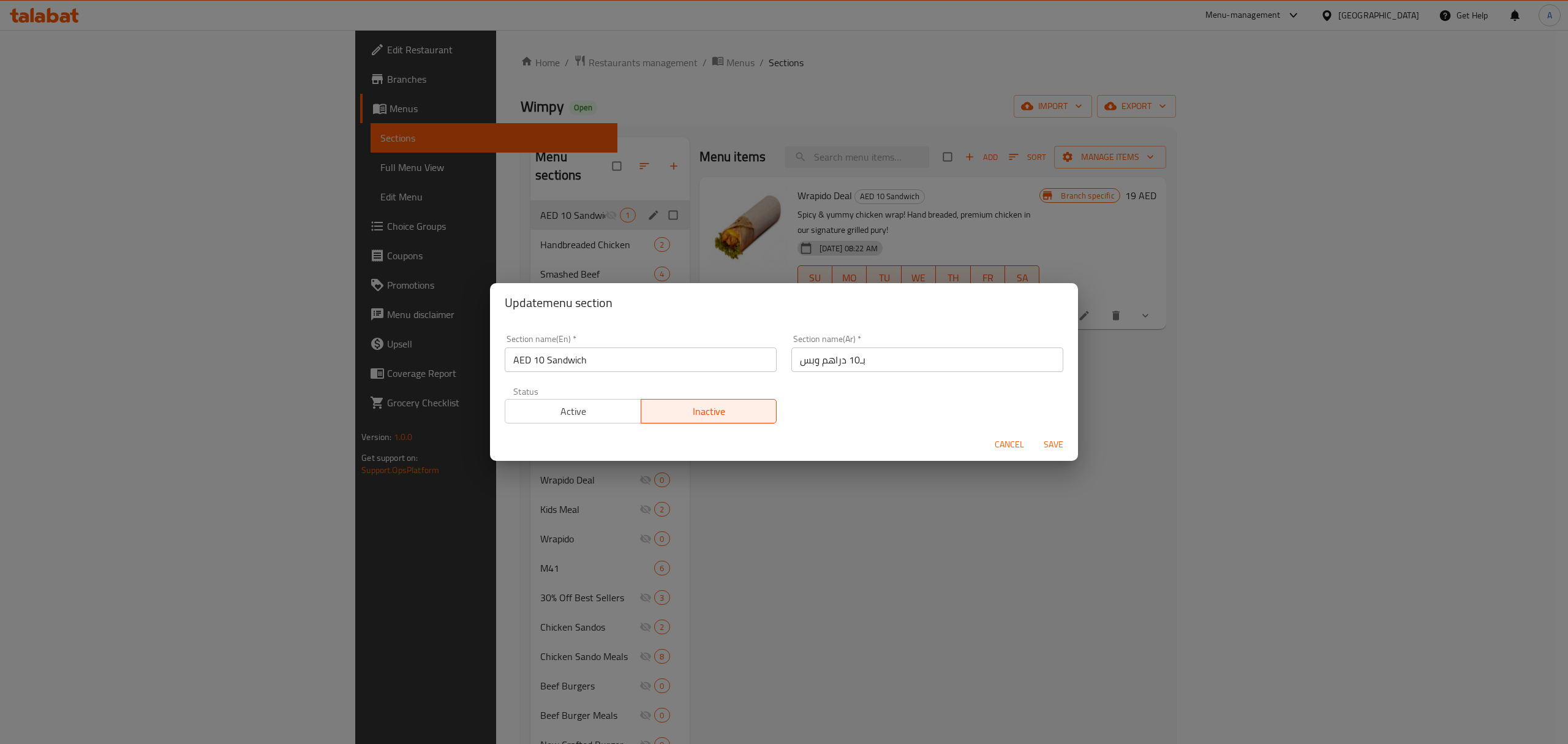
click at [616, 356] on input "AED 10 Sandwich" at bounding box center [641, 359] width 272 height 24
type input "10 AED Wrapido"
click at [1047, 444] on span "Save" at bounding box center [1054, 444] width 30 height 16
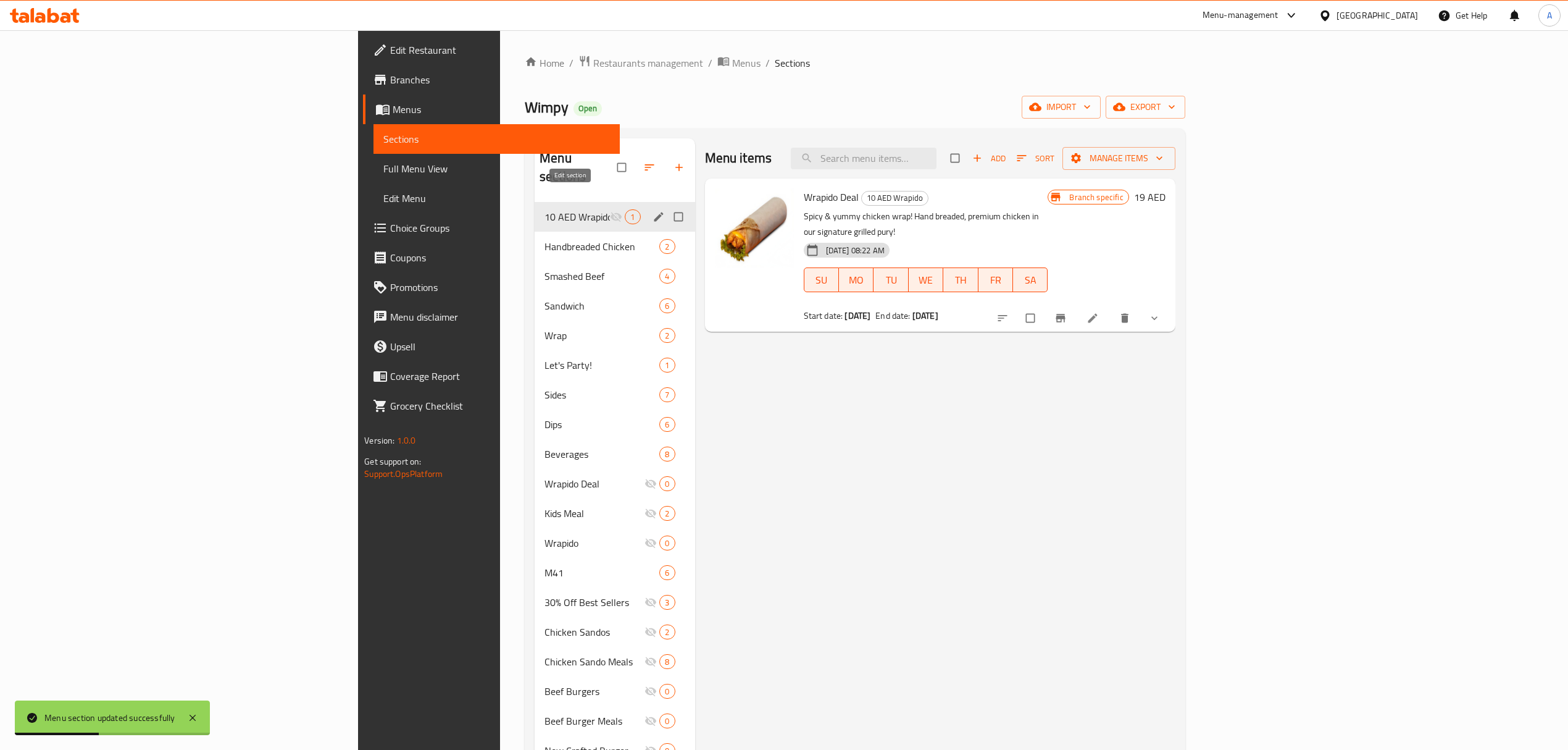
click at [653, 210] on icon "edit" at bounding box center [659, 217] width 13 height 13
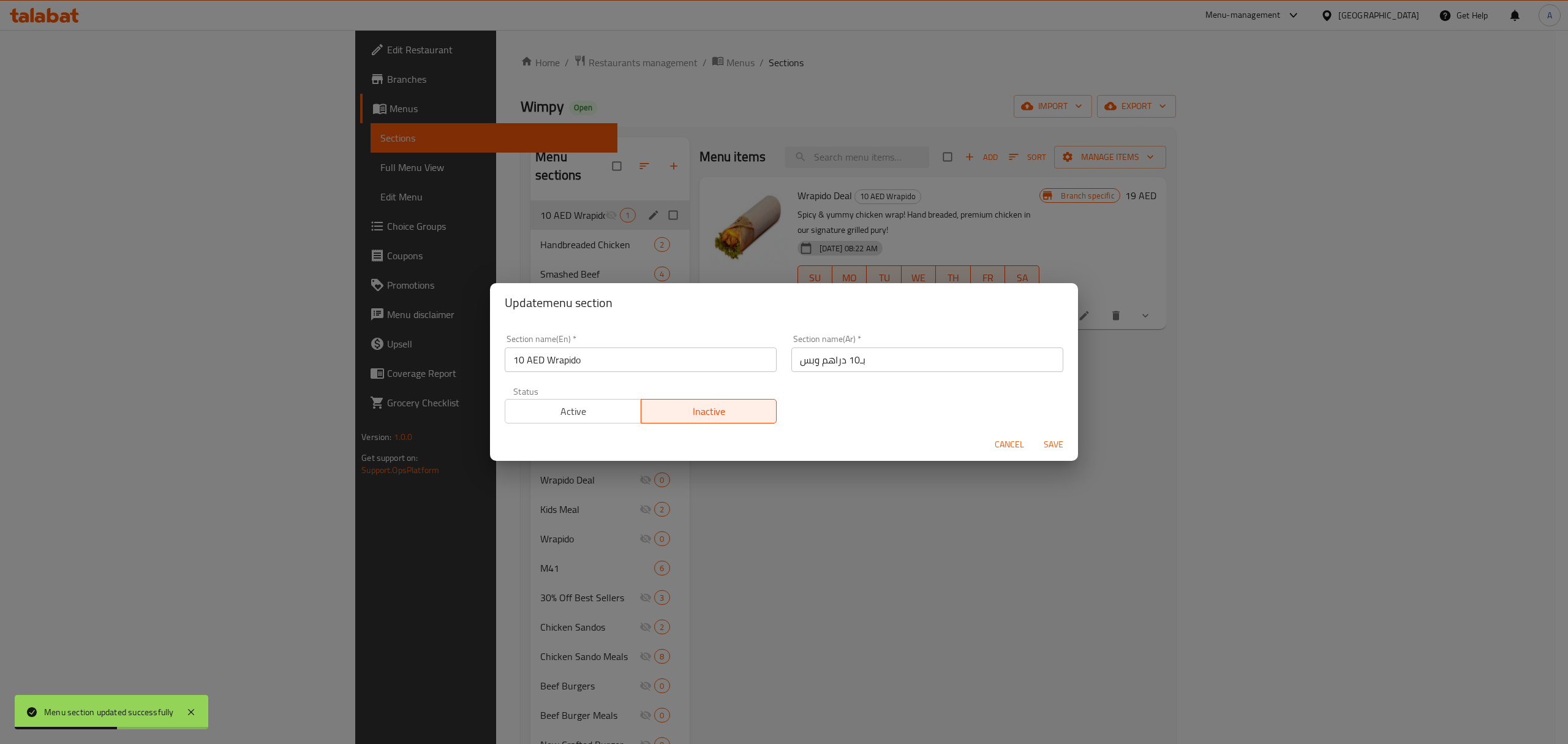
click at [559, 418] on span "Active" at bounding box center [574, 411] width 126 height 18
click at [1003, 439] on span "Cancel" at bounding box center [1009, 444] width 30 height 16
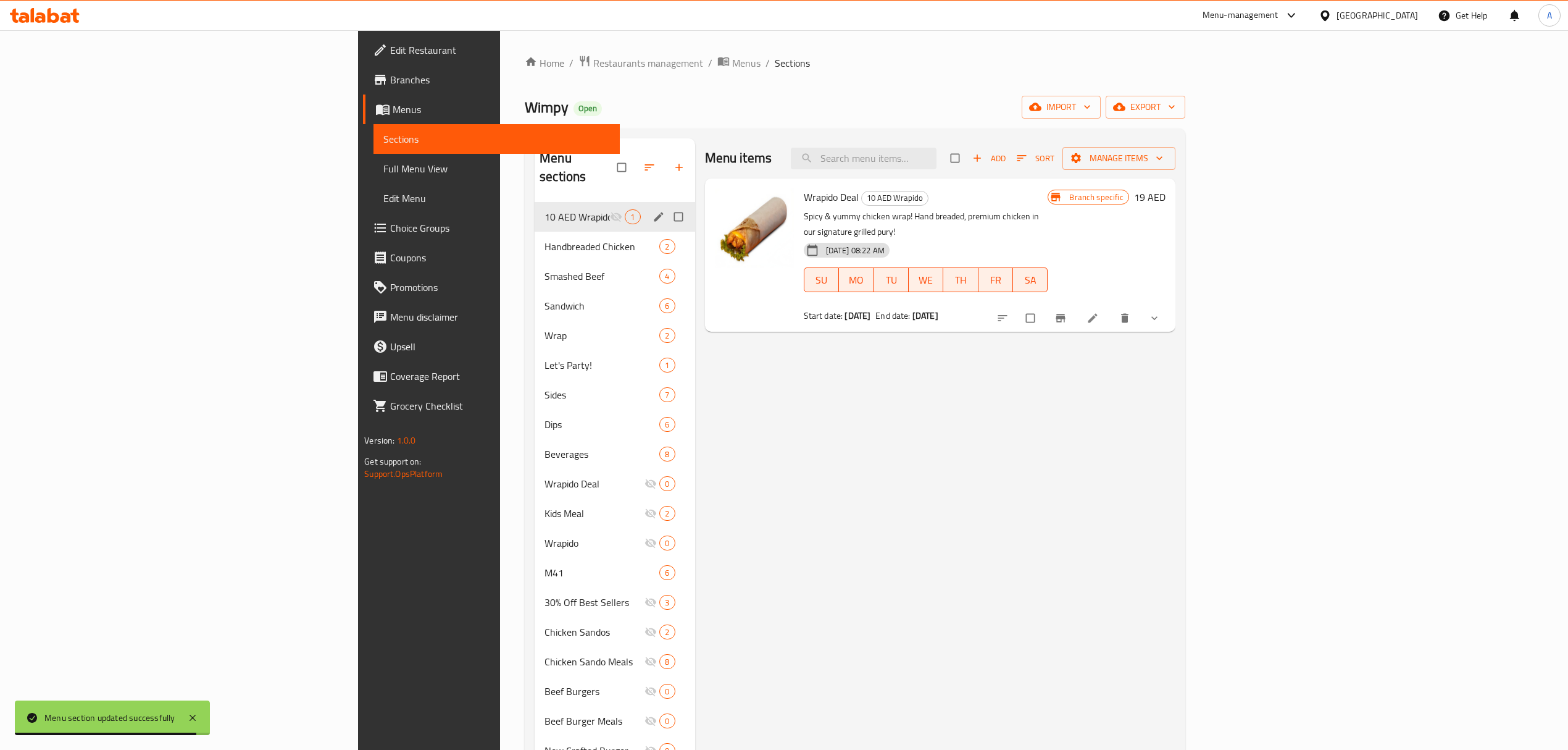
click at [1069, 312] on span "Branch-specific-item" at bounding box center [1062, 319] width 15 height 13
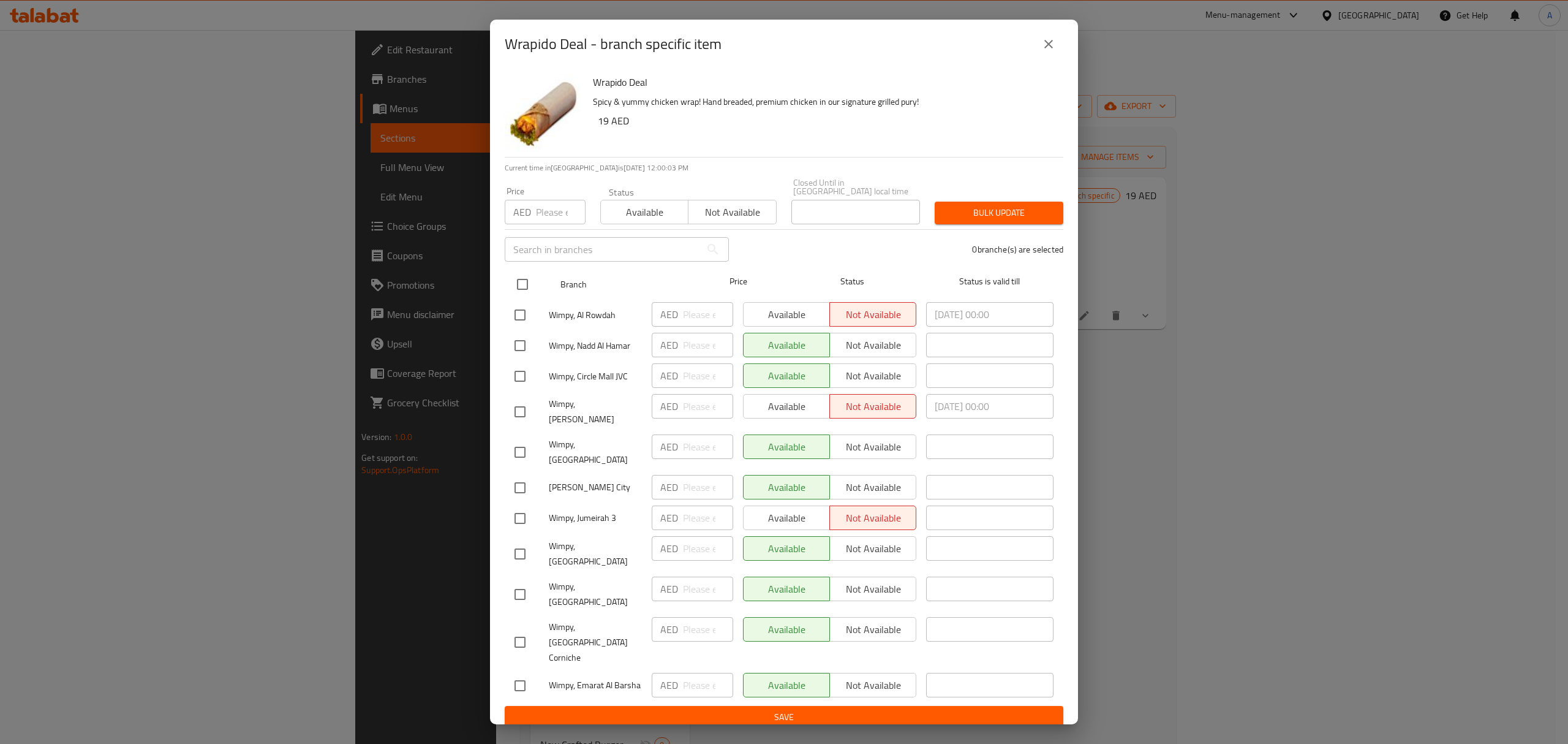
click at [518, 294] on input "checkbox" at bounding box center [522, 284] width 26 height 26
checkbox input "true"
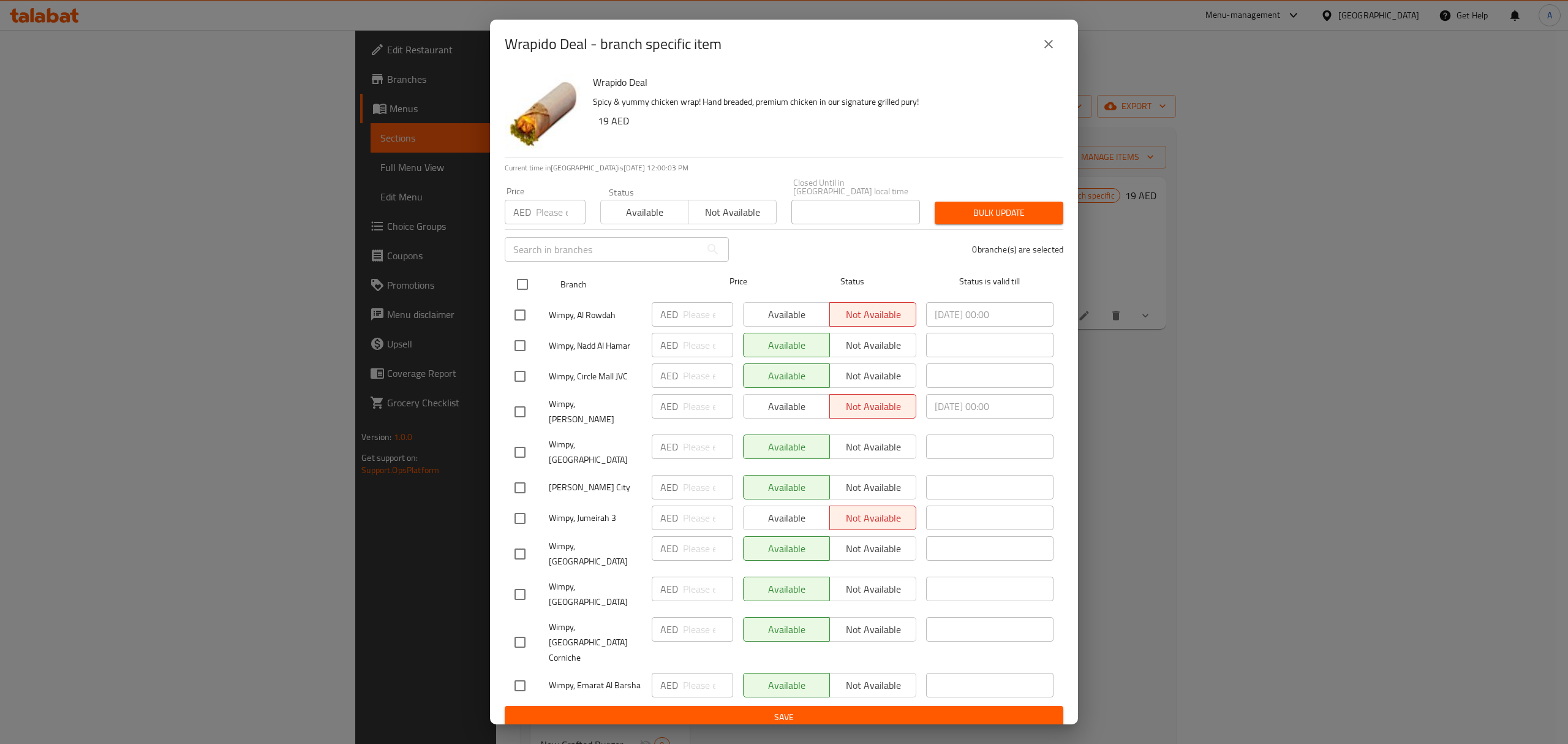
checkbox input "true"
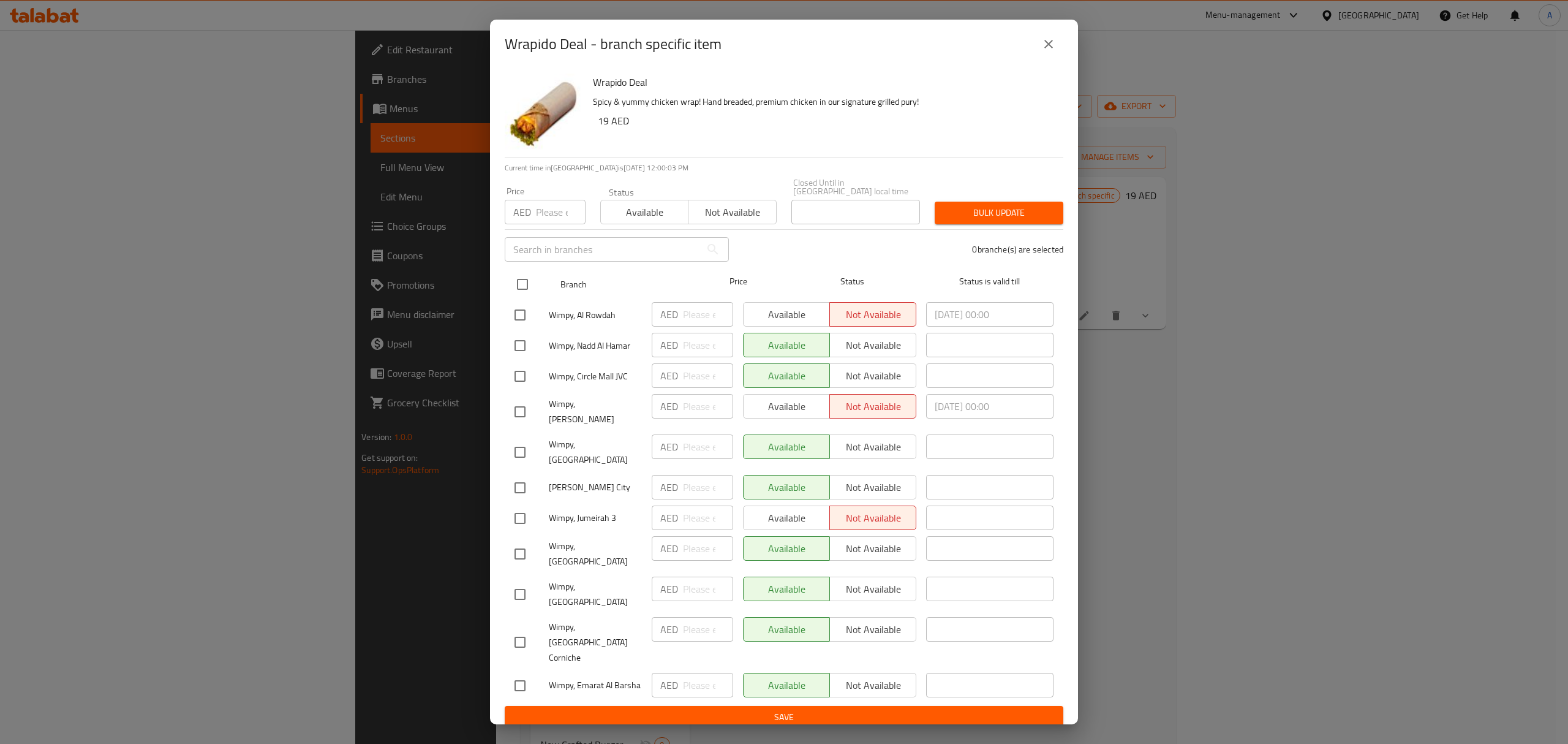
checkbox input "true"
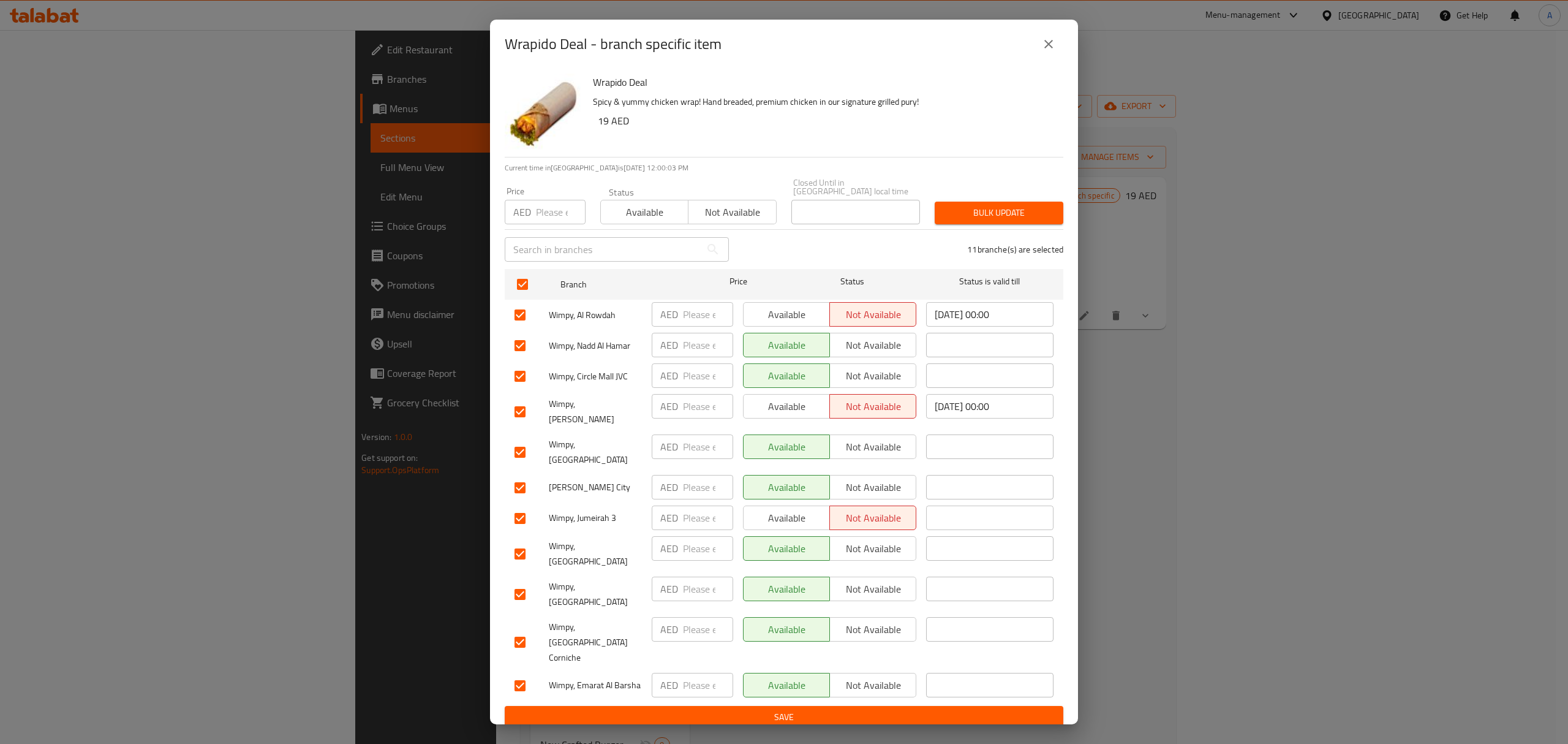
click at [644, 221] on span "Available" at bounding box center [645, 212] width 78 height 18
click at [1044, 219] on span "Bulk update" at bounding box center [999, 213] width 109 height 16
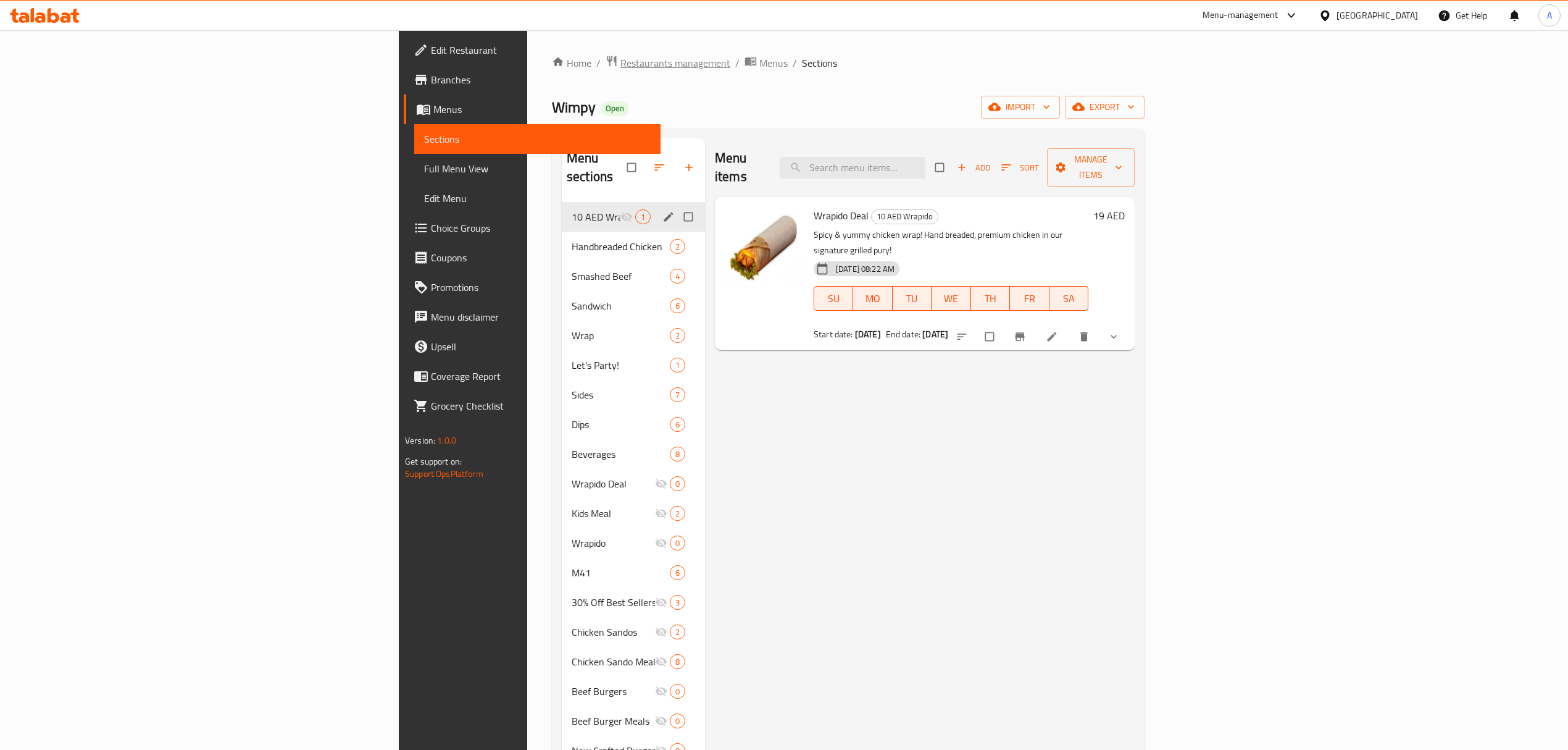
click at [620, 67] on span "Restaurants management" at bounding box center [675, 63] width 110 height 15
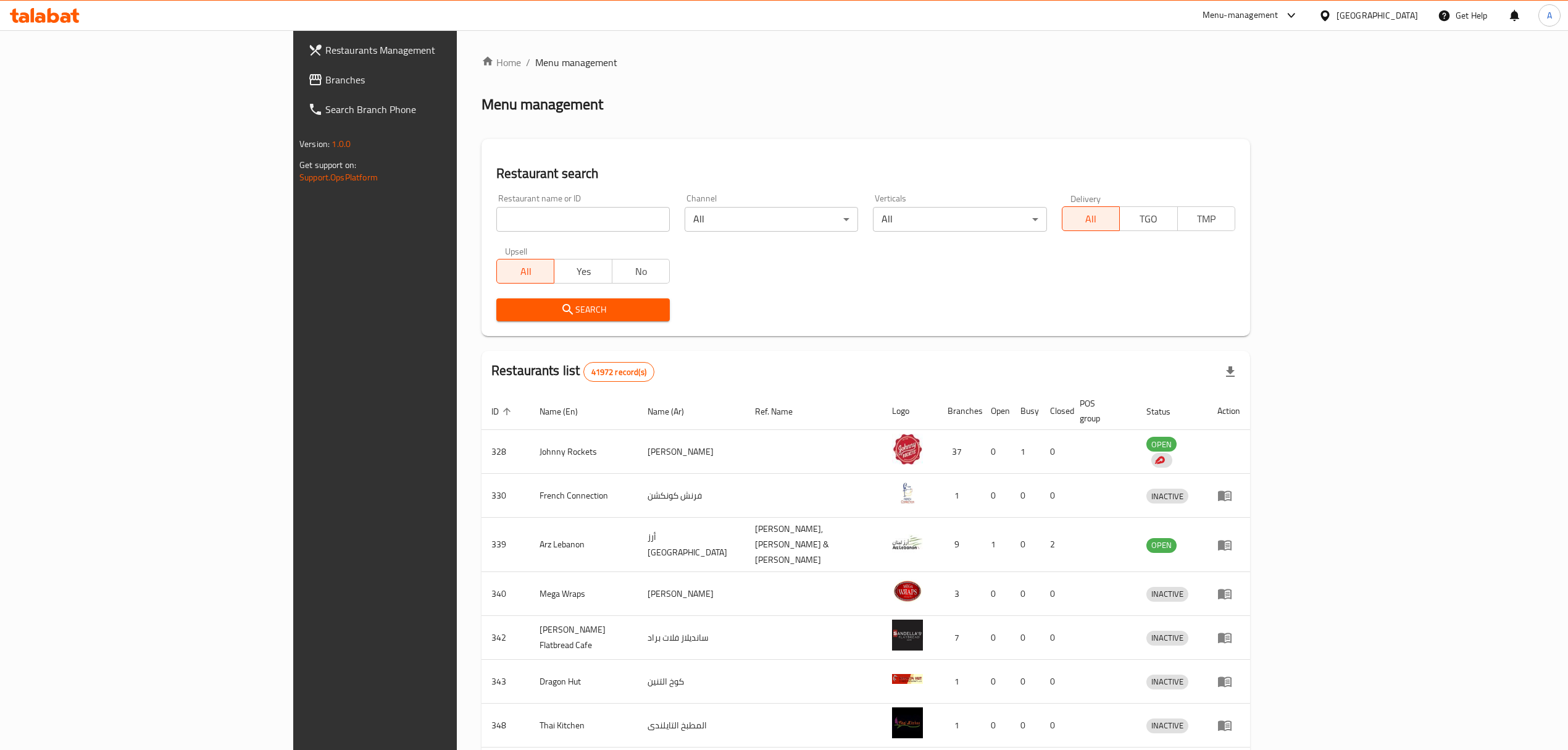
click at [1226, 25] on div "Menu-management" at bounding box center [1251, 16] width 116 height 30
click at [1215, 19] on div "Menu-management" at bounding box center [1240, 15] width 76 height 15
click at [1166, 220] on div "Restaurant-Management" at bounding box center [1174, 222] width 97 height 13
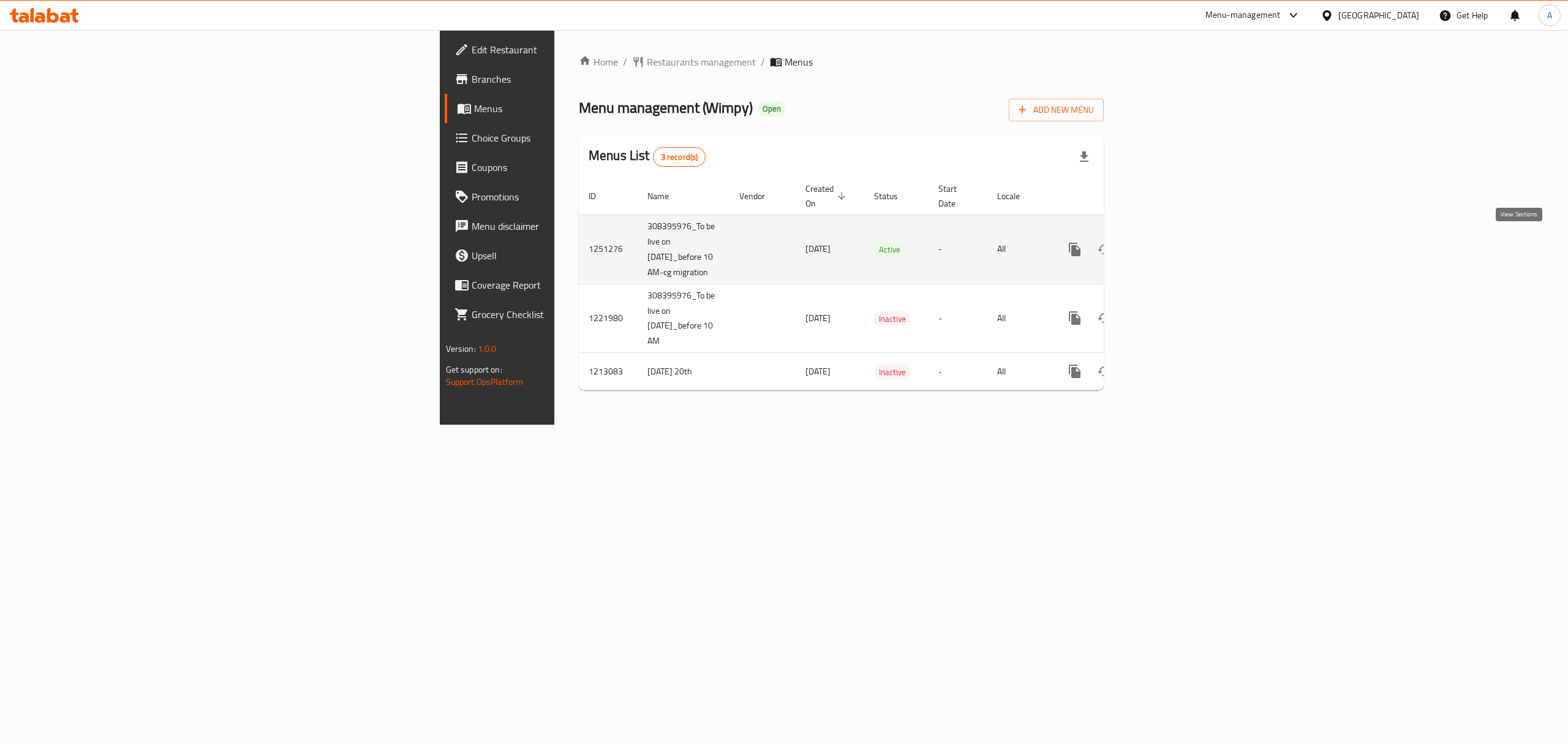
click at [1170, 242] on icon "enhanced table" at bounding box center [1163, 249] width 15 height 15
